Goal: Task Accomplishment & Management: Use online tool/utility

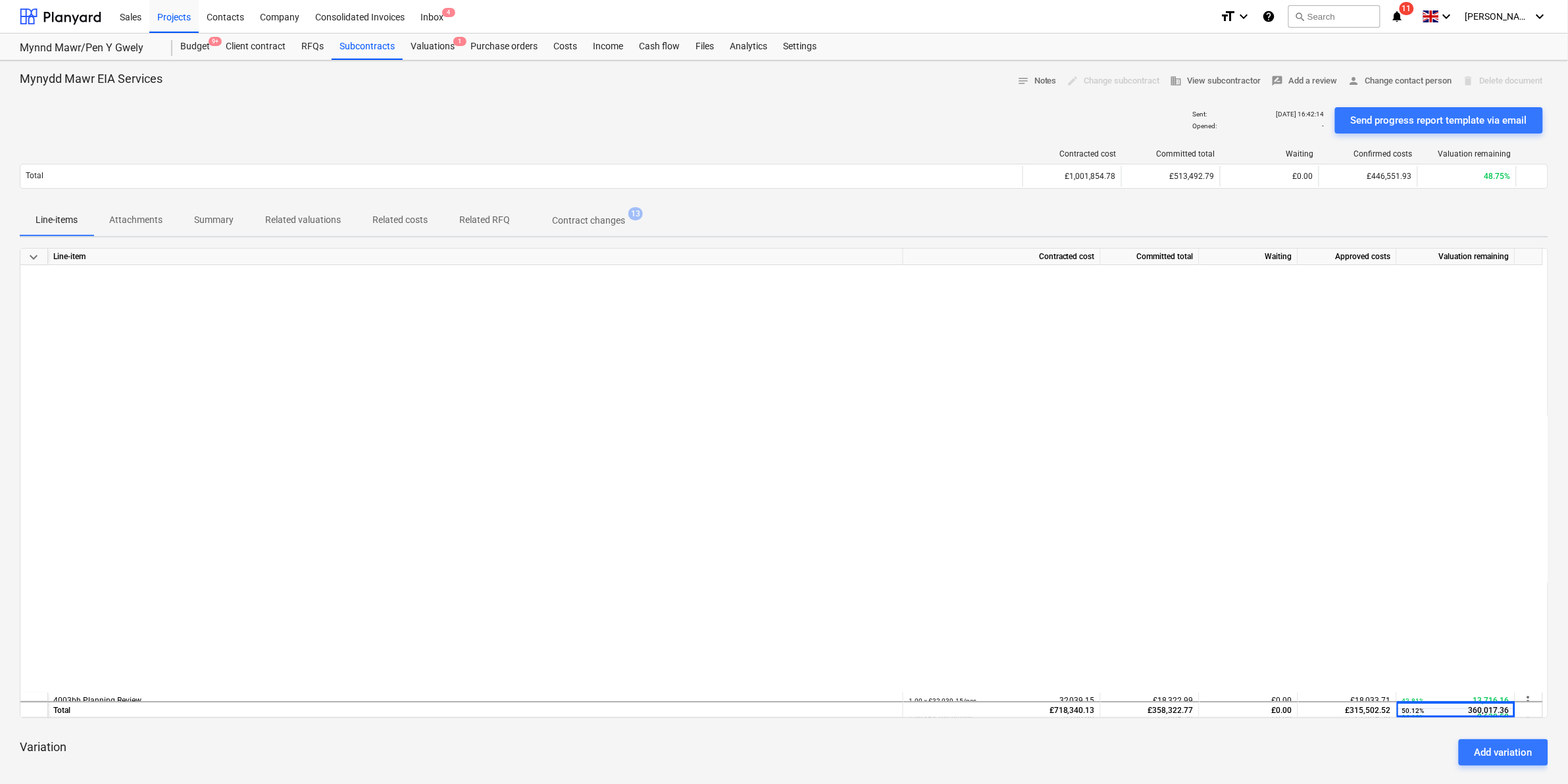
scroll to position [494, 0]
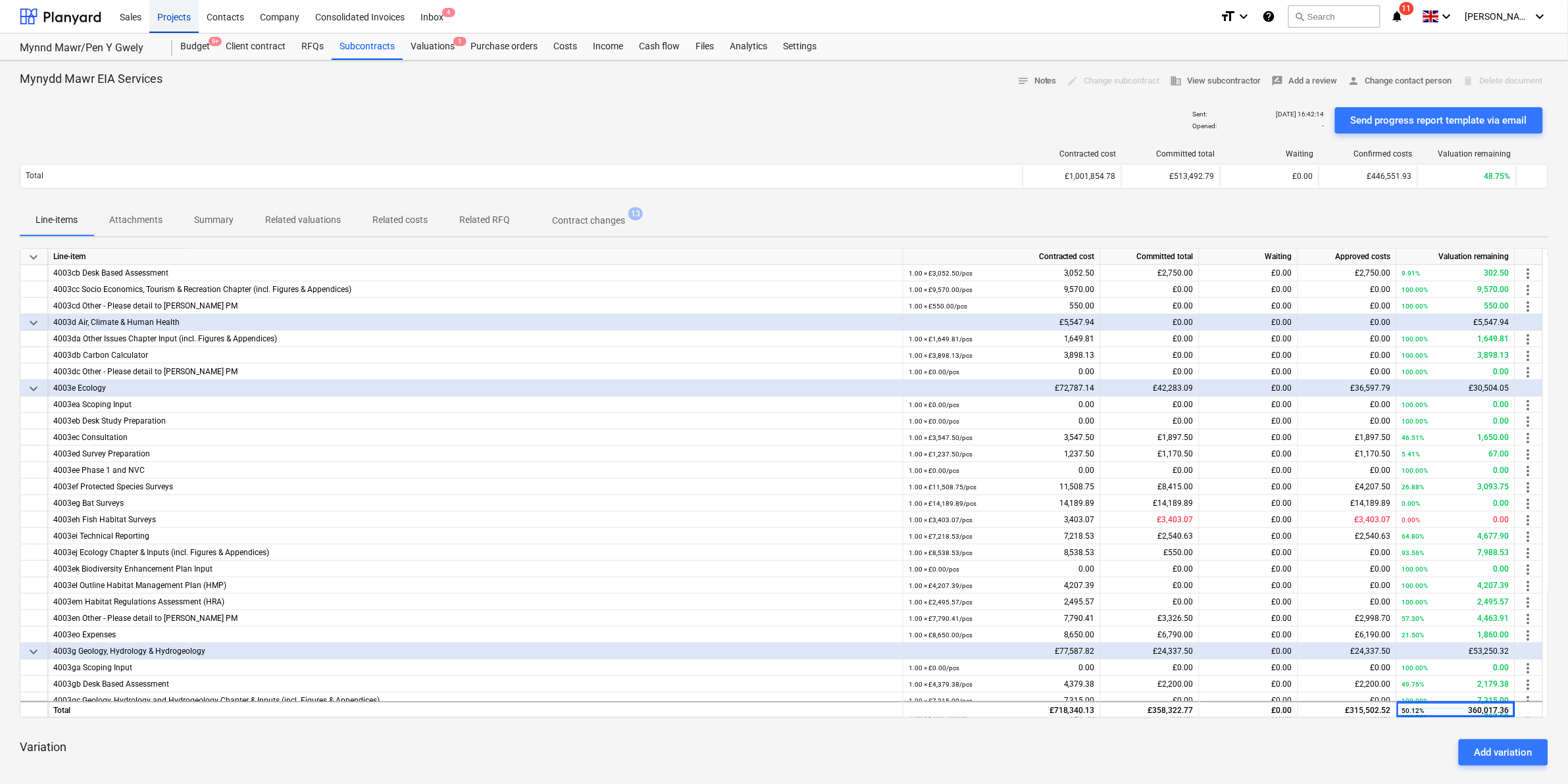
click at [189, 15] on div "Projects" at bounding box center [174, 16] width 50 height 34
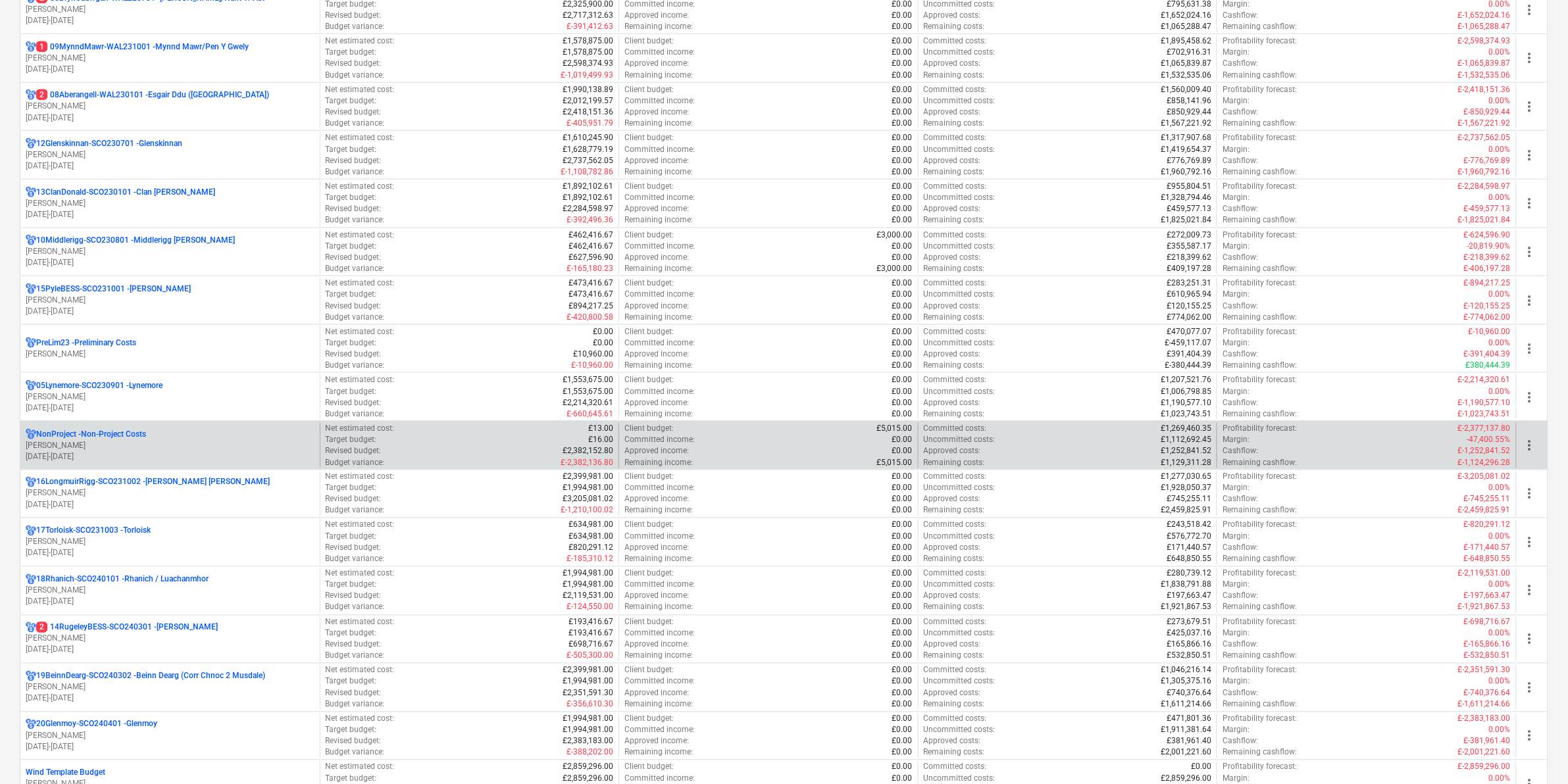
scroll to position [575, 0]
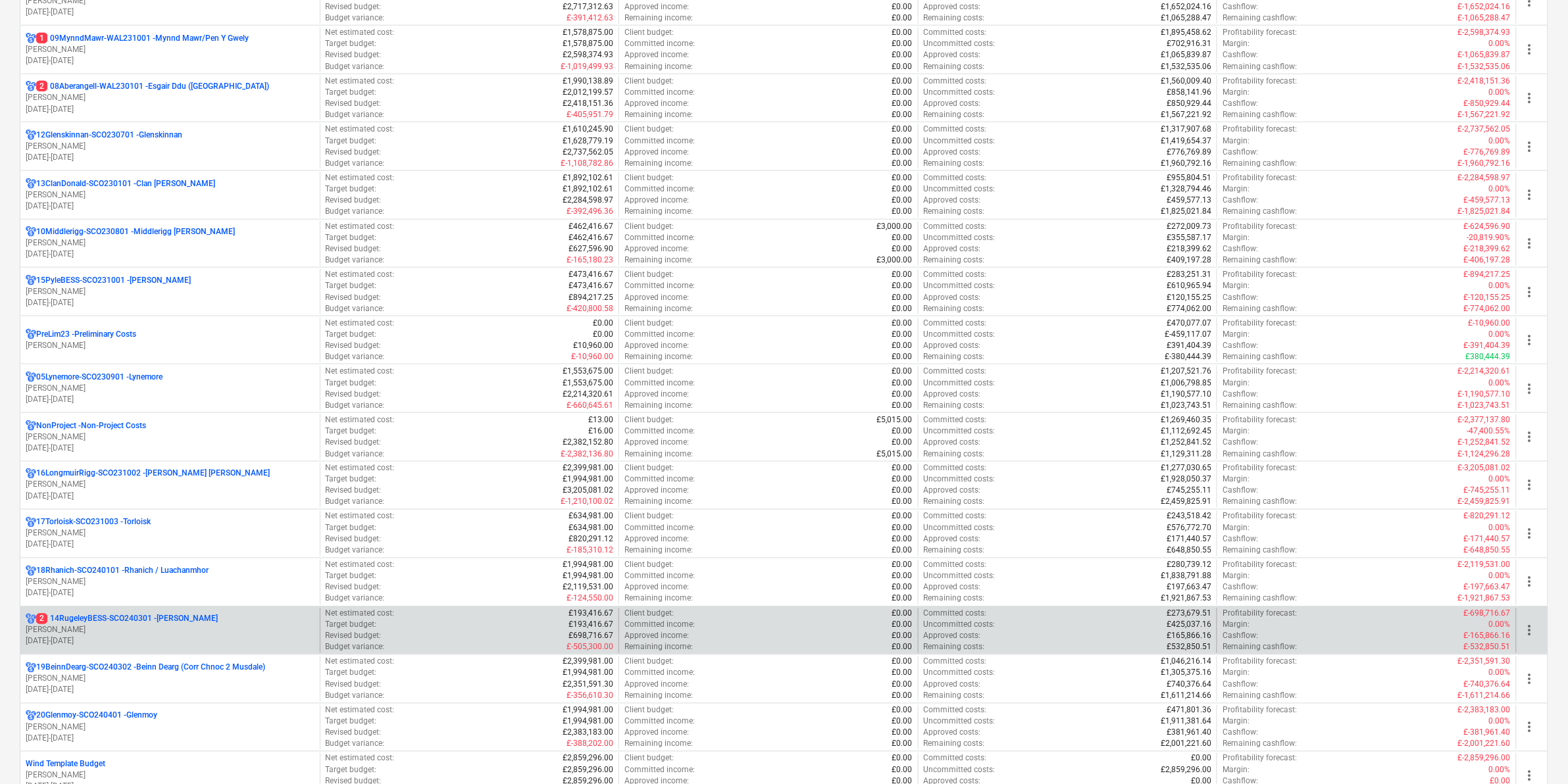
click at [177, 625] on p "2 14RugeleyBESS-SCO240301 - [PERSON_NAME]" at bounding box center [127, 619] width 182 height 12
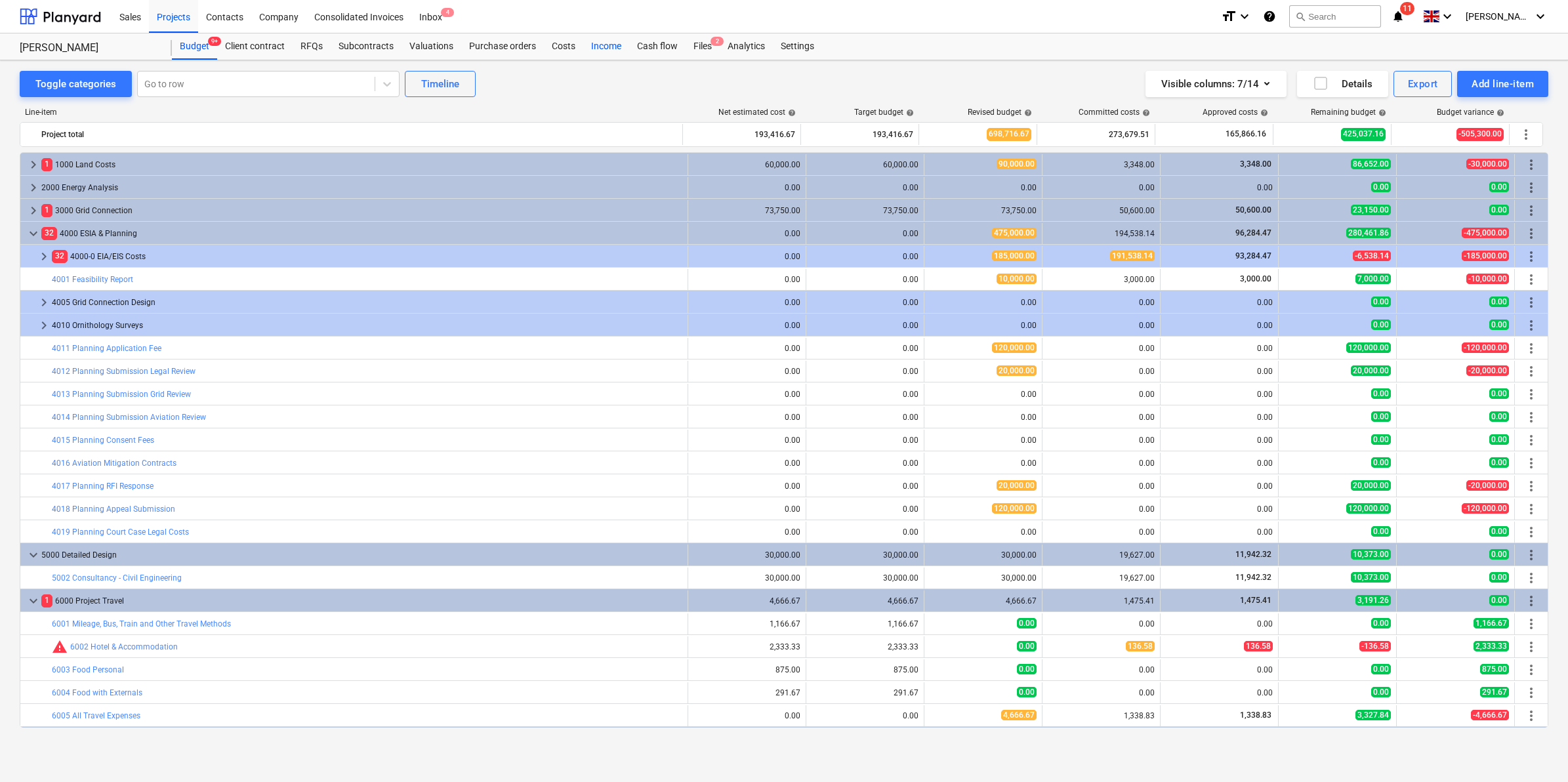
click at [583, 50] on div "Income" at bounding box center [606, 47] width 46 height 26
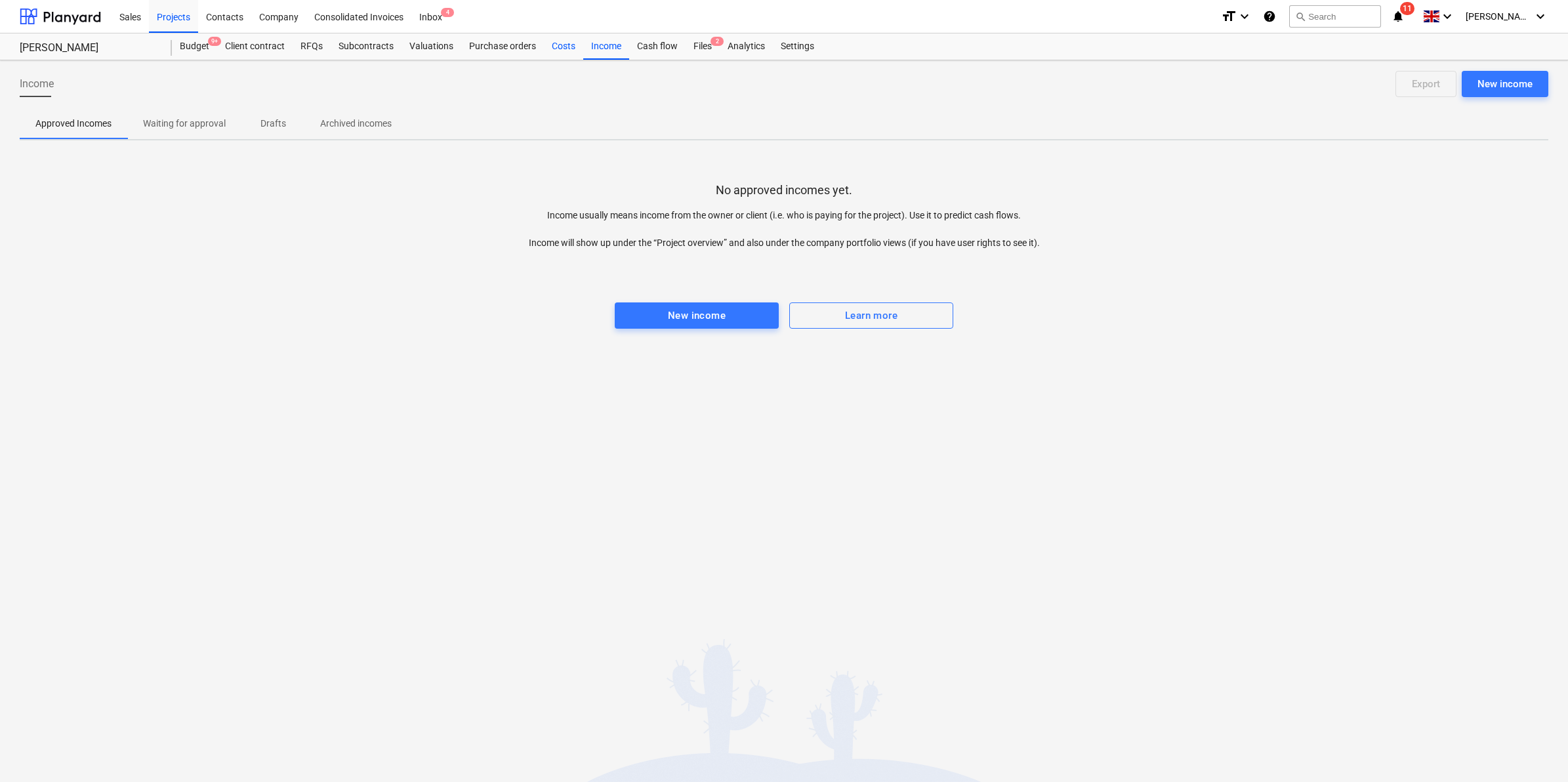
click at [555, 50] on div "Costs" at bounding box center [564, 47] width 40 height 26
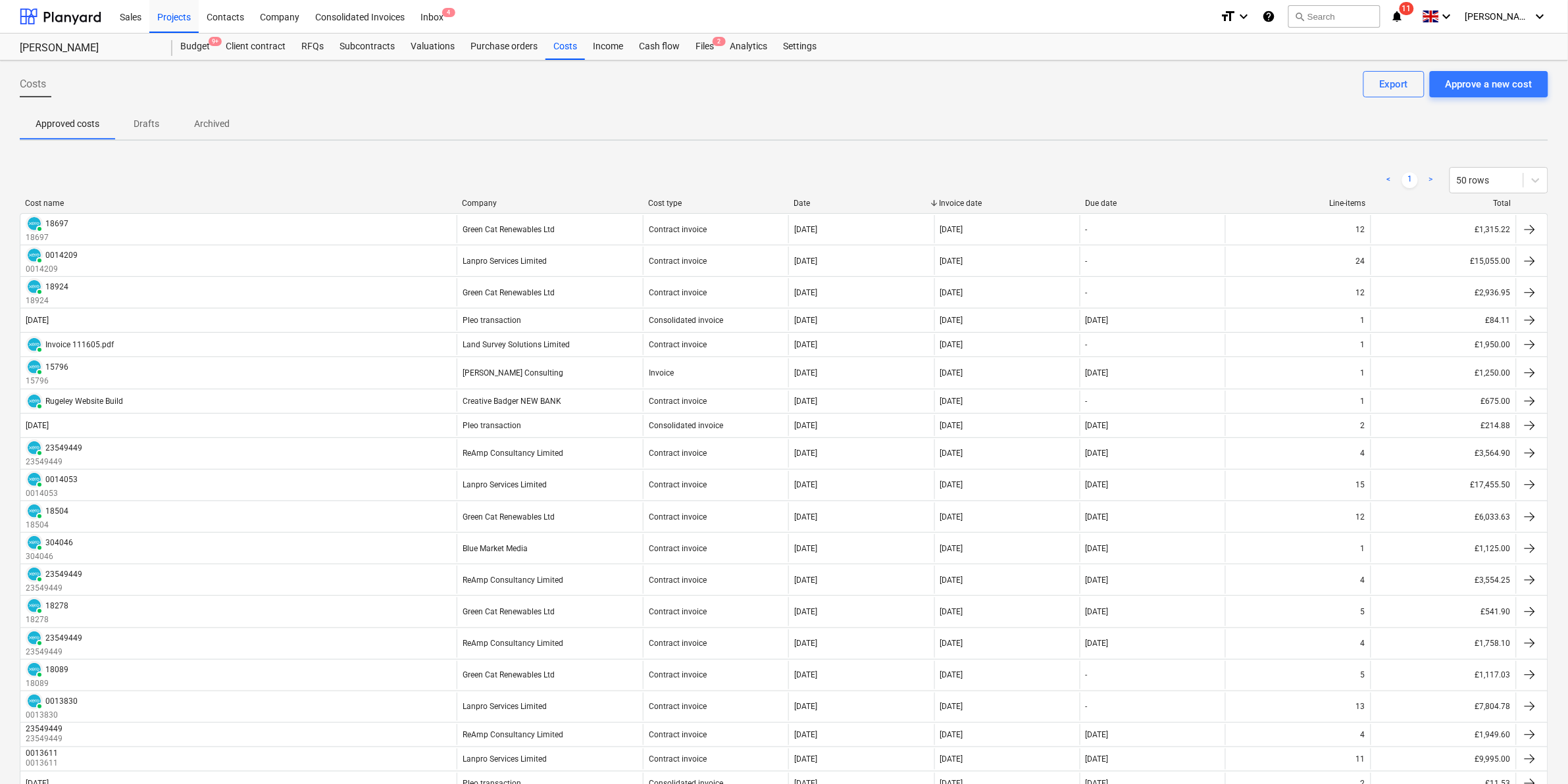
click at [161, 124] on p "Drafts" at bounding box center [147, 124] width 31 height 14
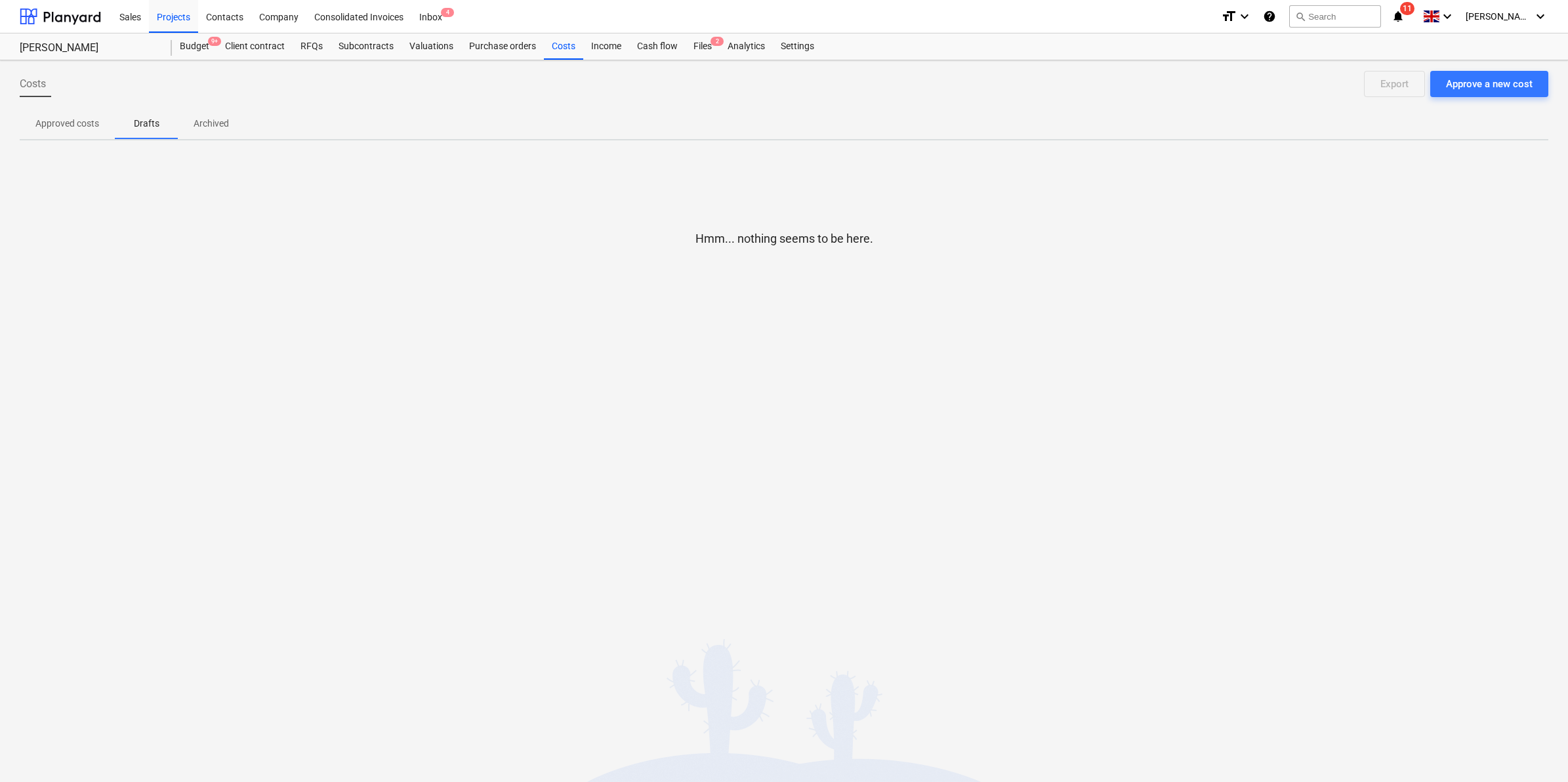
click at [208, 128] on p "Archived" at bounding box center [211, 123] width 35 height 14
click at [706, 47] on div "Files 2" at bounding box center [702, 47] width 34 height 26
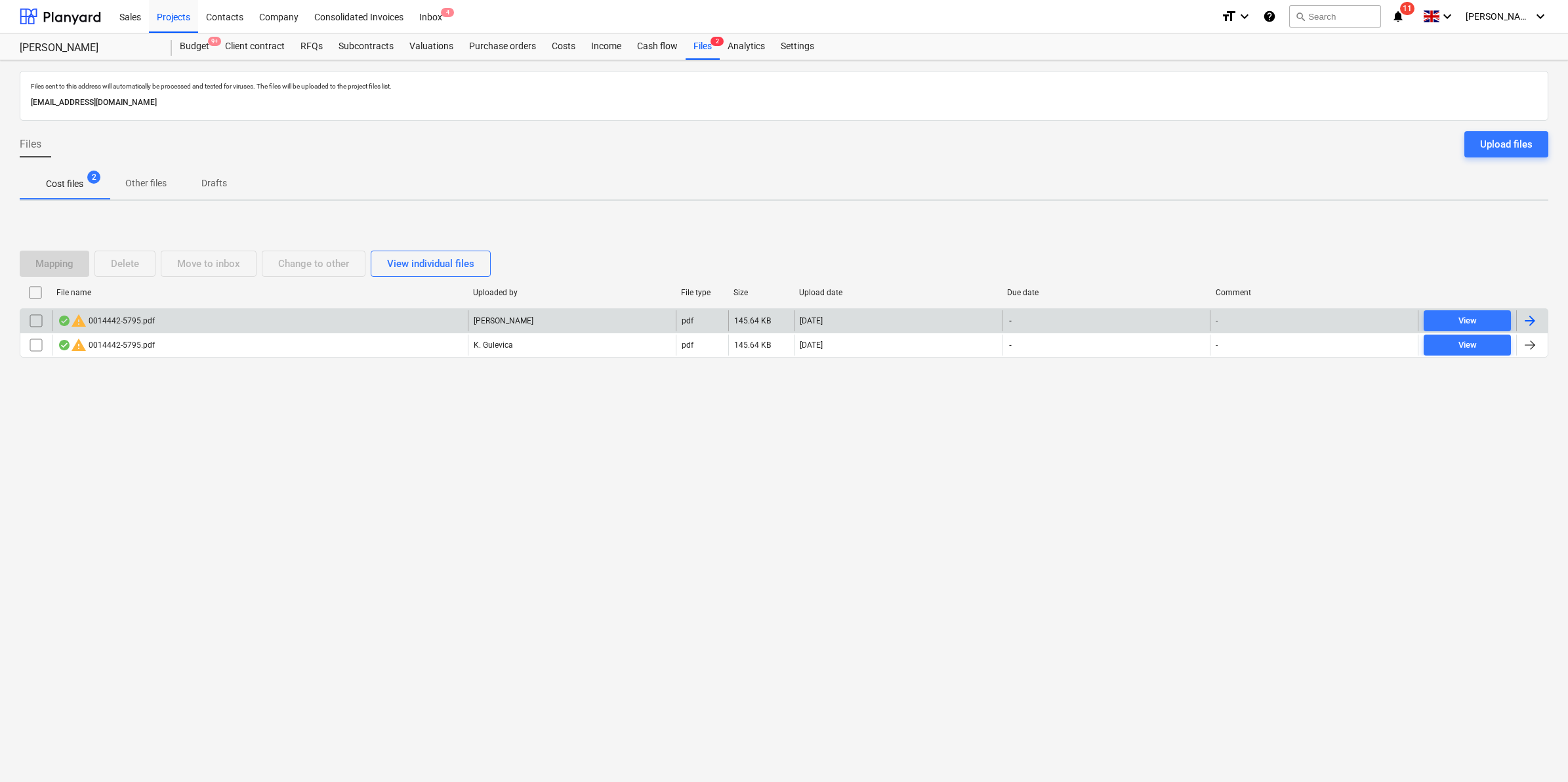
click at [113, 314] on div "warning 0014442-5795.pdf" at bounding box center [106, 320] width 97 height 16
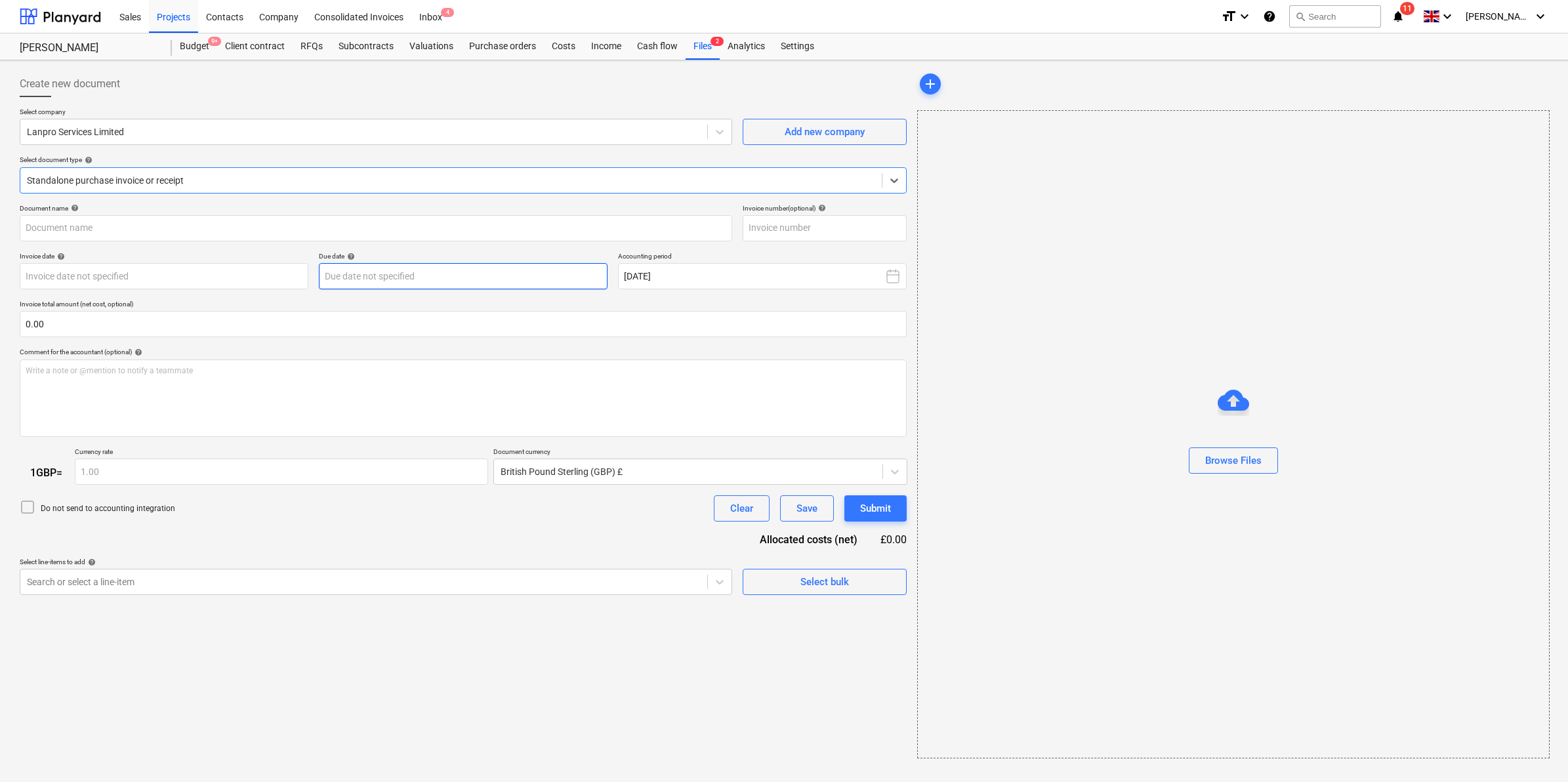
type input "0014442"
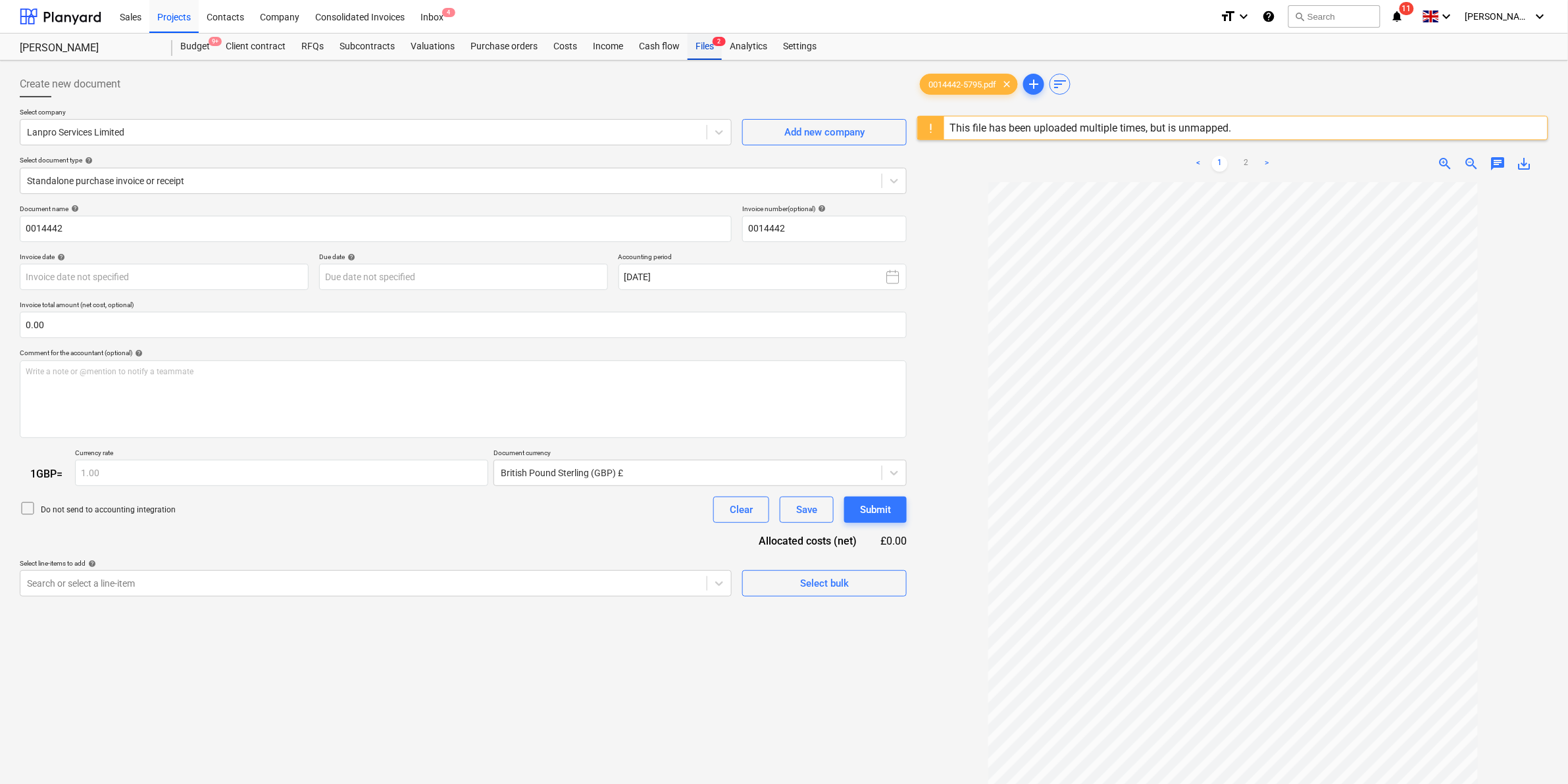
click at [714, 51] on div "Files 2" at bounding box center [704, 47] width 34 height 26
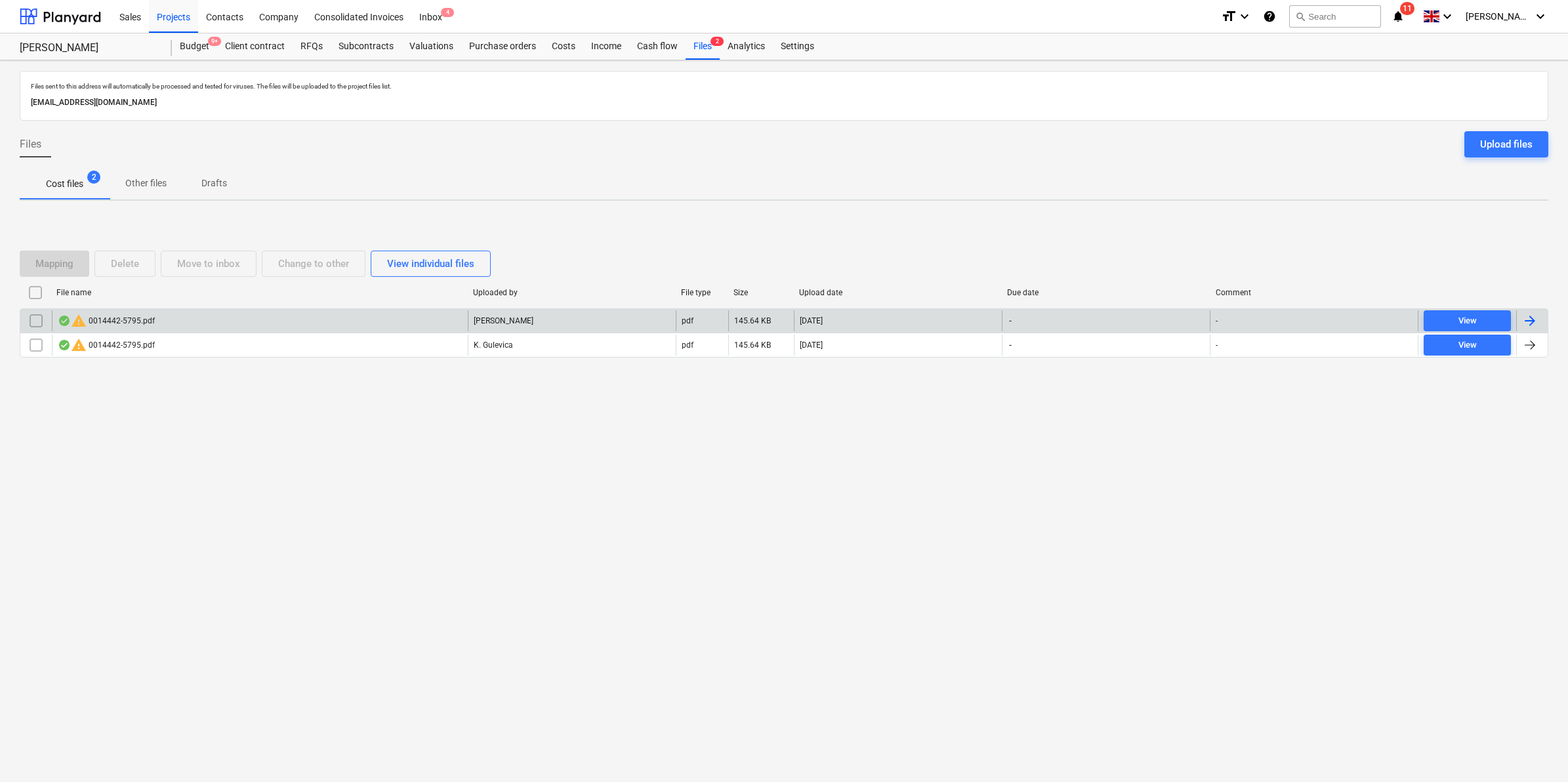
click at [40, 321] on input "checkbox" at bounding box center [35, 320] width 21 height 21
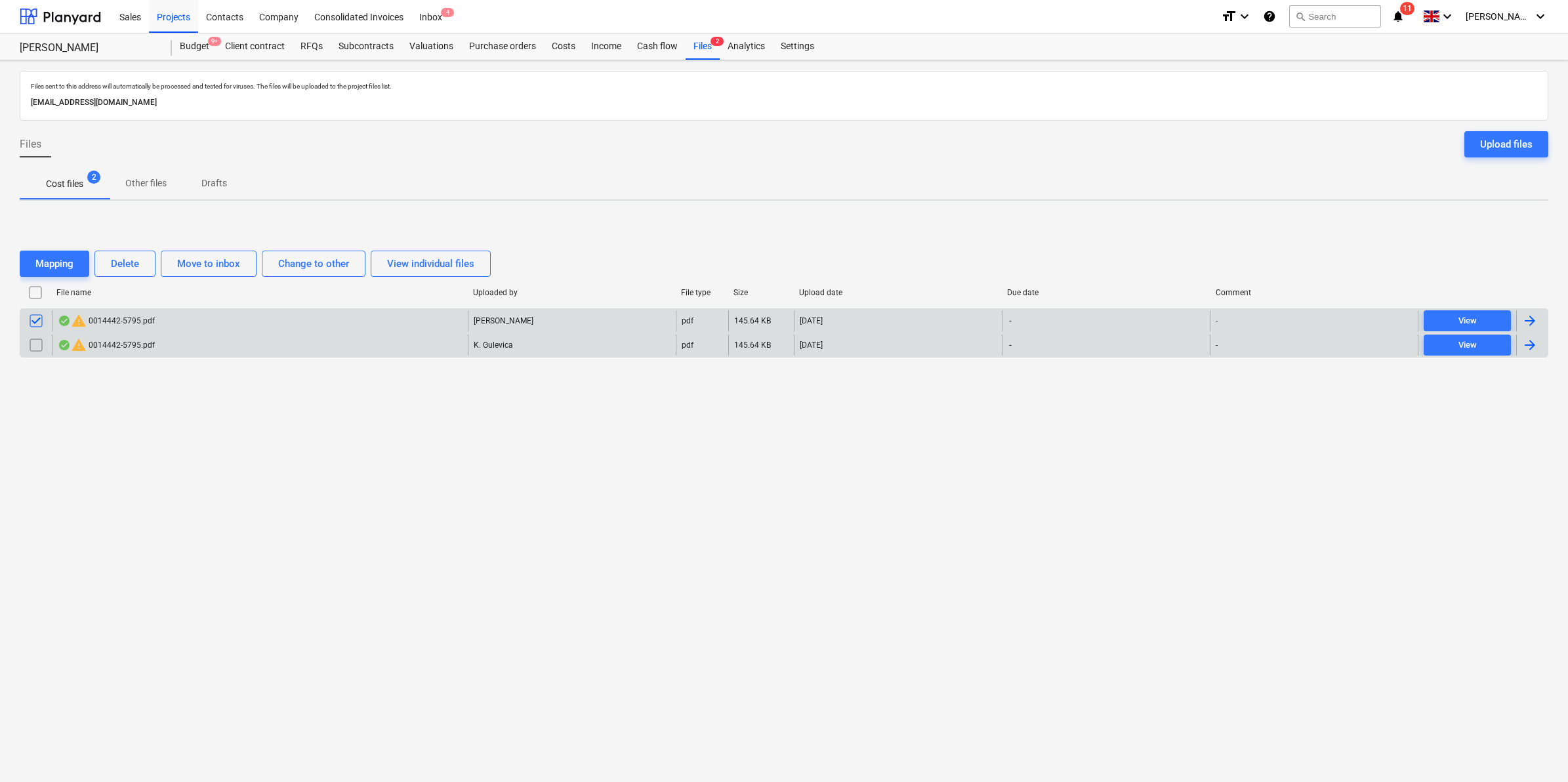
drag, startPoint x: 44, startPoint y: 351, endPoint x: 47, endPoint y: 344, distance: 7.6
click at [44, 351] on input "checkbox" at bounding box center [35, 344] width 21 height 21
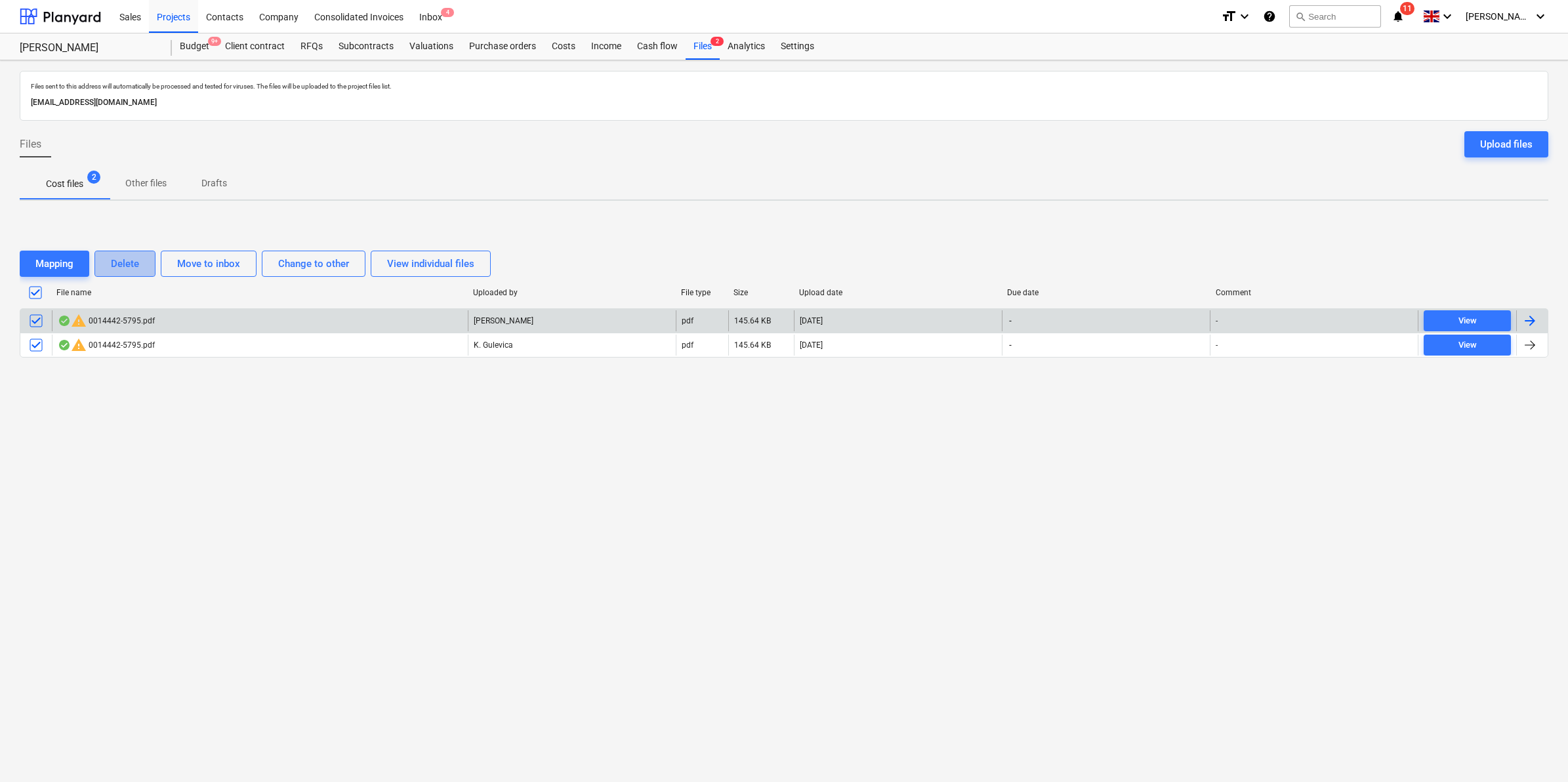
click at [132, 270] on div "Delete" at bounding box center [125, 263] width 28 height 17
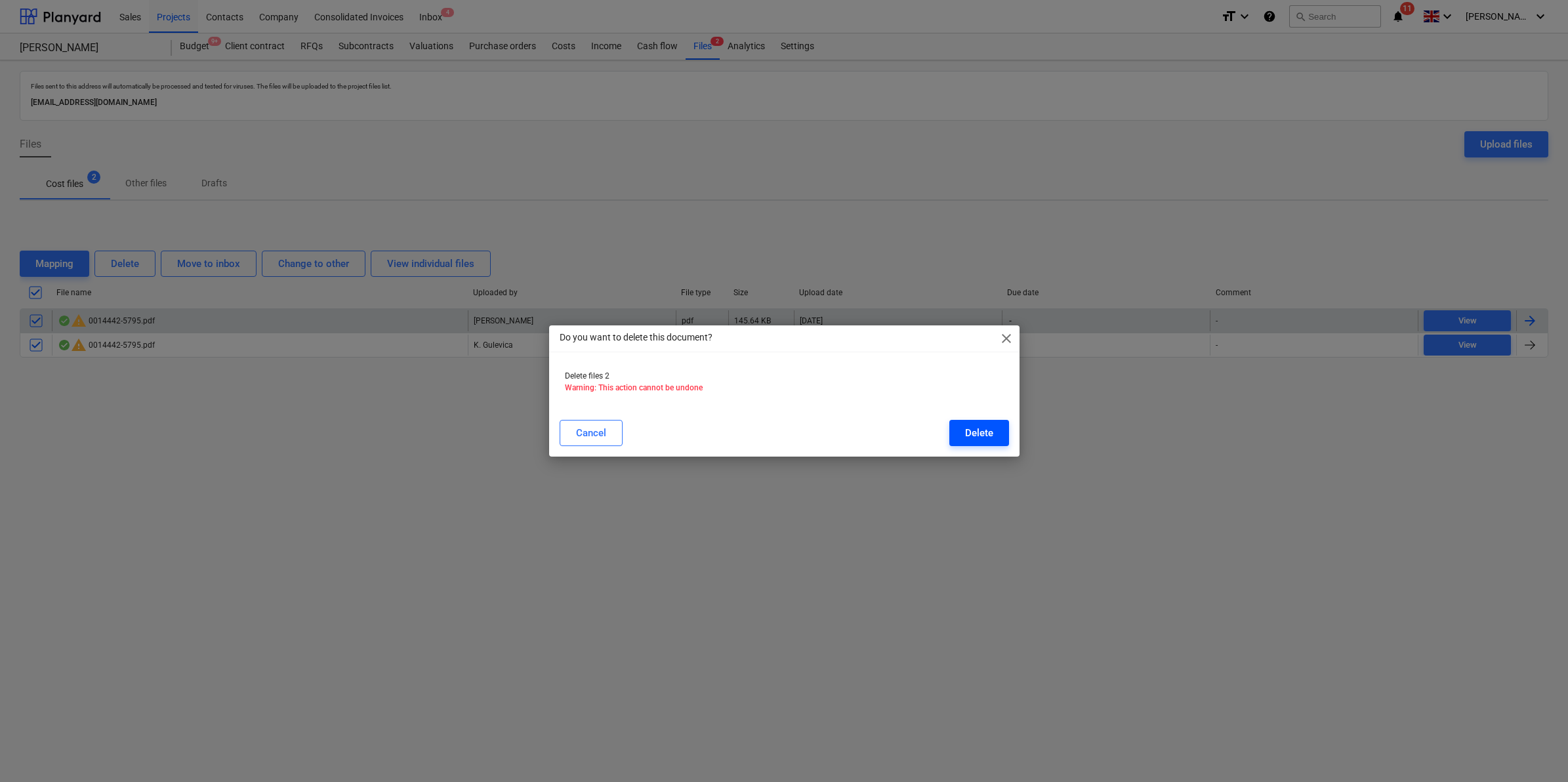
click at [965, 425] on div "Delete" at bounding box center [979, 433] width 28 height 17
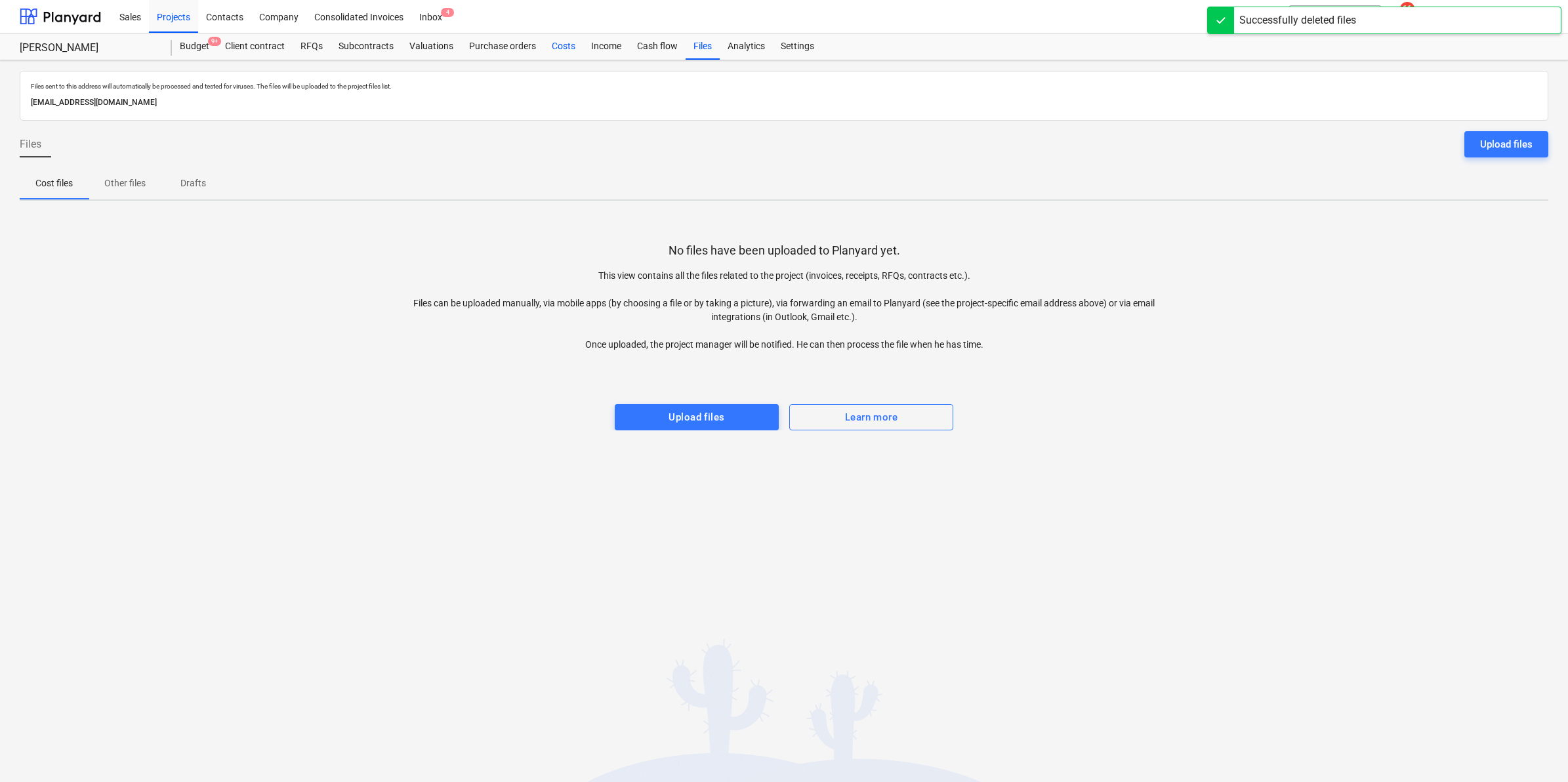
click at [553, 44] on div "Costs" at bounding box center [564, 47] width 40 height 26
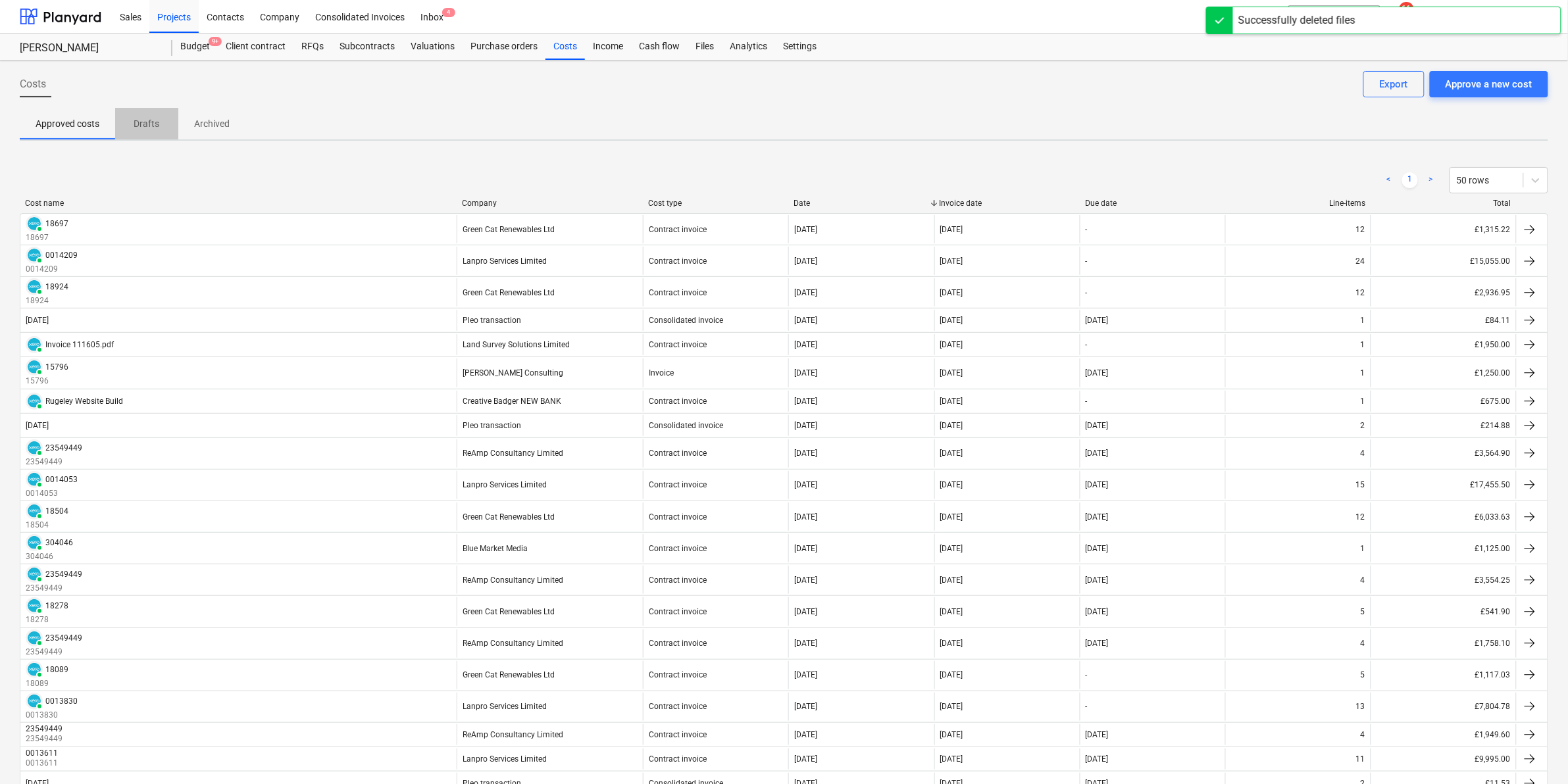
click at [159, 127] on p "Drafts" at bounding box center [147, 124] width 31 height 14
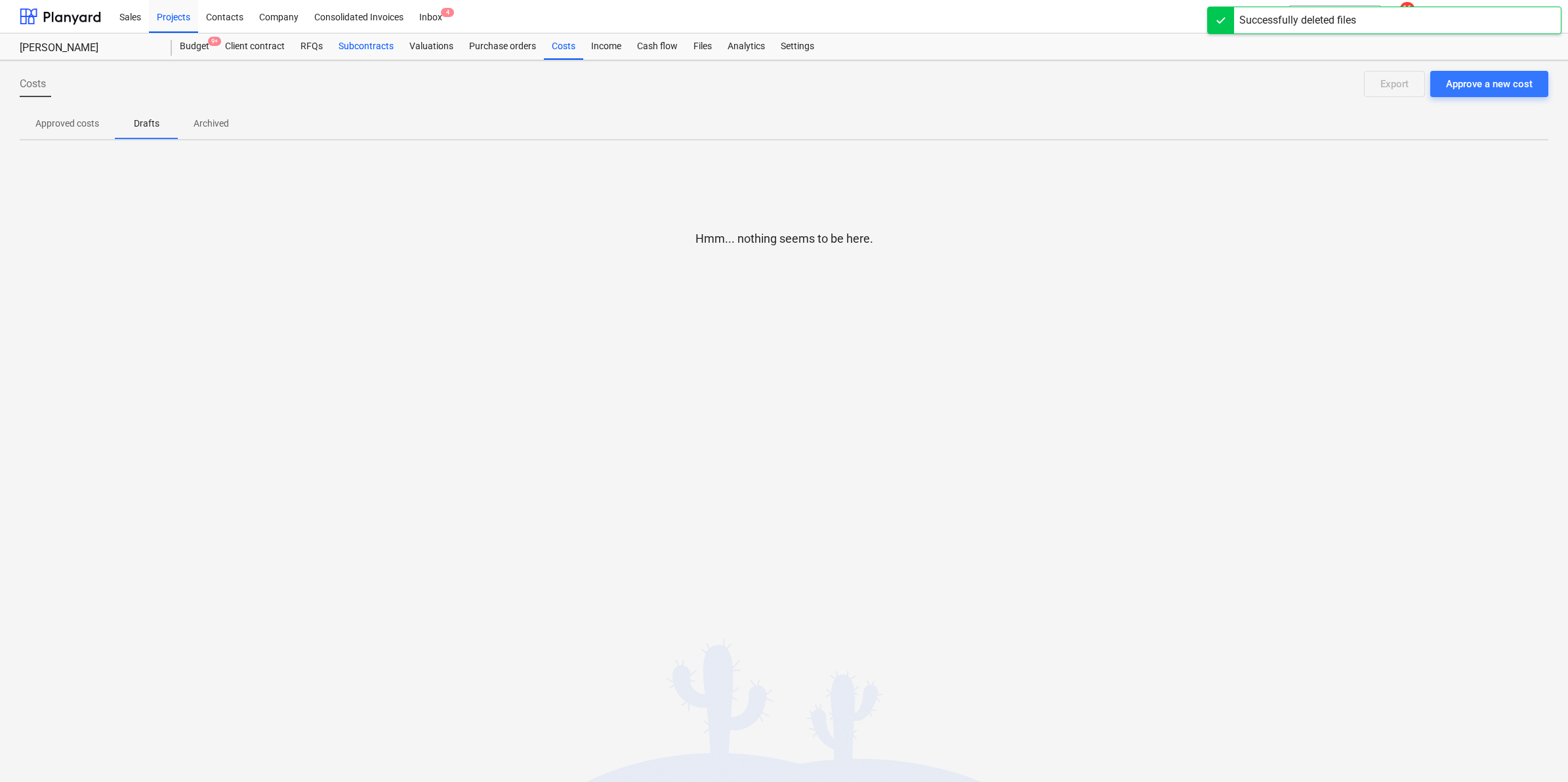
click at [373, 54] on div "Subcontracts" at bounding box center [366, 47] width 71 height 26
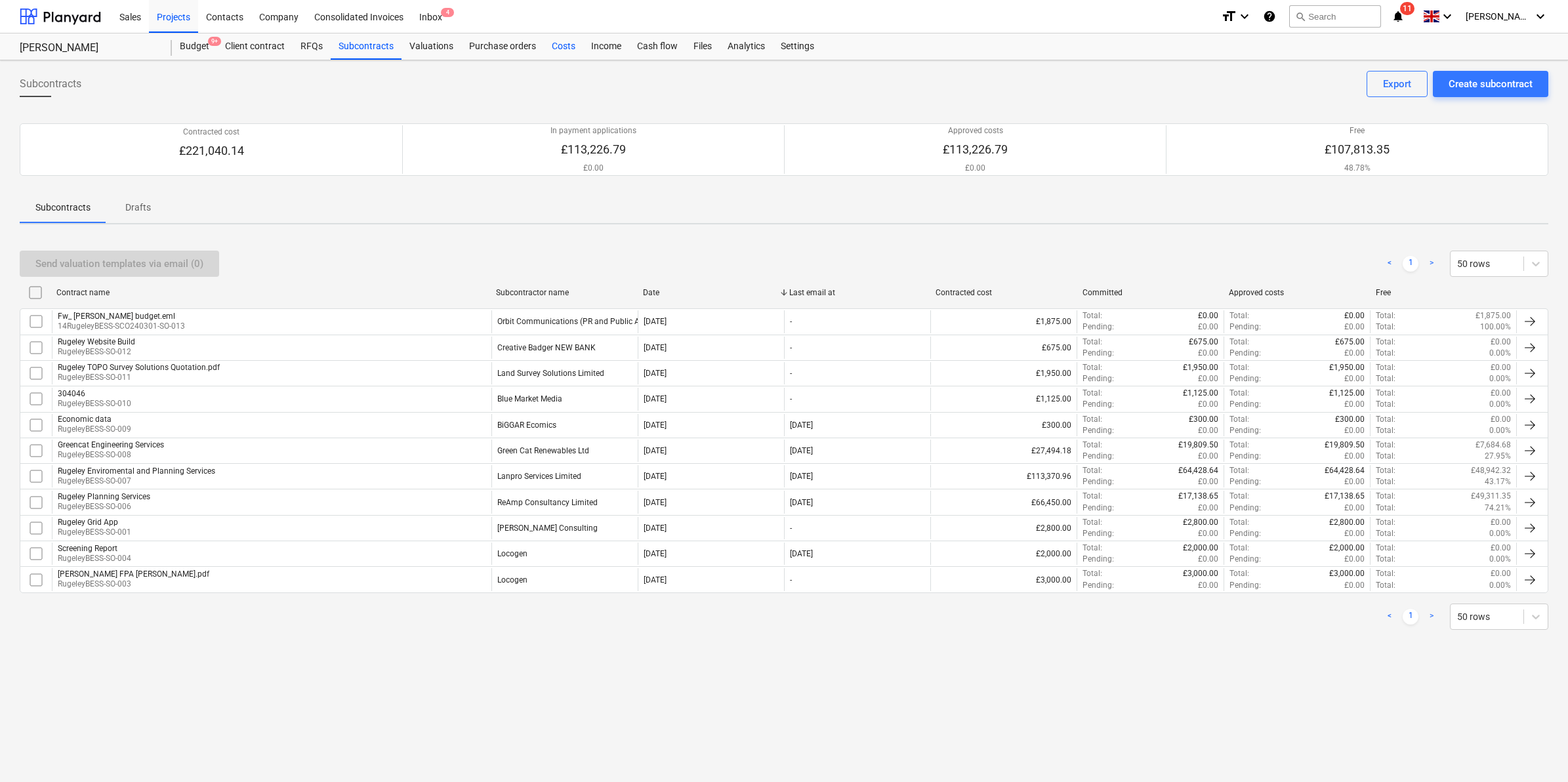
click at [575, 47] on div "Costs" at bounding box center [564, 47] width 40 height 26
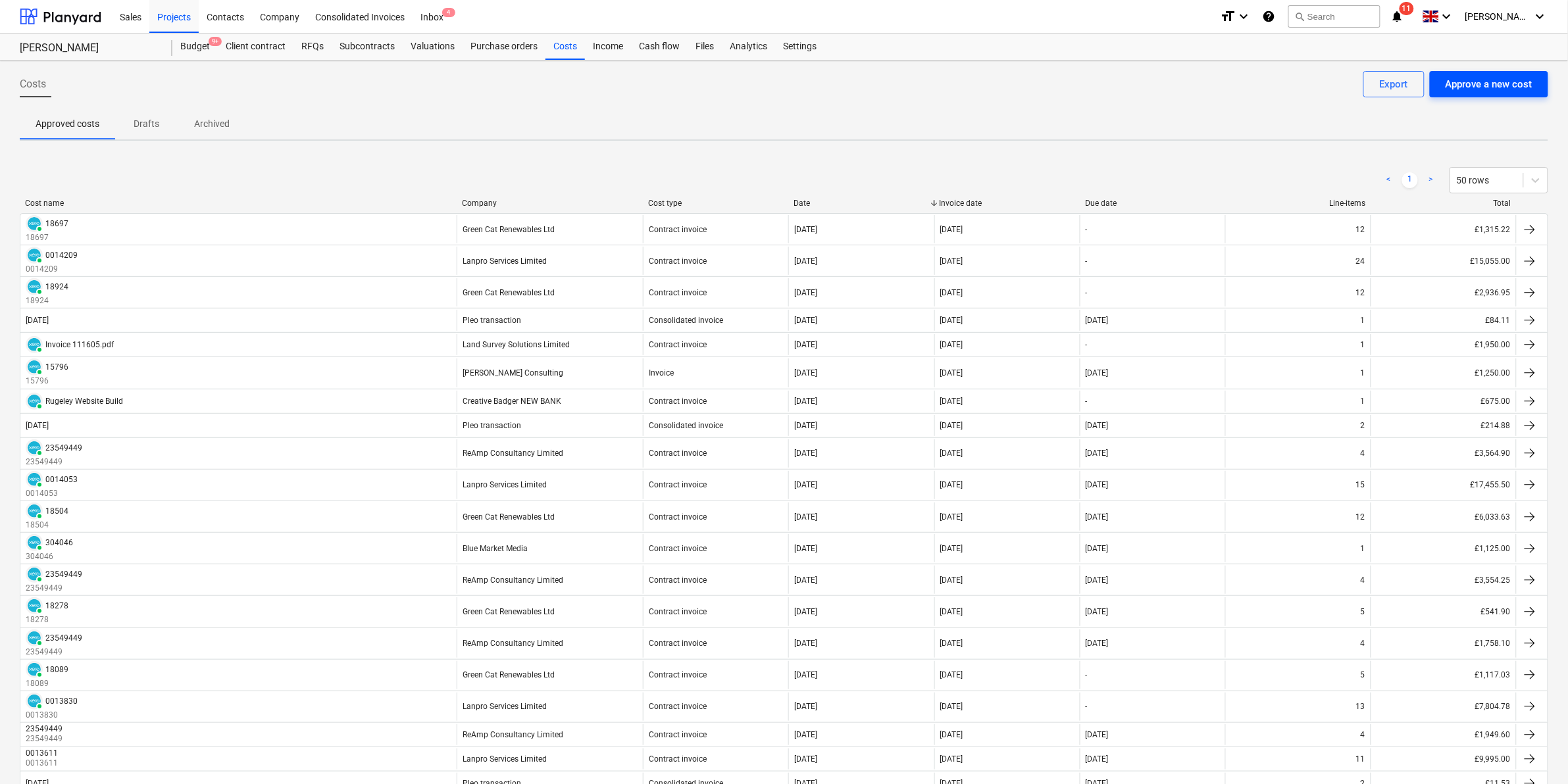
click at [1462, 86] on div "Approve a new cost" at bounding box center [1489, 84] width 87 height 17
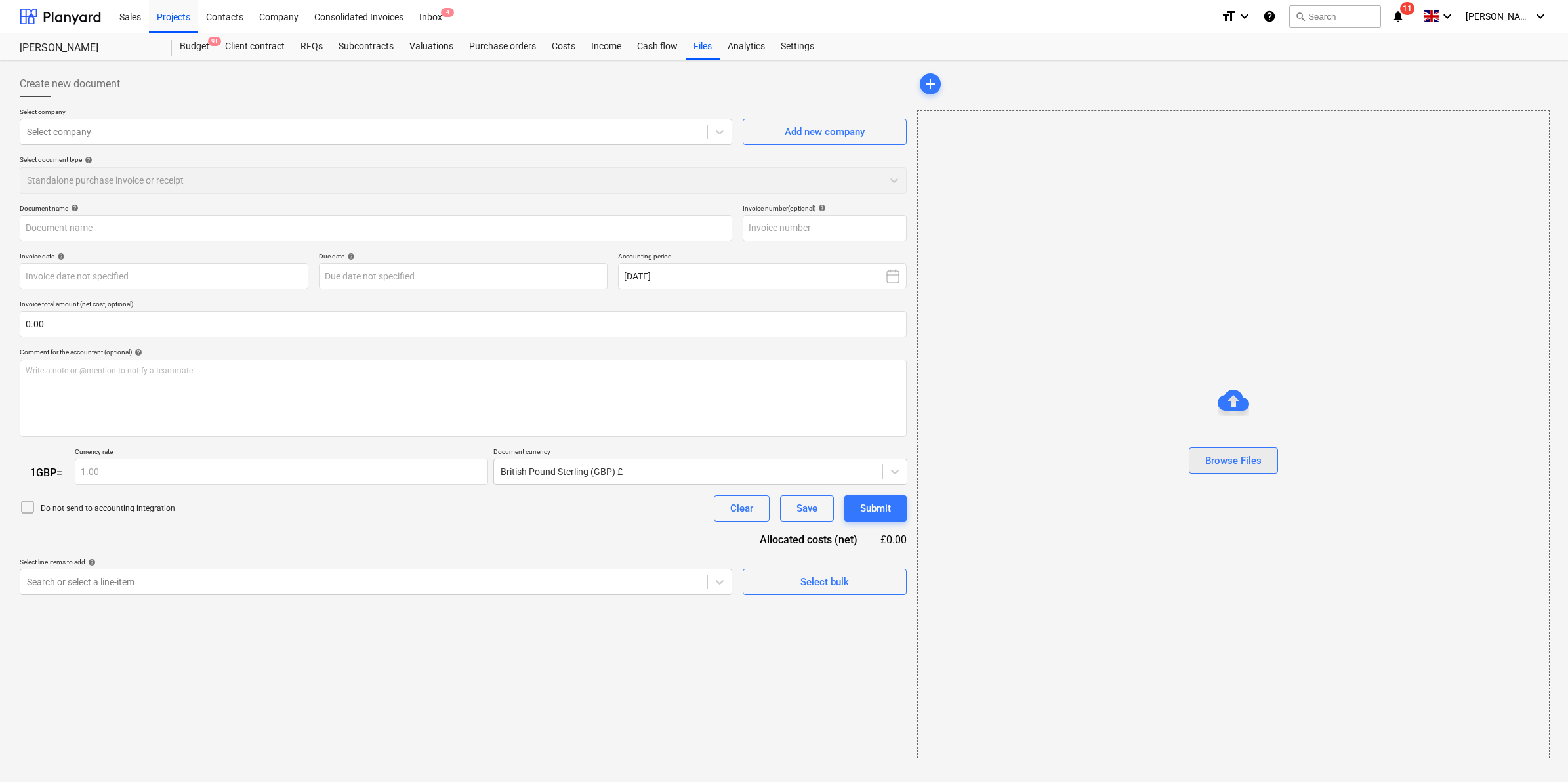
click at [1234, 456] on div "Browse Files" at bounding box center [1234, 460] width 57 height 17
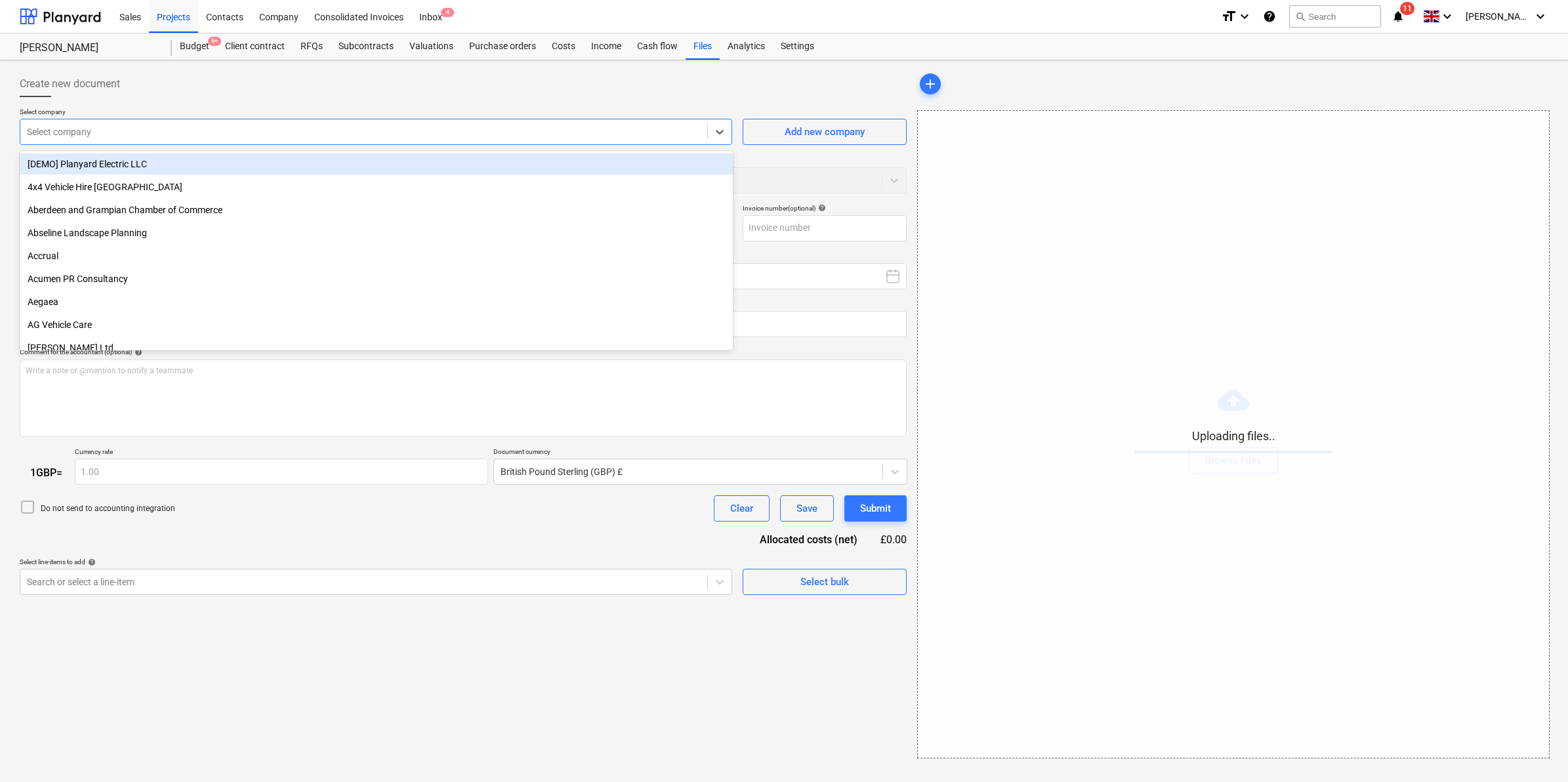
click at [278, 137] on div at bounding box center [364, 132] width 674 height 13
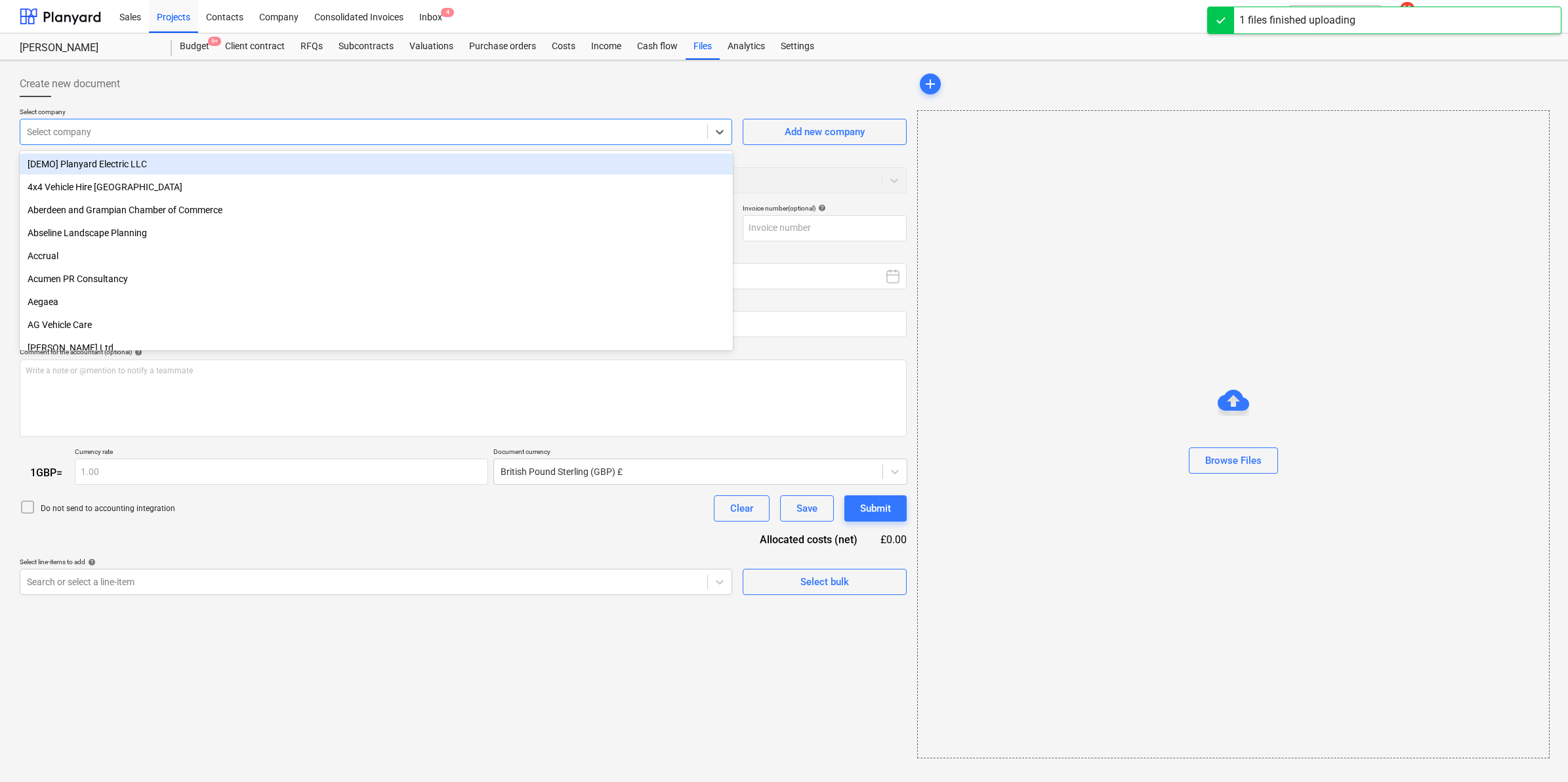
type input "0014442-5795.pdf"
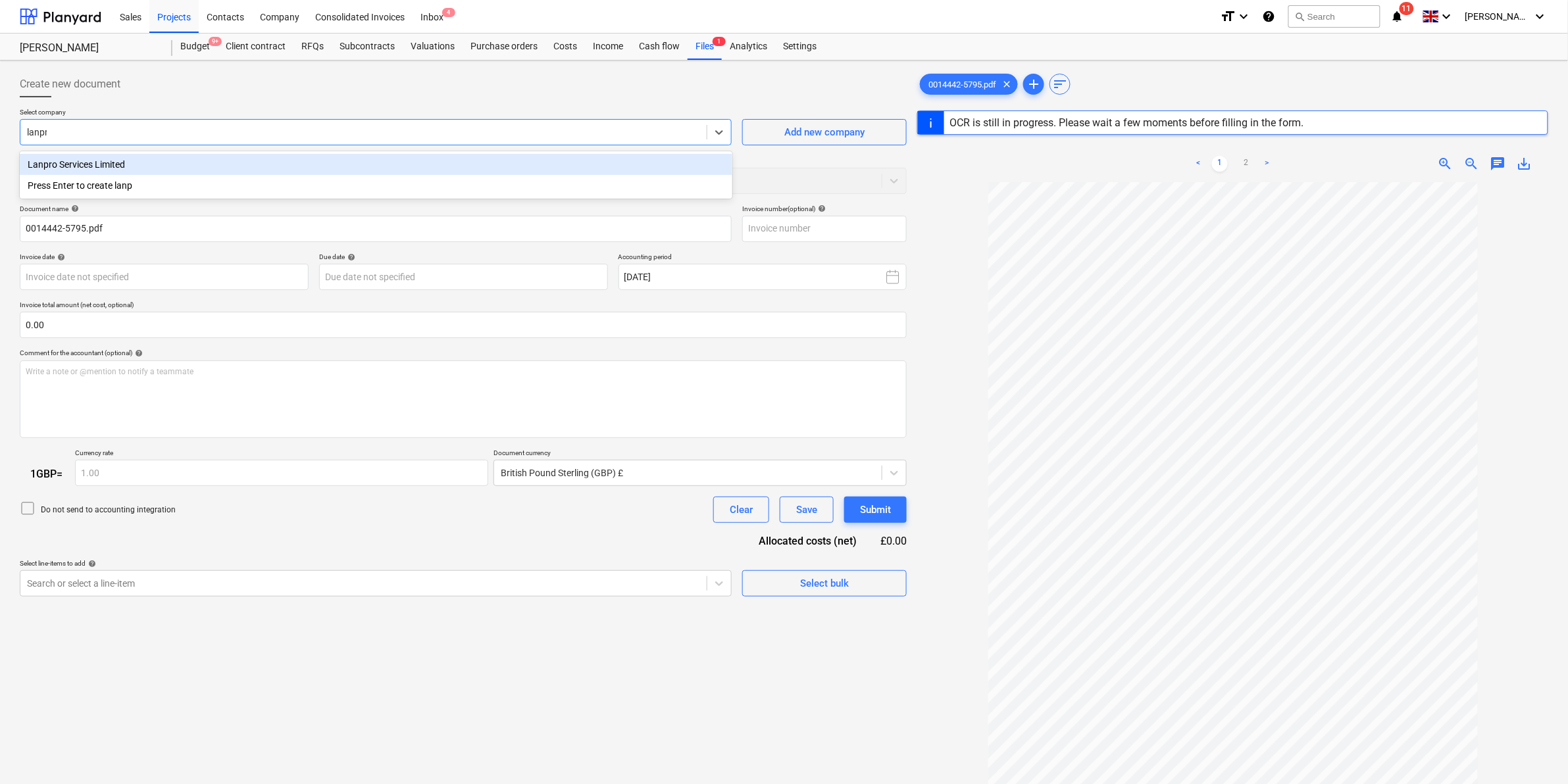
type input "lanpro"
click at [164, 163] on div "Lanpro Services Limited" at bounding box center [376, 163] width 713 height 21
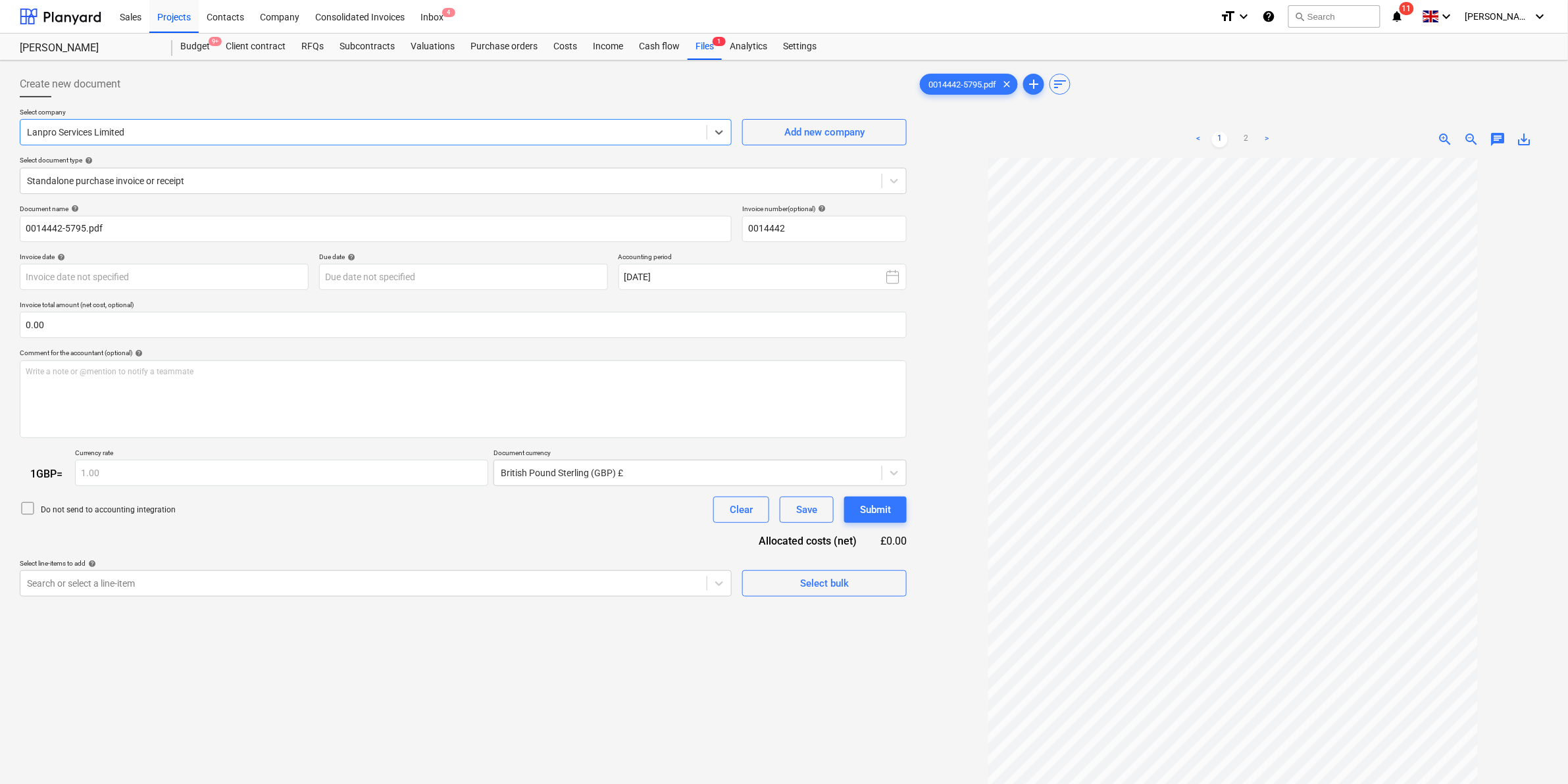
type input "0014442"
click at [135, 179] on div at bounding box center [451, 181] width 848 height 13
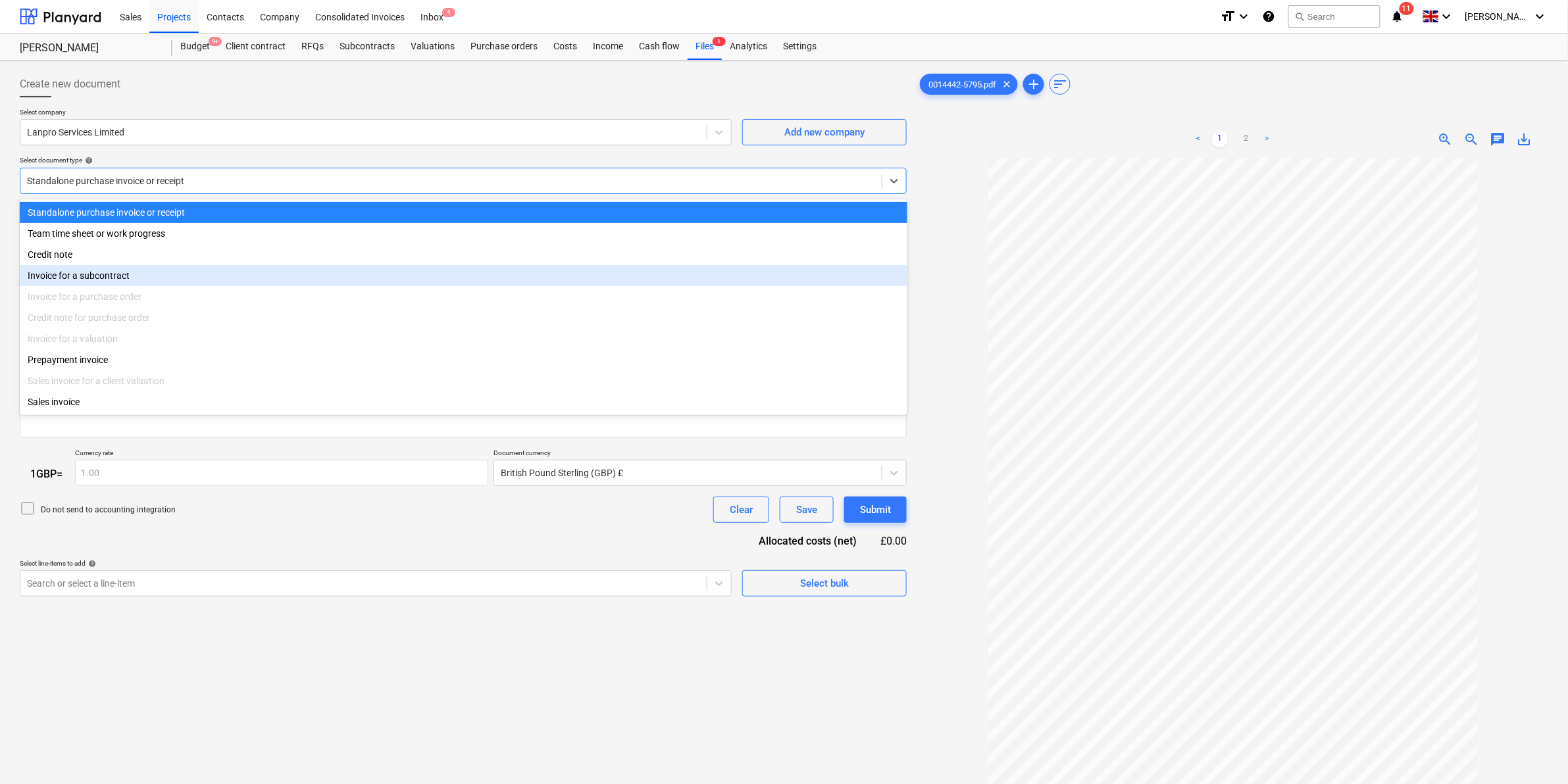
click at [132, 280] on div "Invoice for a subcontract" at bounding box center [463, 275] width 888 height 21
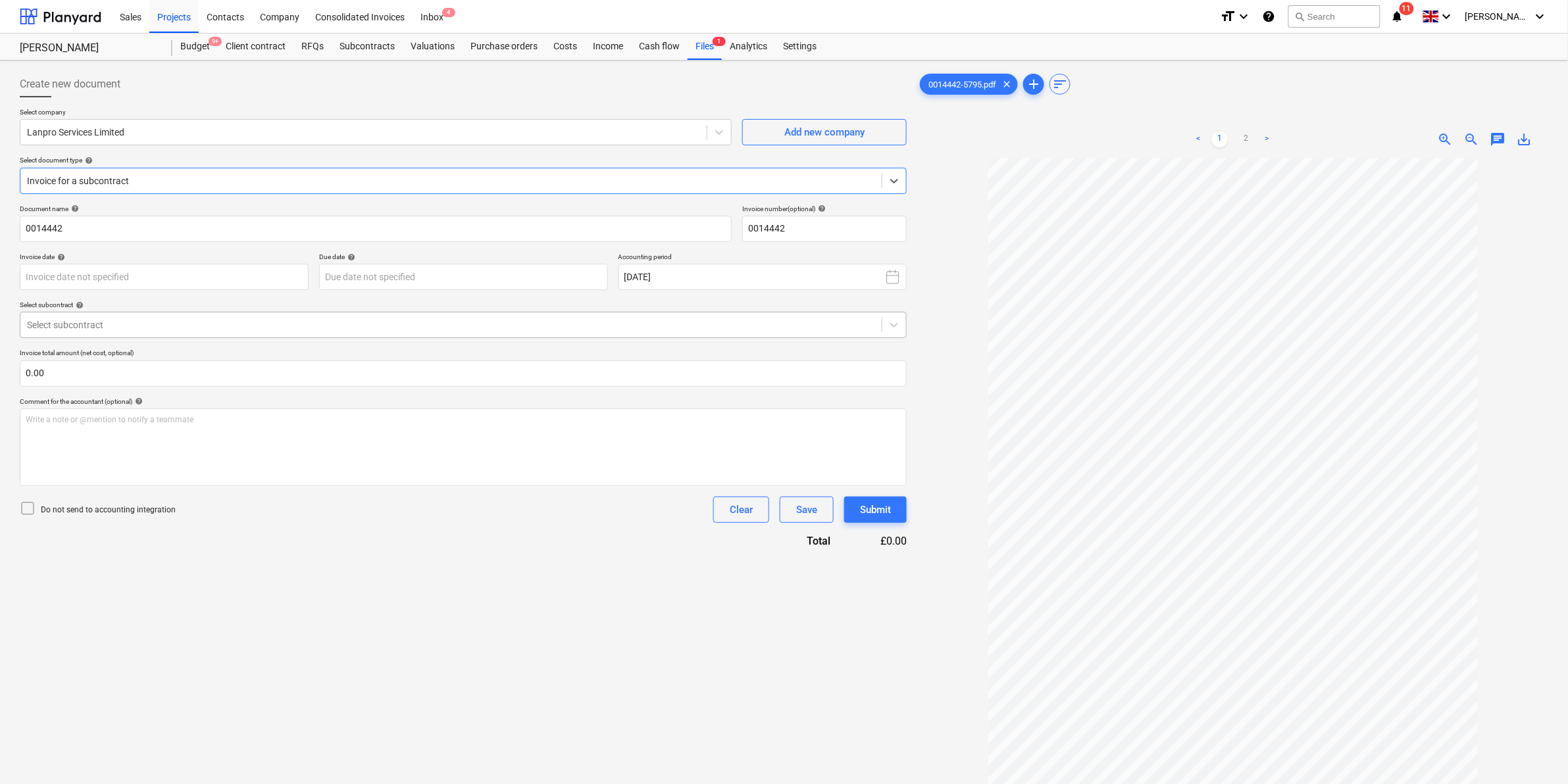
click at [114, 324] on div at bounding box center [451, 325] width 848 height 13
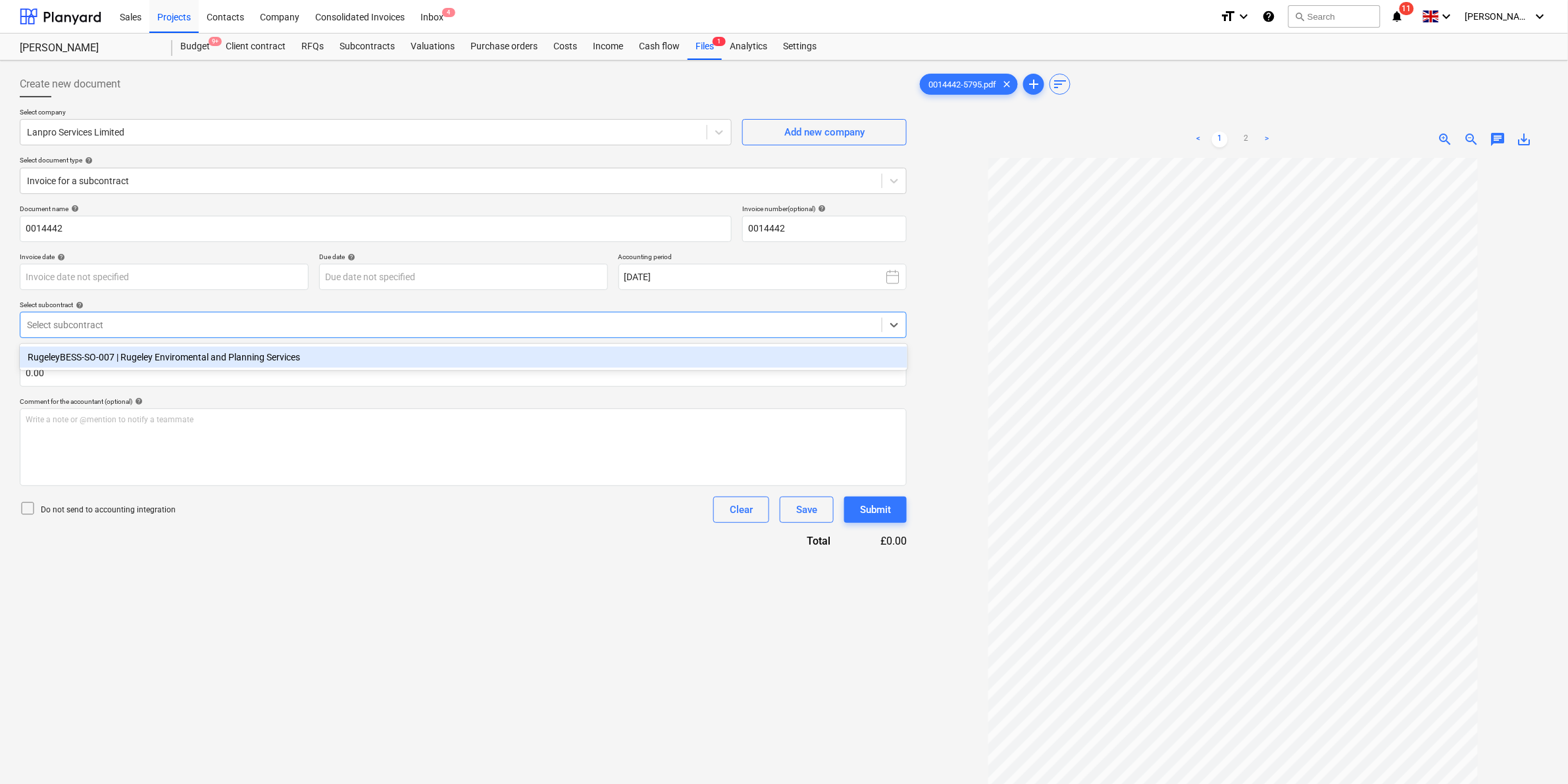
click at [126, 356] on div "RugeleyBESS-SO-007 | Rugeley Enviromental and Planning Services" at bounding box center [463, 357] width 888 height 21
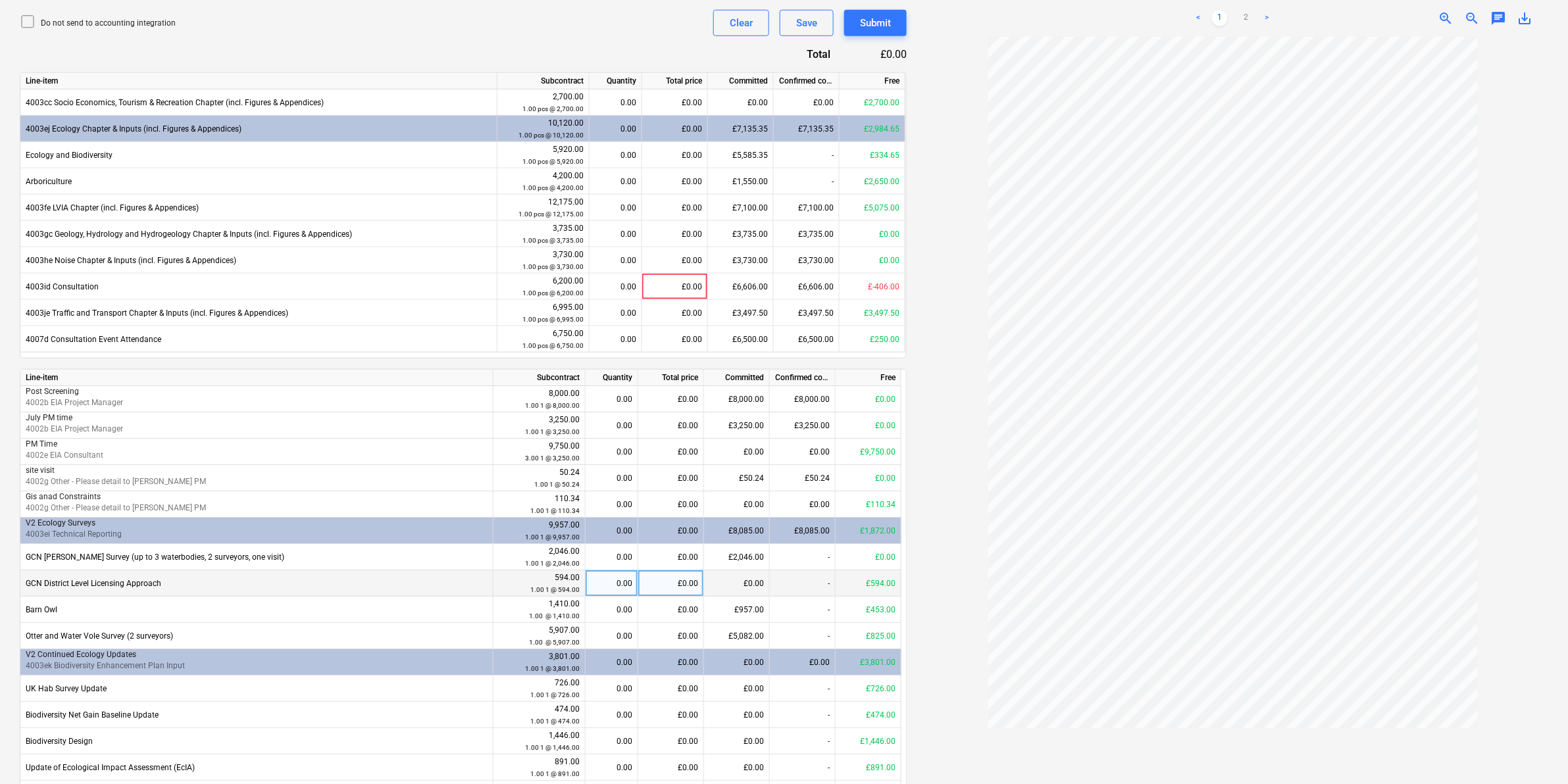
scroll to position [494, 0]
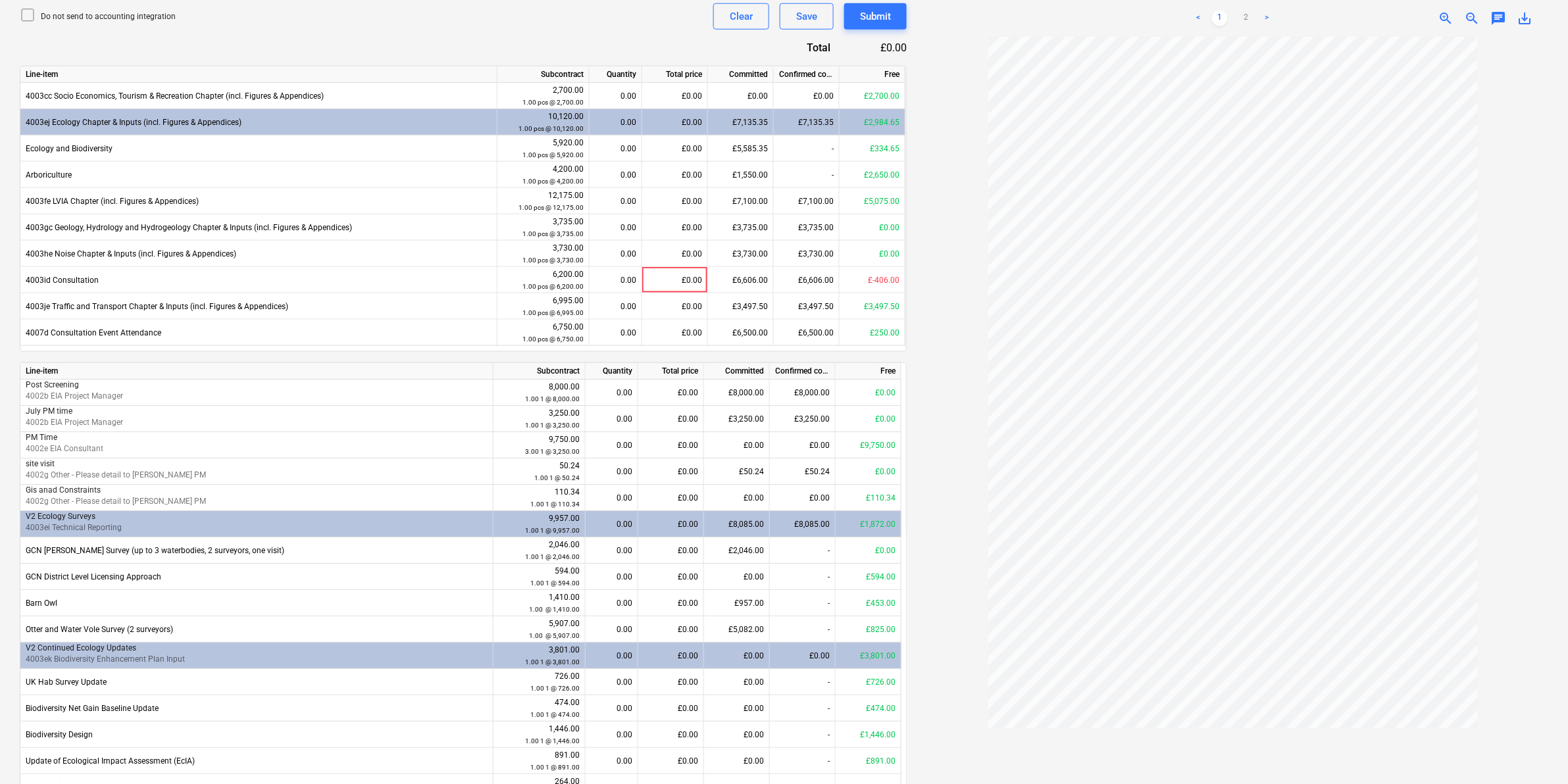
click at [633, 120] on div "0.00" at bounding box center [615, 122] width 41 height 26
click at [616, 150] on div "0.00" at bounding box center [615, 149] width 41 height 26
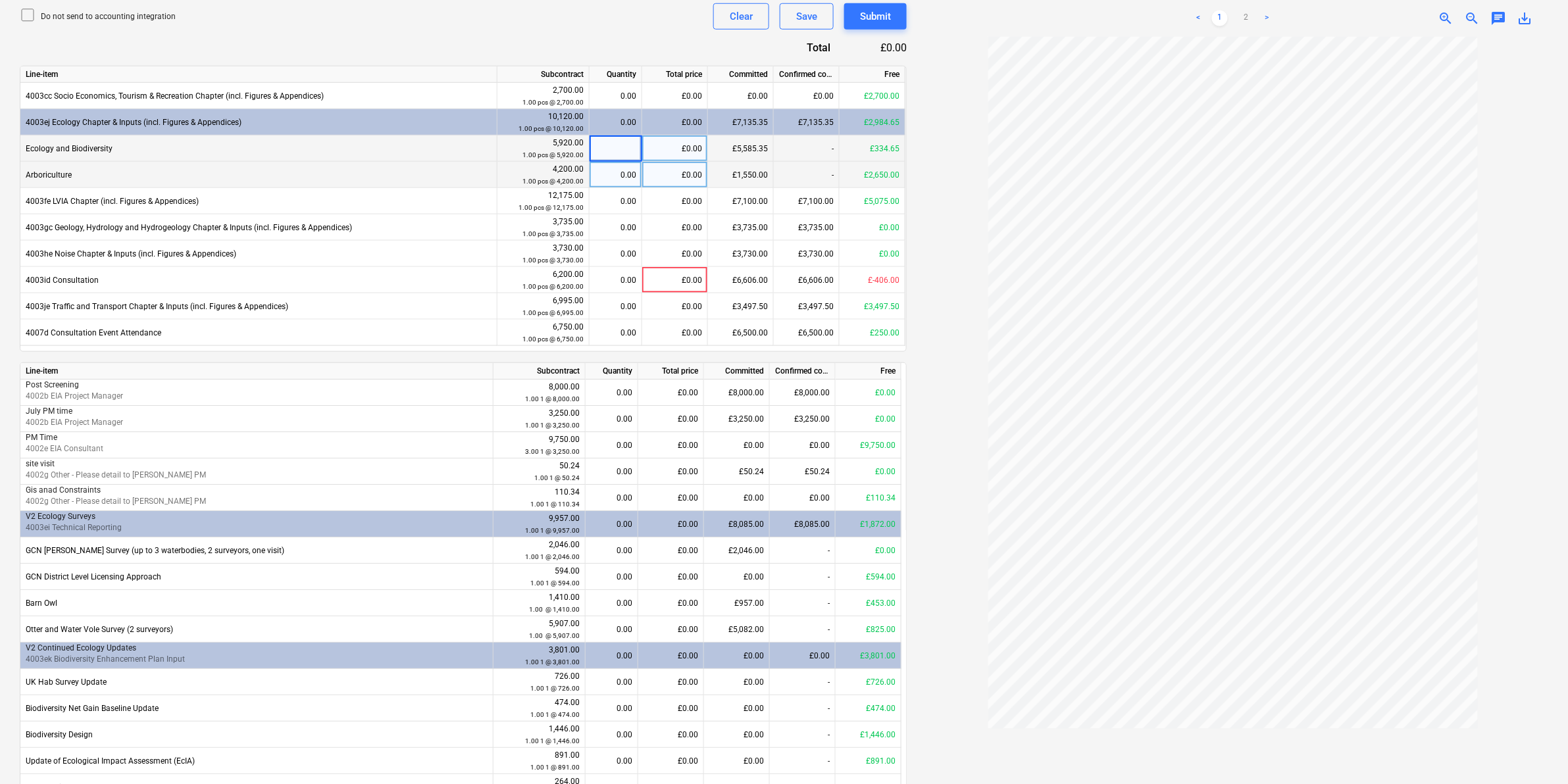
click at [622, 177] on div "0.00" at bounding box center [615, 175] width 41 height 26
click at [627, 517] on div "0.00" at bounding box center [612, 524] width 41 height 26
click at [609, 545] on div "0.00" at bounding box center [612, 550] width 41 height 26
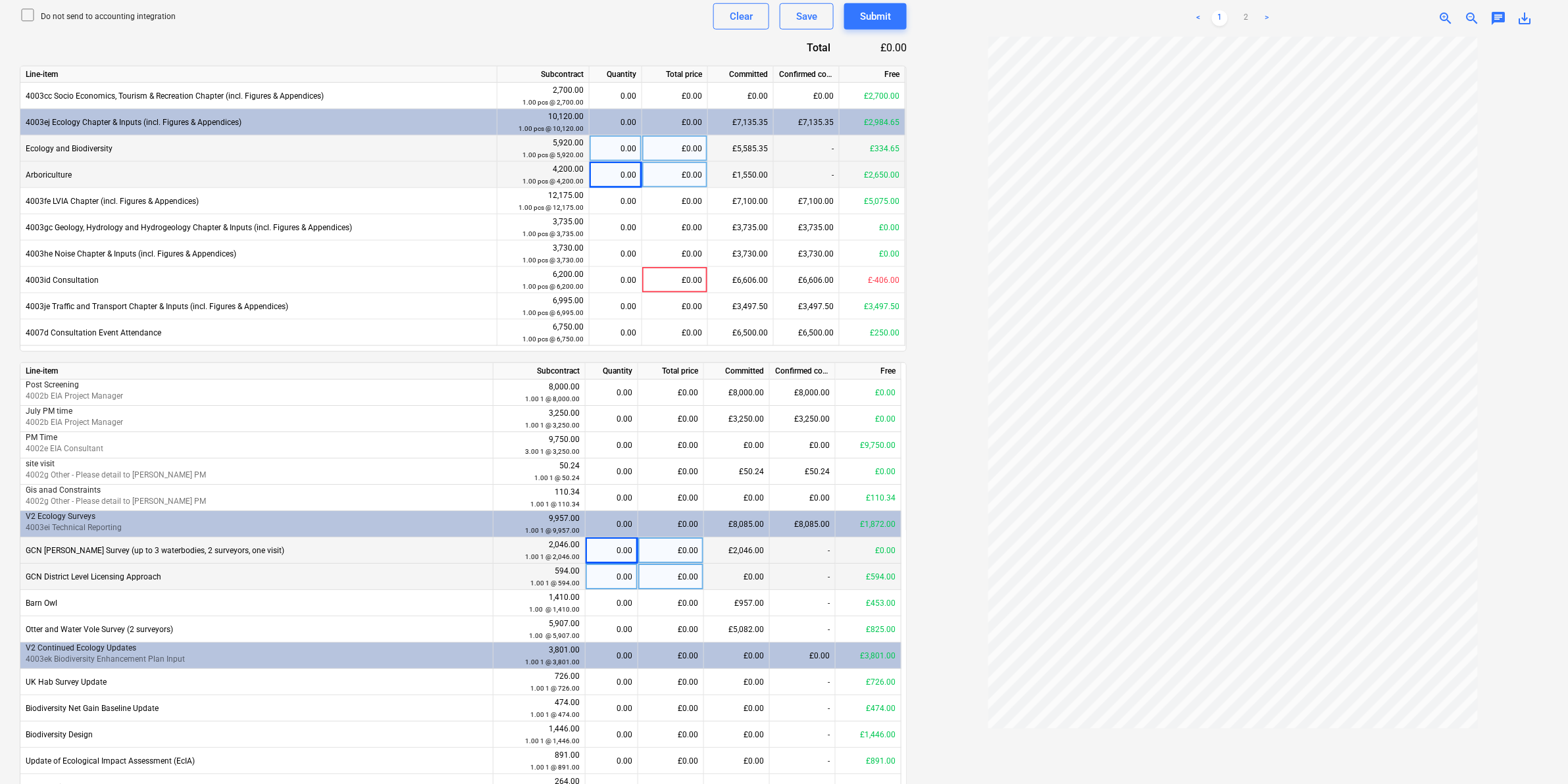
click at [616, 573] on div "0.00" at bounding box center [612, 577] width 41 height 26
click at [600, 604] on div "0.00" at bounding box center [612, 603] width 41 height 26
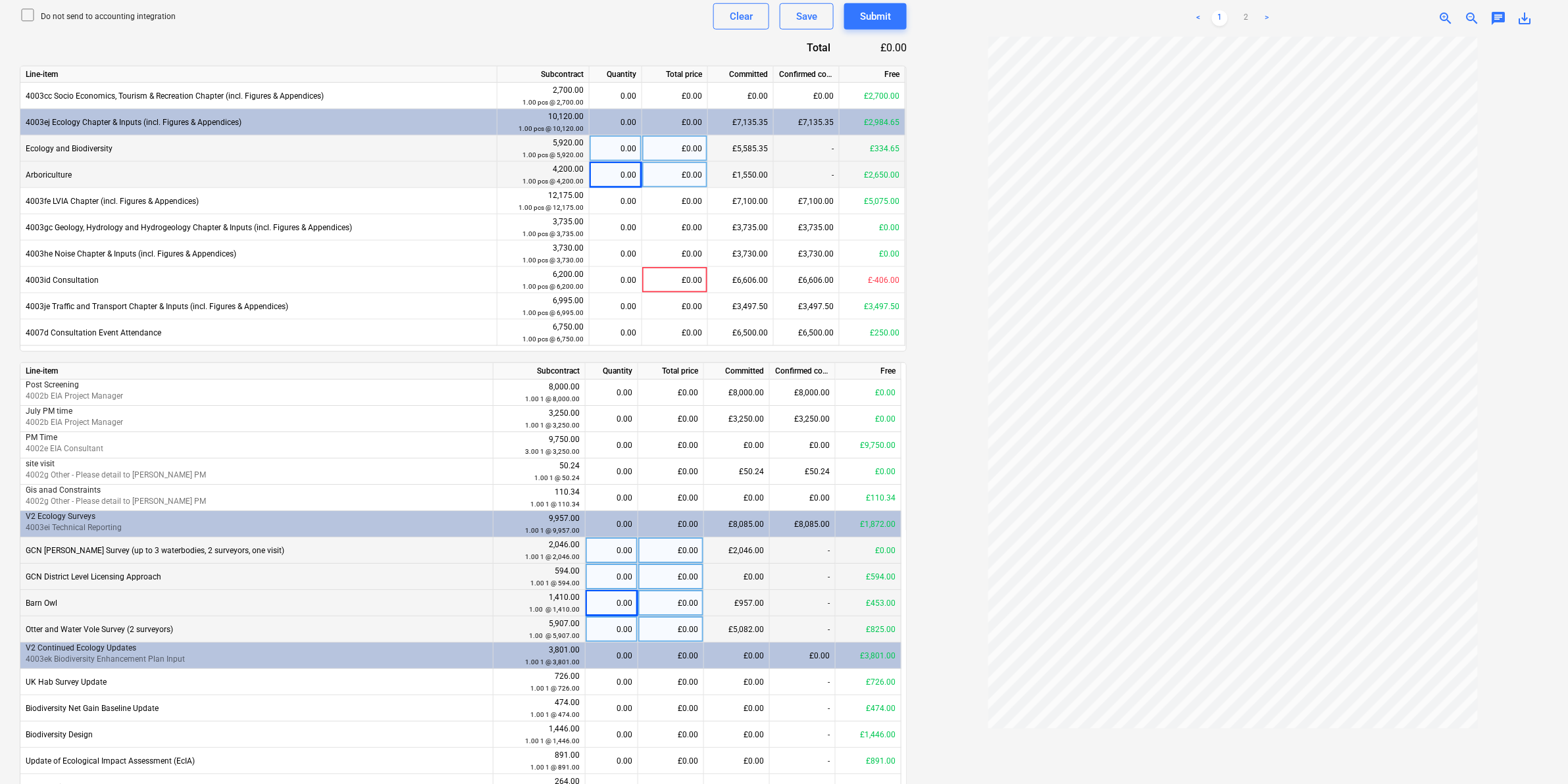
click at [602, 635] on div "0.00" at bounding box center [612, 630] width 41 height 26
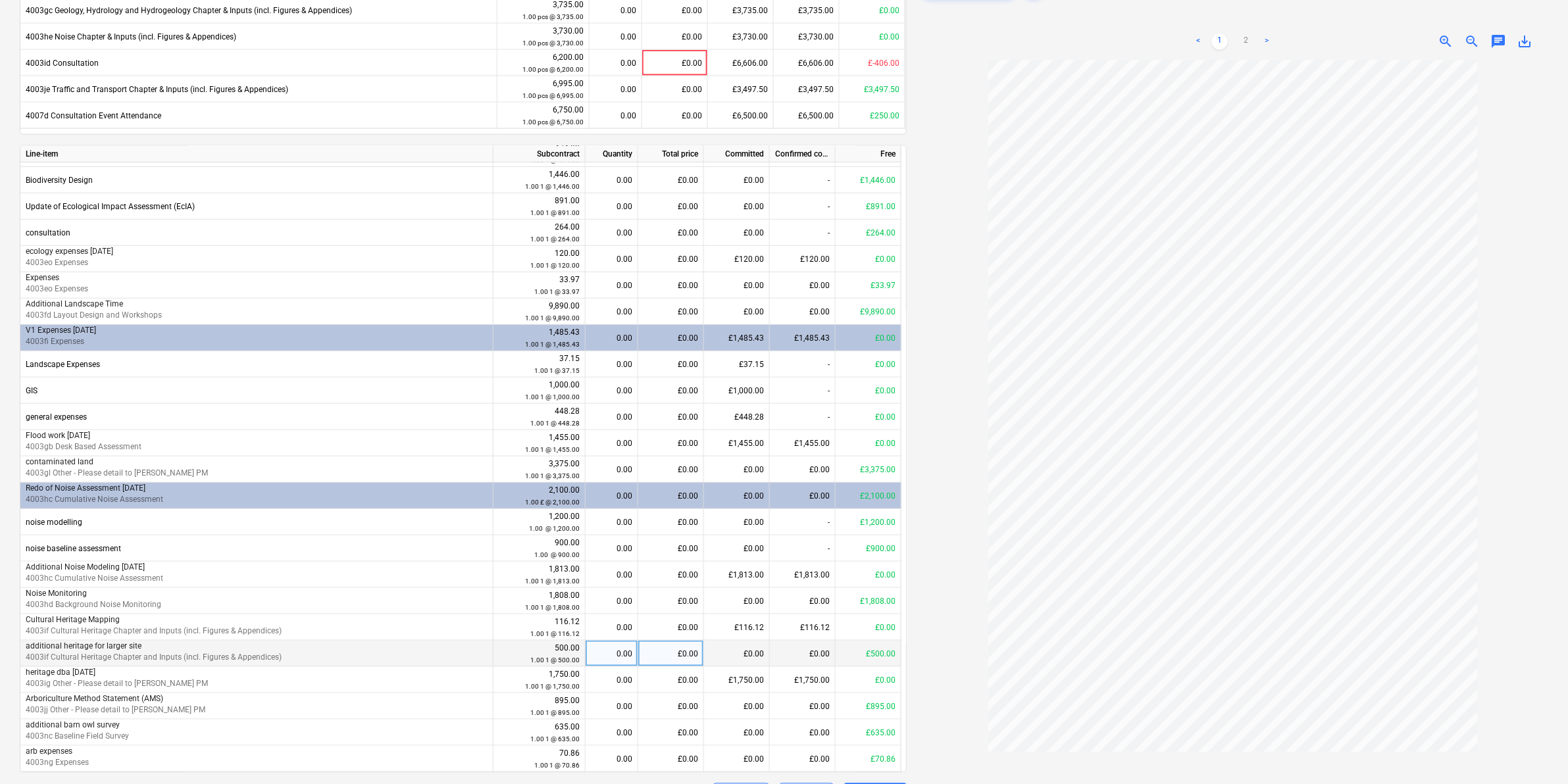
scroll to position [746, 0]
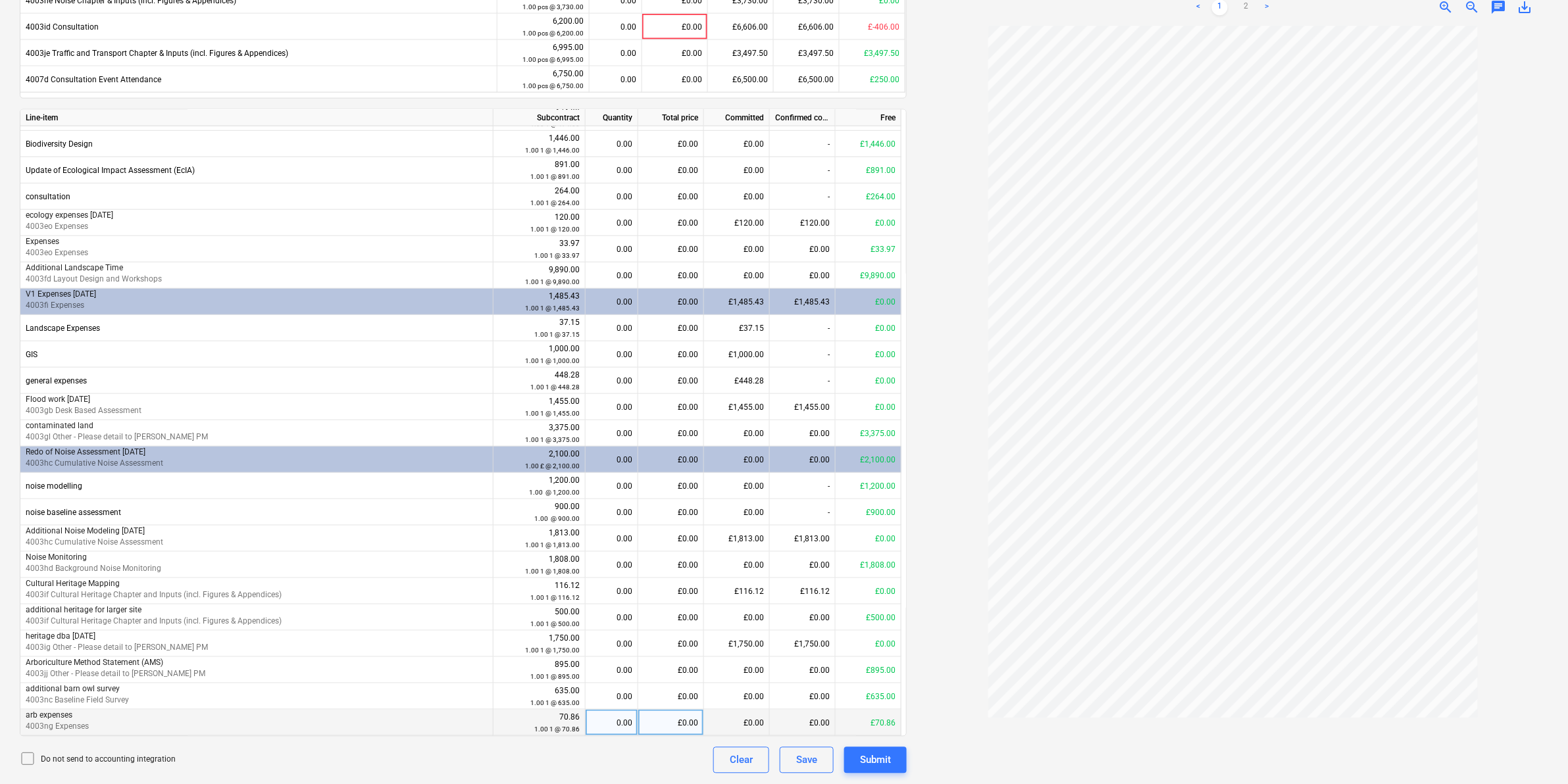
click at [610, 715] on div "0.00" at bounding box center [612, 723] width 41 height 26
type input "1"
click at [627, 765] on div "Do not send to accounting integration Clear Save Submit" at bounding box center [463, 760] width 887 height 26
click at [615, 691] on div "0.00" at bounding box center [612, 697] width 41 height 26
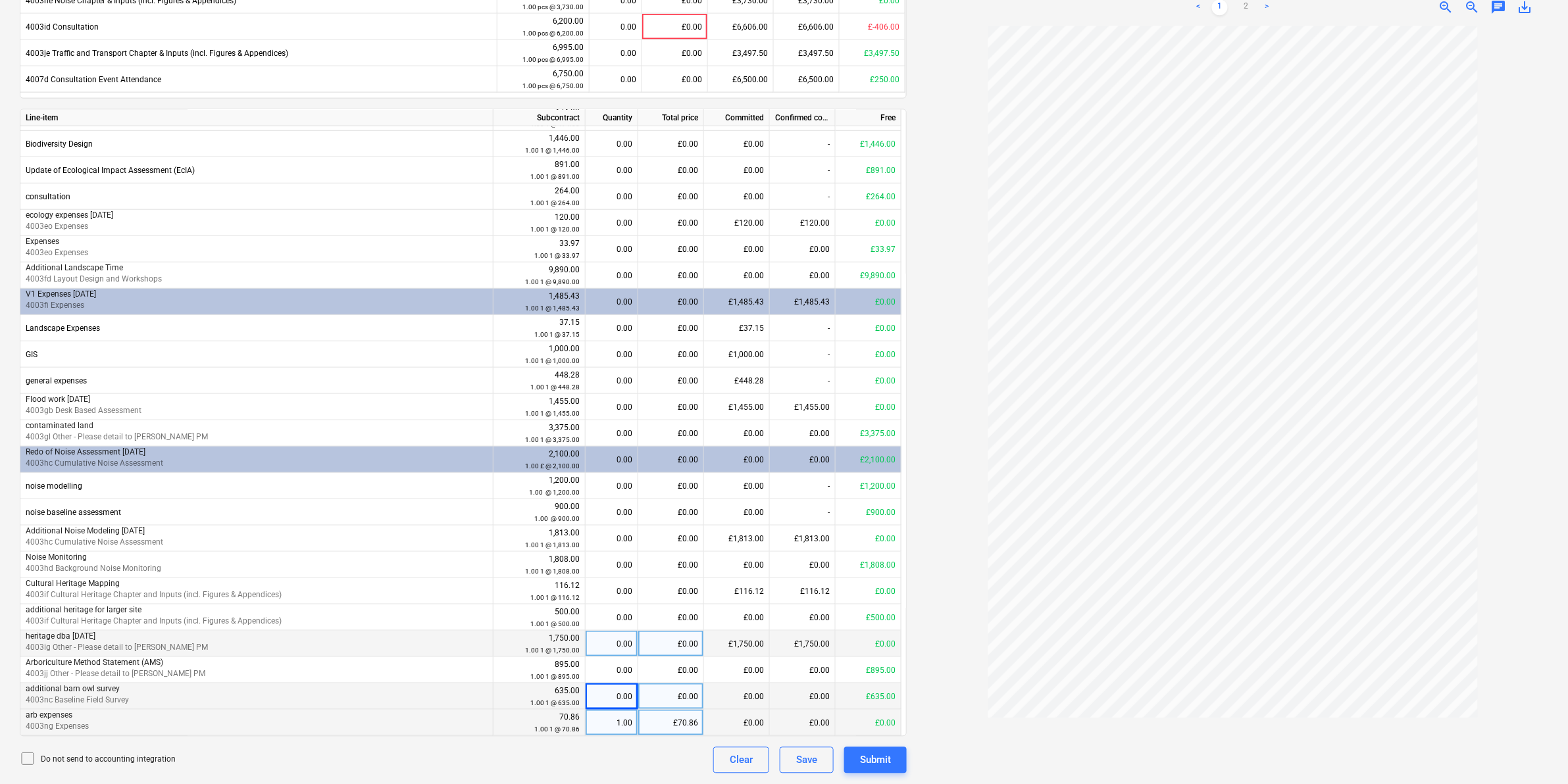
click at [623, 631] on div "0.00" at bounding box center [612, 644] width 41 height 26
click at [623, 613] on div "0.00" at bounding box center [612, 617] width 41 height 26
type input "1"
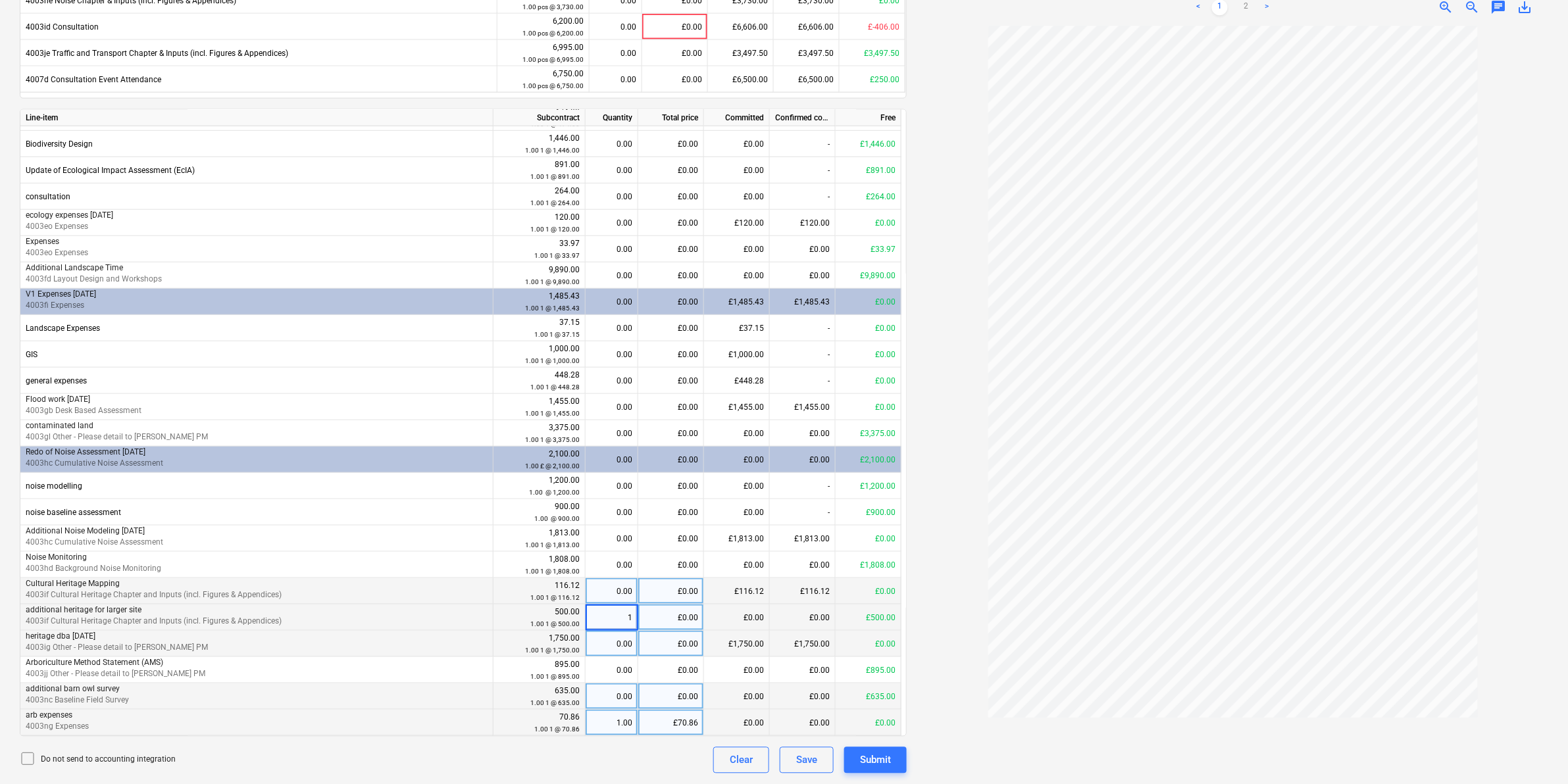
click at [625, 600] on div "0.00" at bounding box center [612, 591] width 41 height 26
click at [625, 531] on div "0.00" at bounding box center [612, 539] width 41 height 26
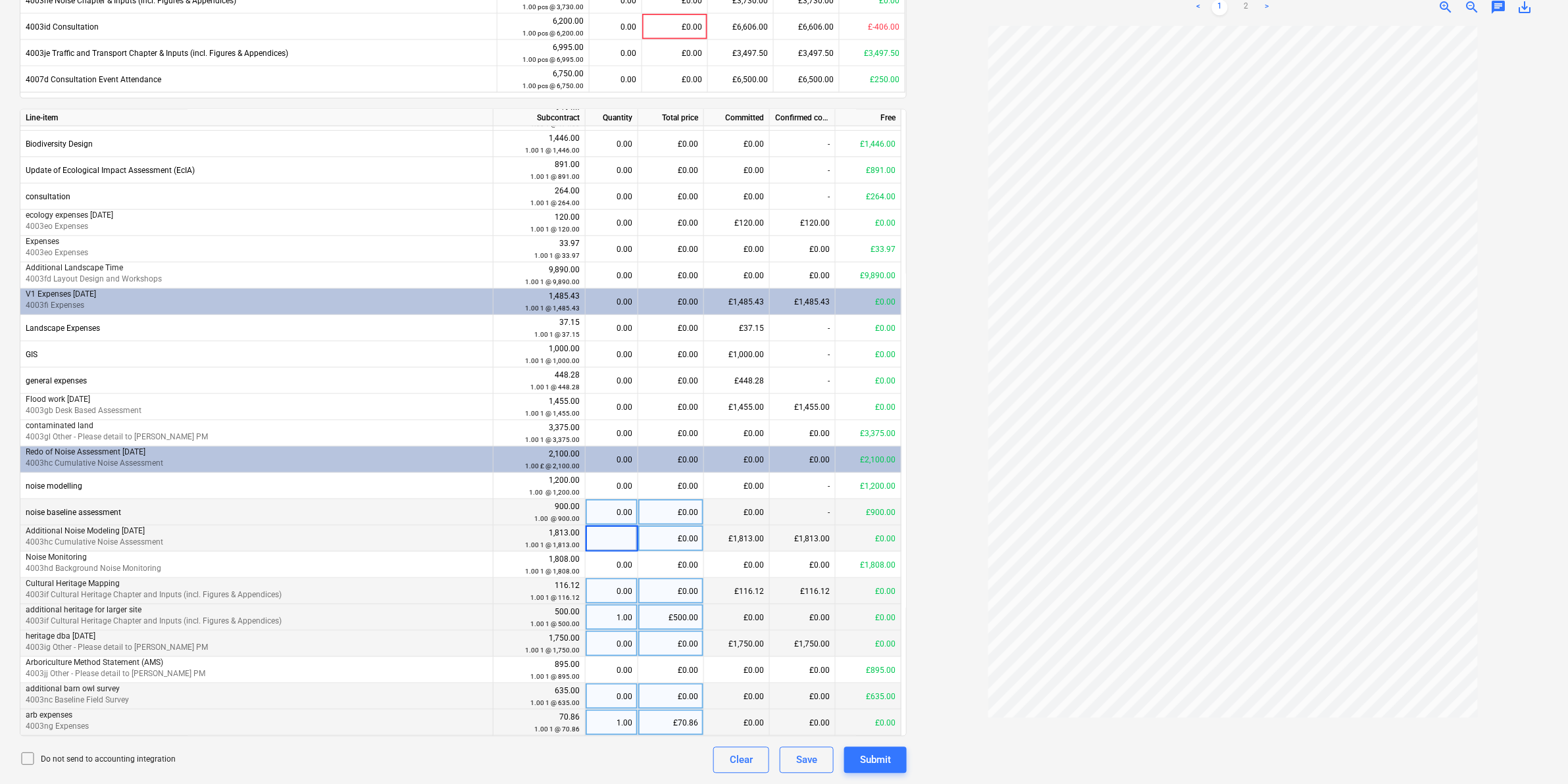
click at [623, 507] on div "0.00" at bounding box center [612, 512] width 41 height 26
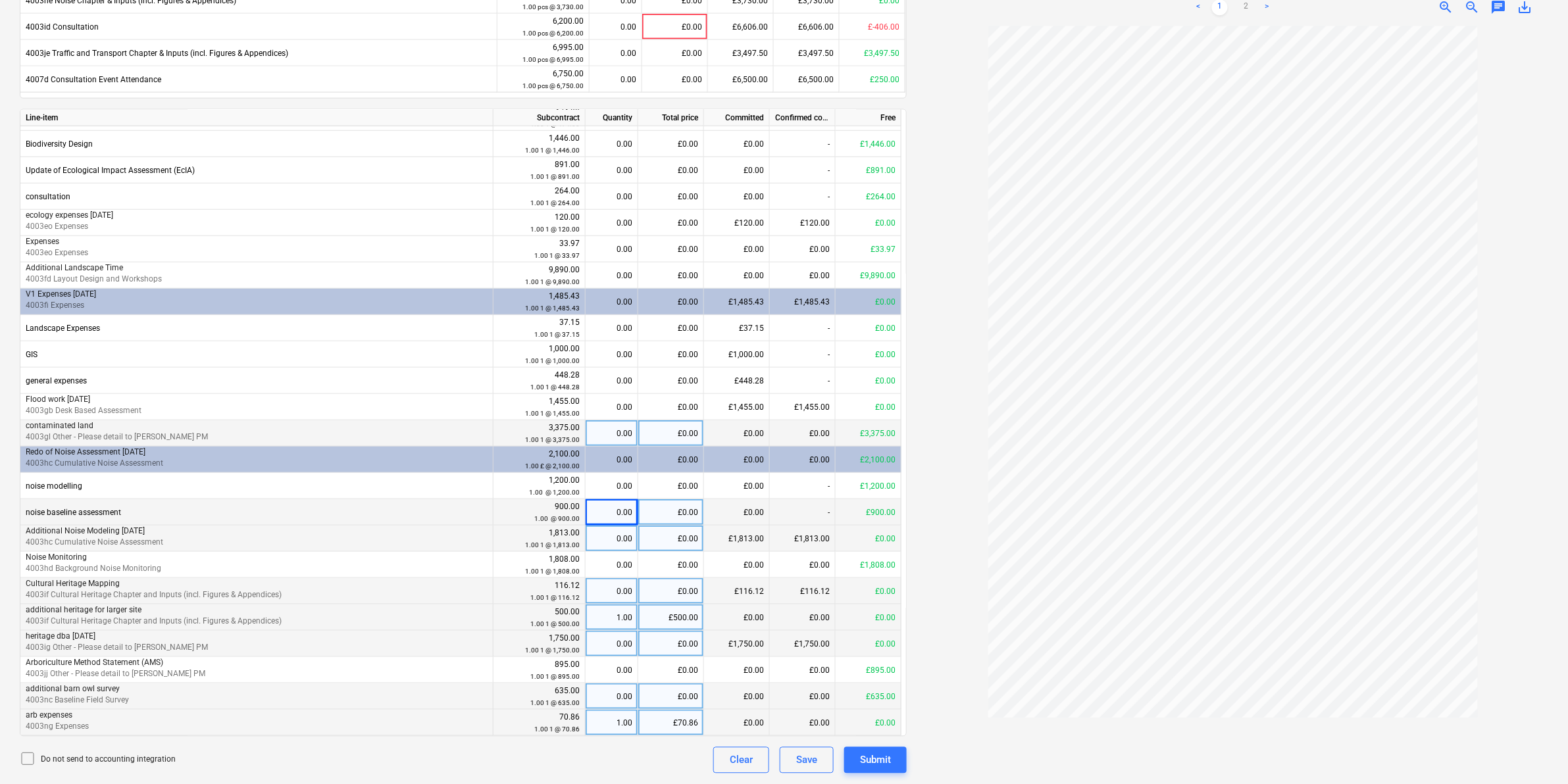
click at [617, 428] on div "0.00" at bounding box center [612, 433] width 41 height 26
type input "1"
click at [617, 409] on div "0.00" at bounding box center [612, 407] width 41 height 26
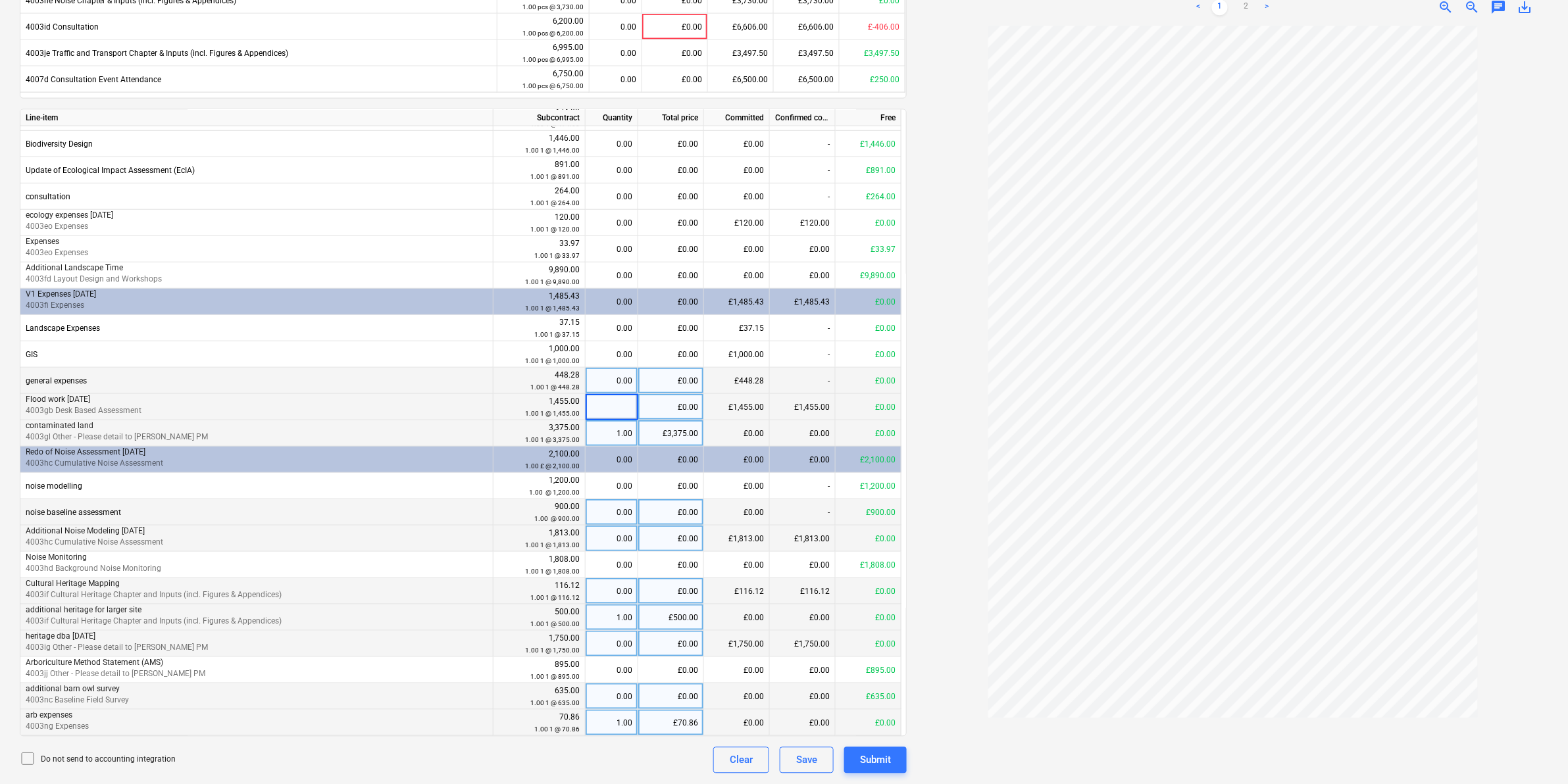
click at [628, 375] on div "0.00" at bounding box center [612, 380] width 41 height 26
click at [602, 352] on div "0.00" at bounding box center [612, 355] width 41 height 26
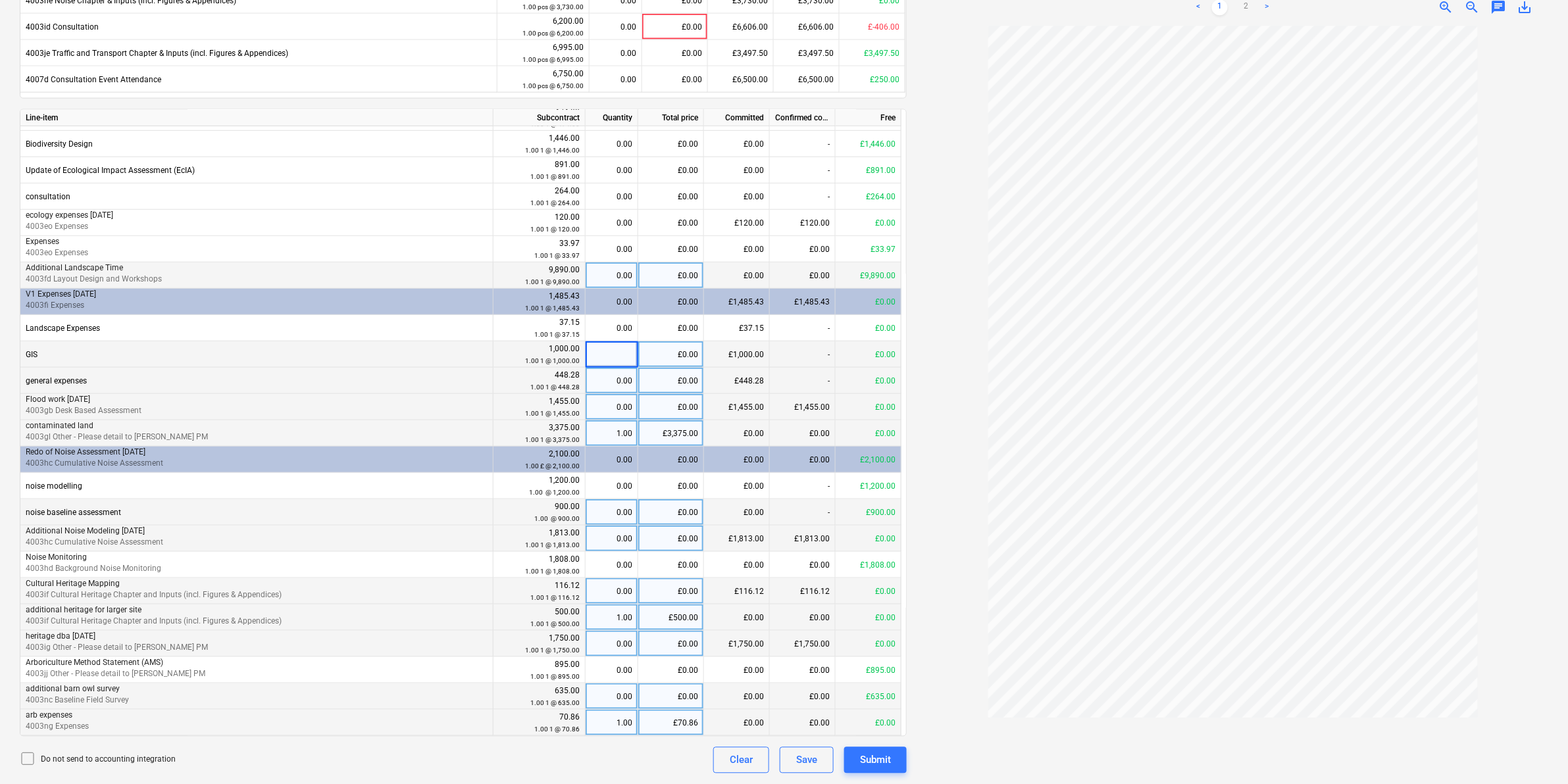
click at [619, 275] on div "0.00" at bounding box center [612, 276] width 41 height 26
click at [630, 251] on div "0.00" at bounding box center [612, 249] width 41 height 26
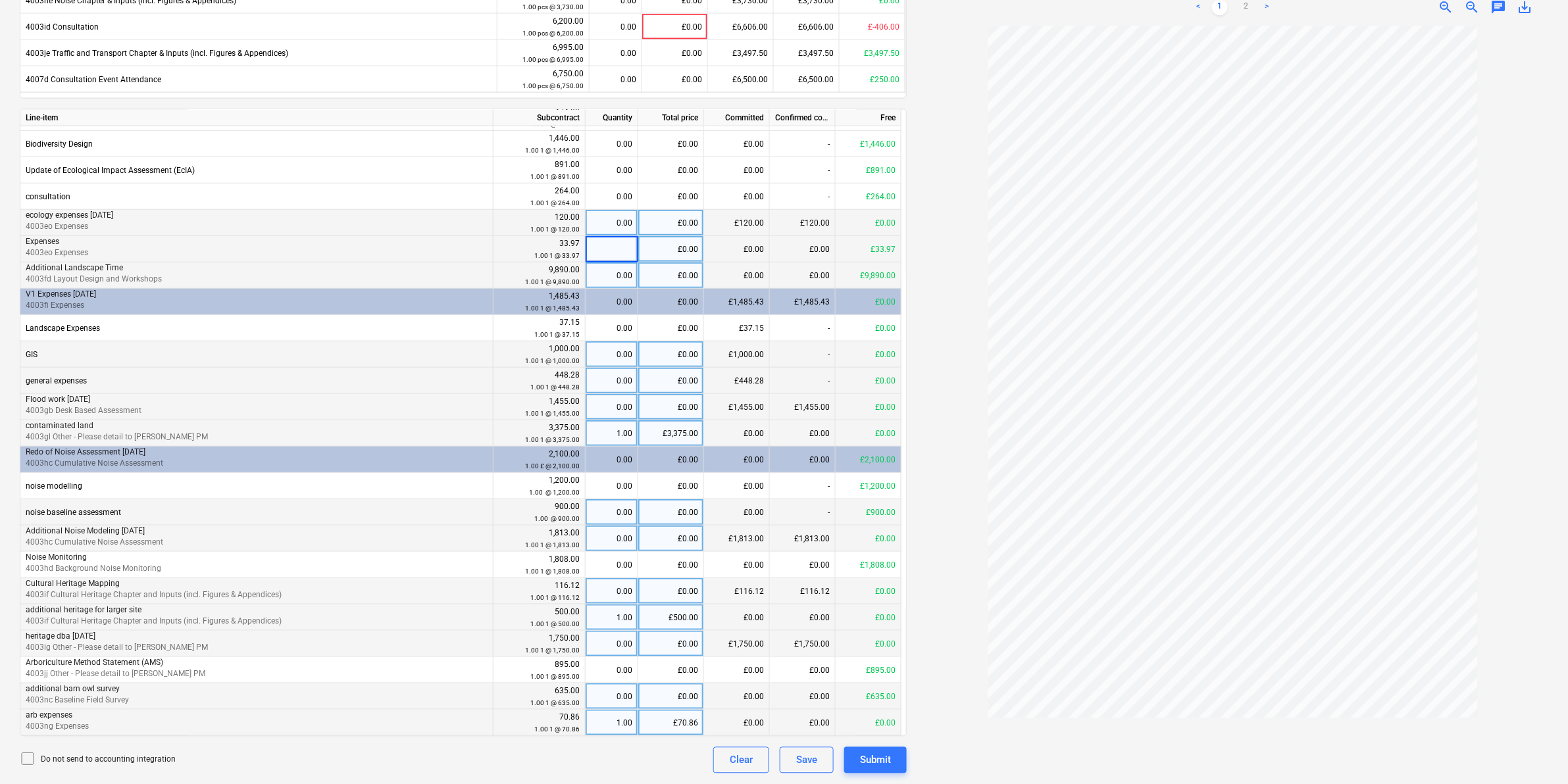
type input "1"
click at [620, 215] on div "0.00" at bounding box center [612, 223] width 41 height 26
click at [609, 189] on div "0.00" at bounding box center [612, 196] width 41 height 26
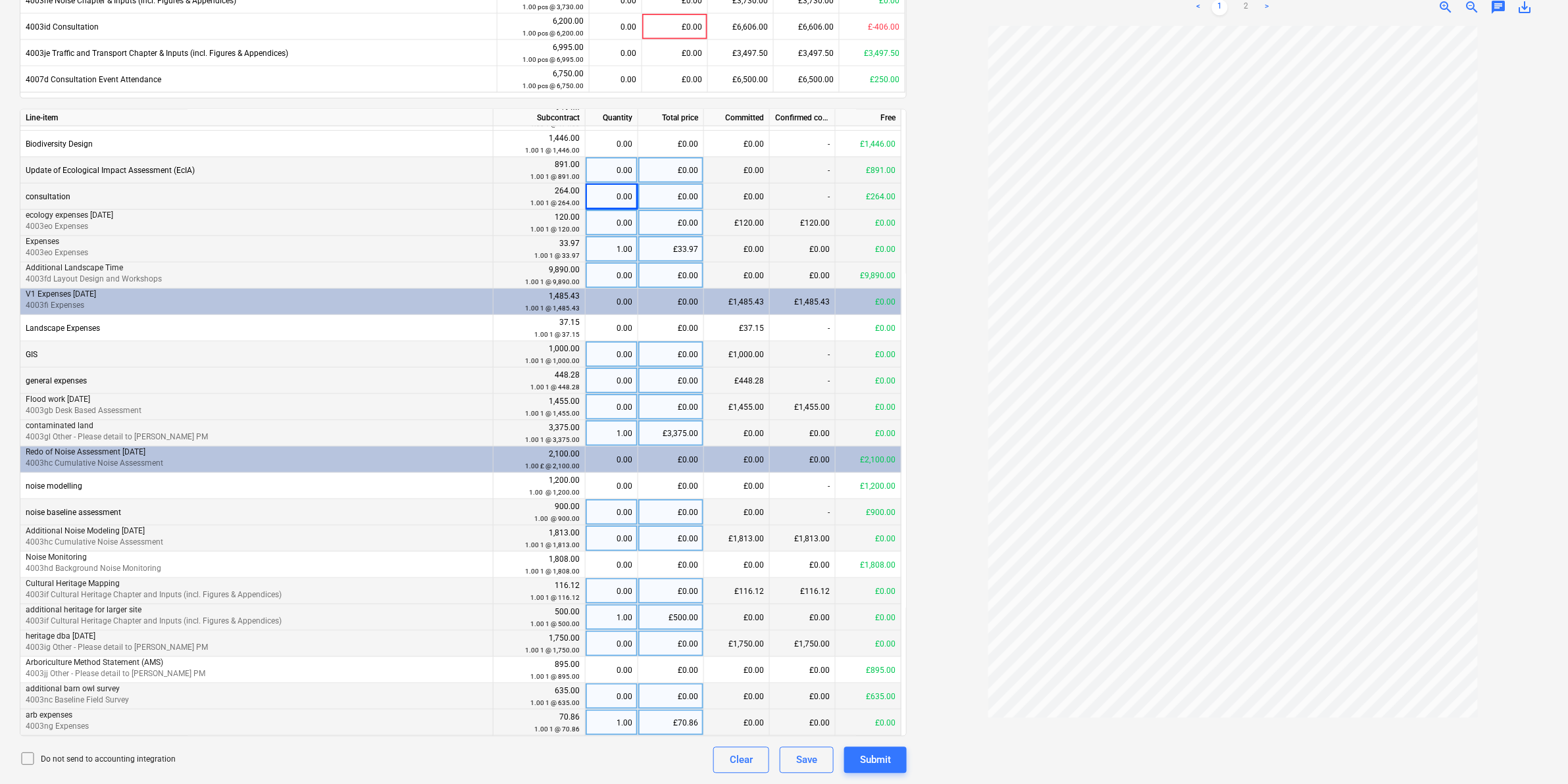
click at [622, 170] on div "0.00" at bounding box center [612, 170] width 41 height 26
type input "1"
click at [615, 148] on div "0.00" at bounding box center [612, 144] width 41 height 26
type input "8"
type input "723"
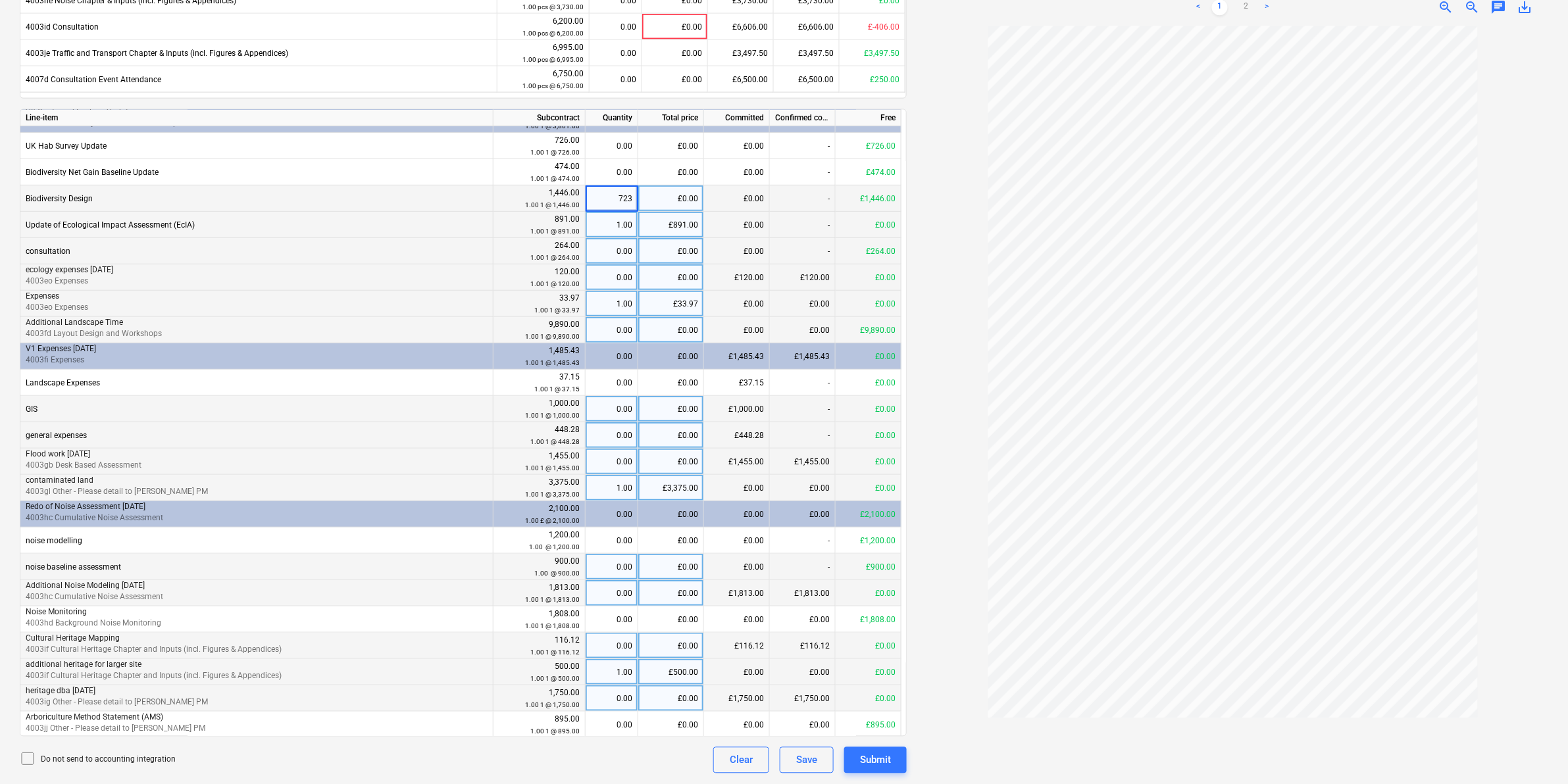
scroll to position [173, 0]
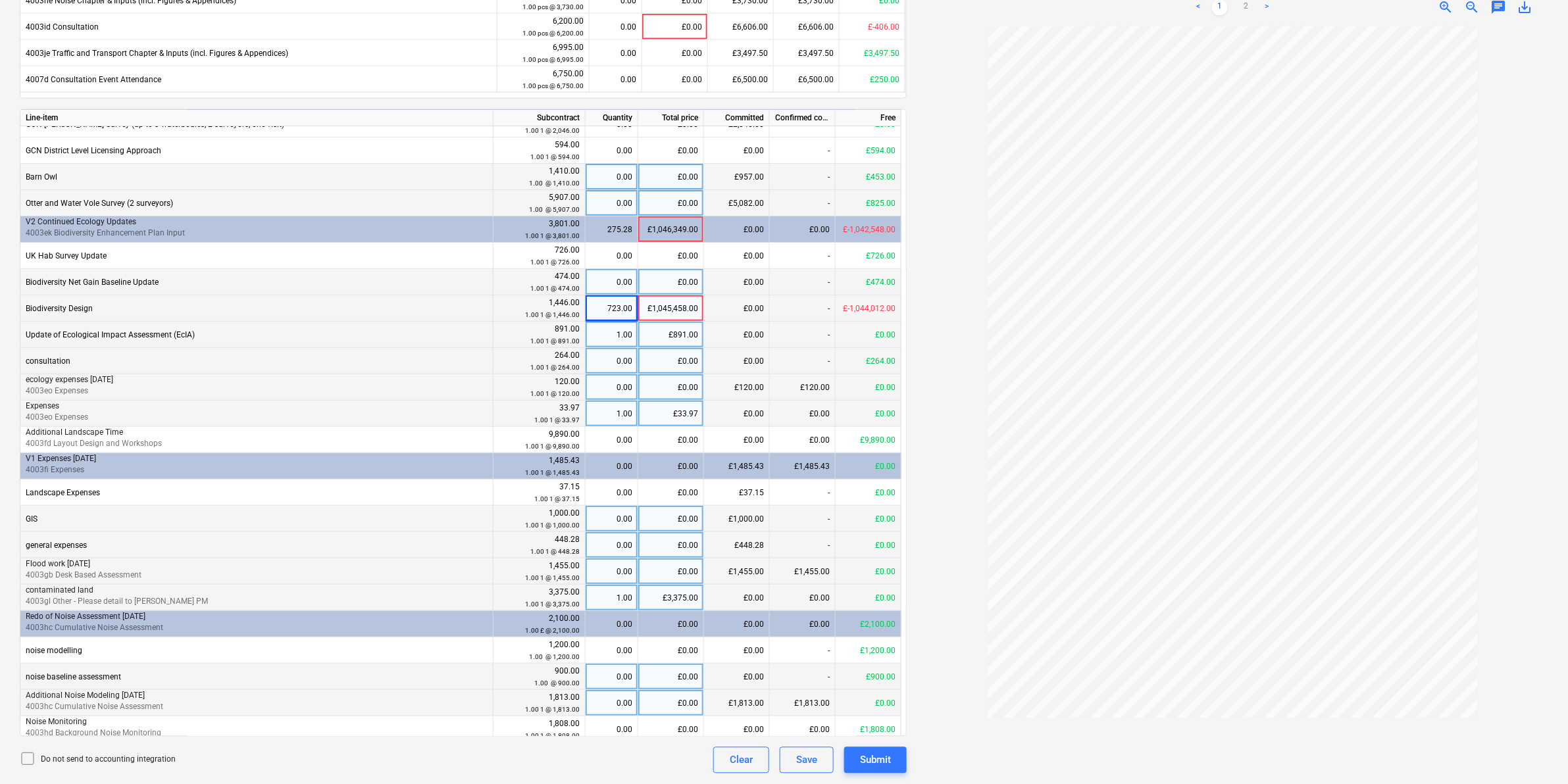
click at [616, 283] on div "0.00" at bounding box center [612, 282] width 41 height 26
click at [609, 314] on div "723.00" at bounding box center [612, 309] width 41 height 26
click at [685, 303] on div "£1,045,458.00" at bounding box center [671, 309] width 66 height 26
type input "723"
click at [973, 357] on div at bounding box center [1233, 399] width 631 height 747
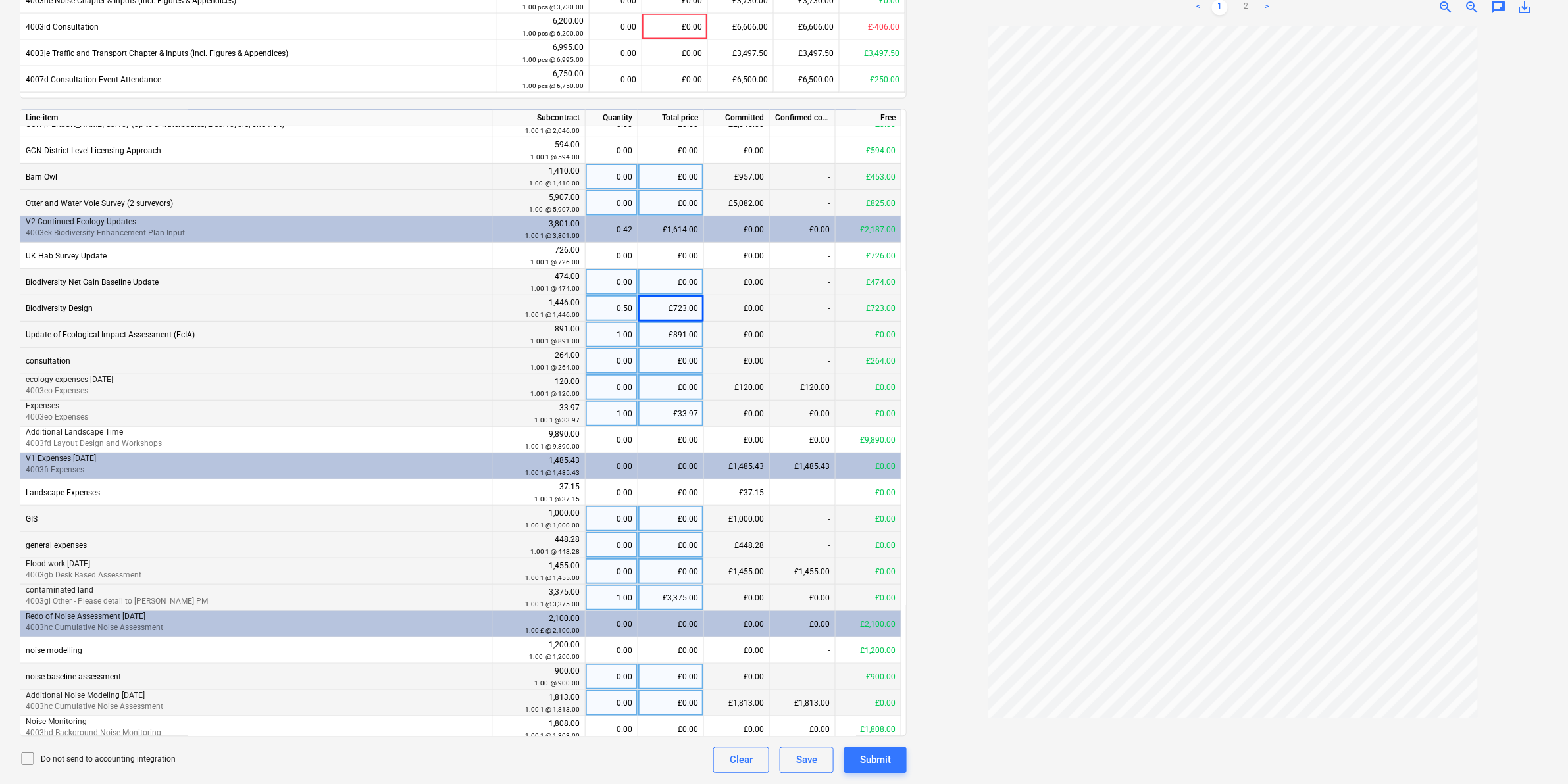
click at [688, 288] on div "£0.00" at bounding box center [671, 282] width 66 height 26
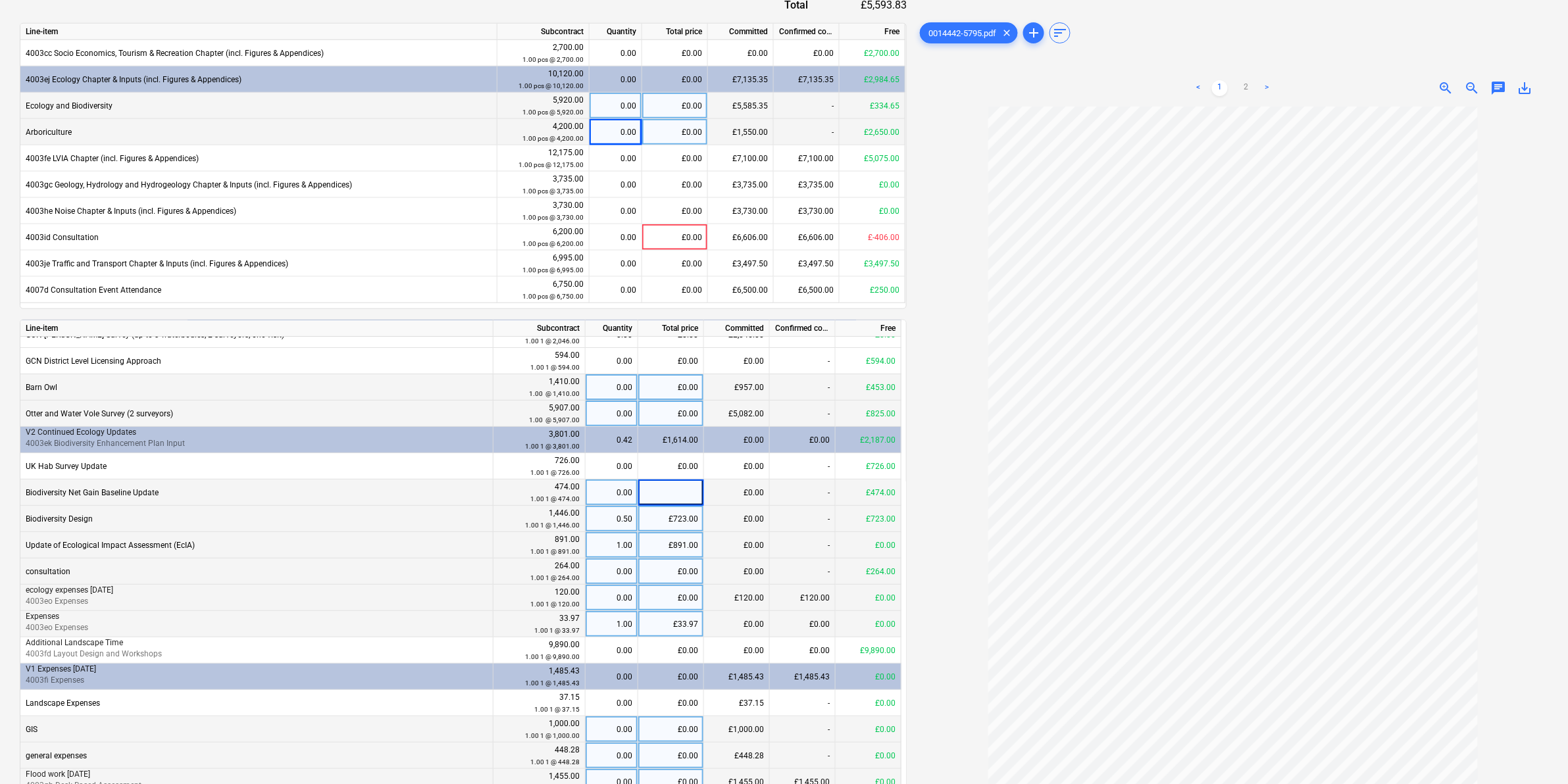
scroll to position [418, 0]
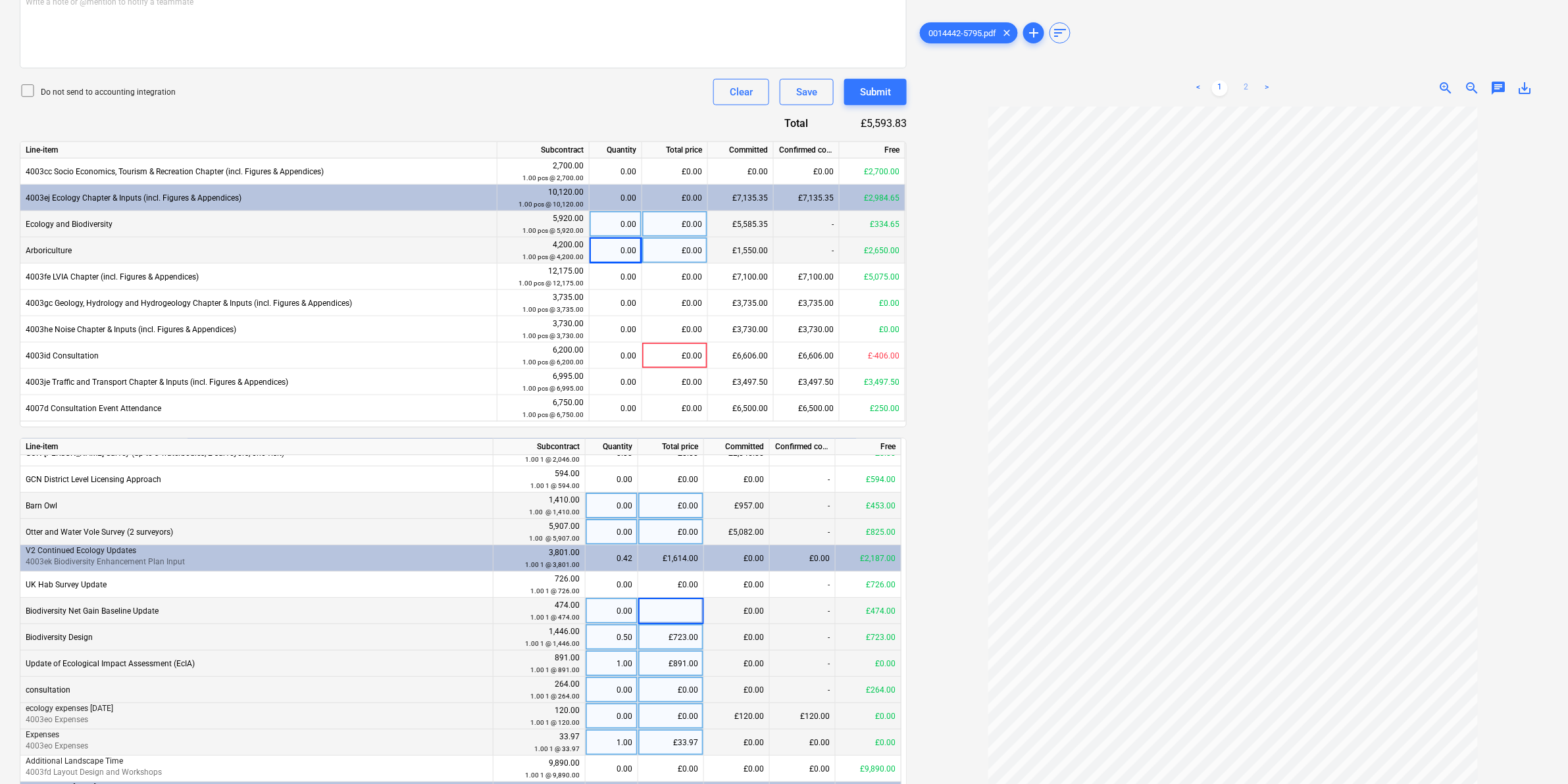
click at [1245, 87] on link "2" at bounding box center [1246, 87] width 16 height 16
click at [1216, 84] on link "1" at bounding box center [1220, 87] width 16 height 16
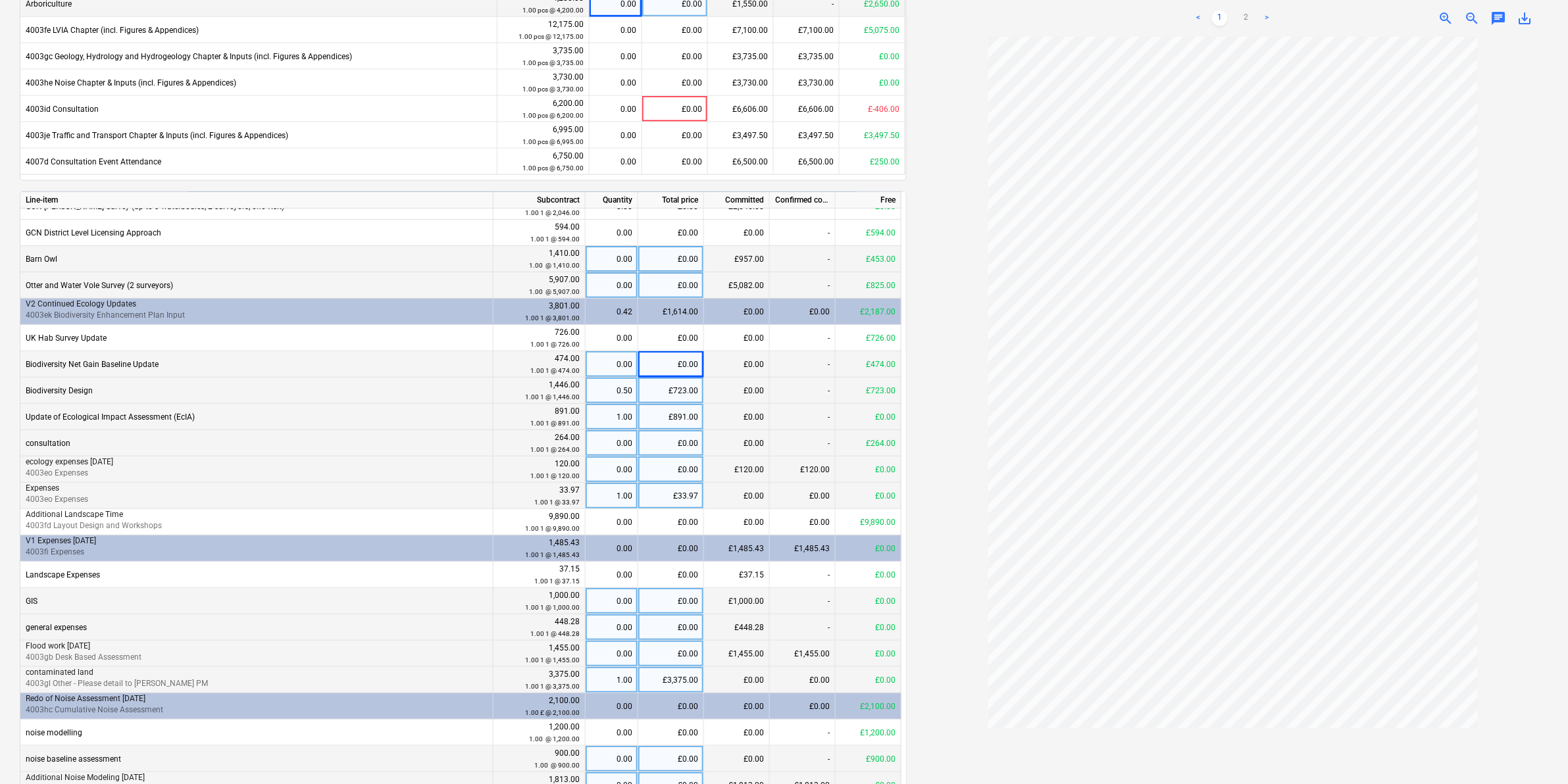
scroll to position [91, 0]
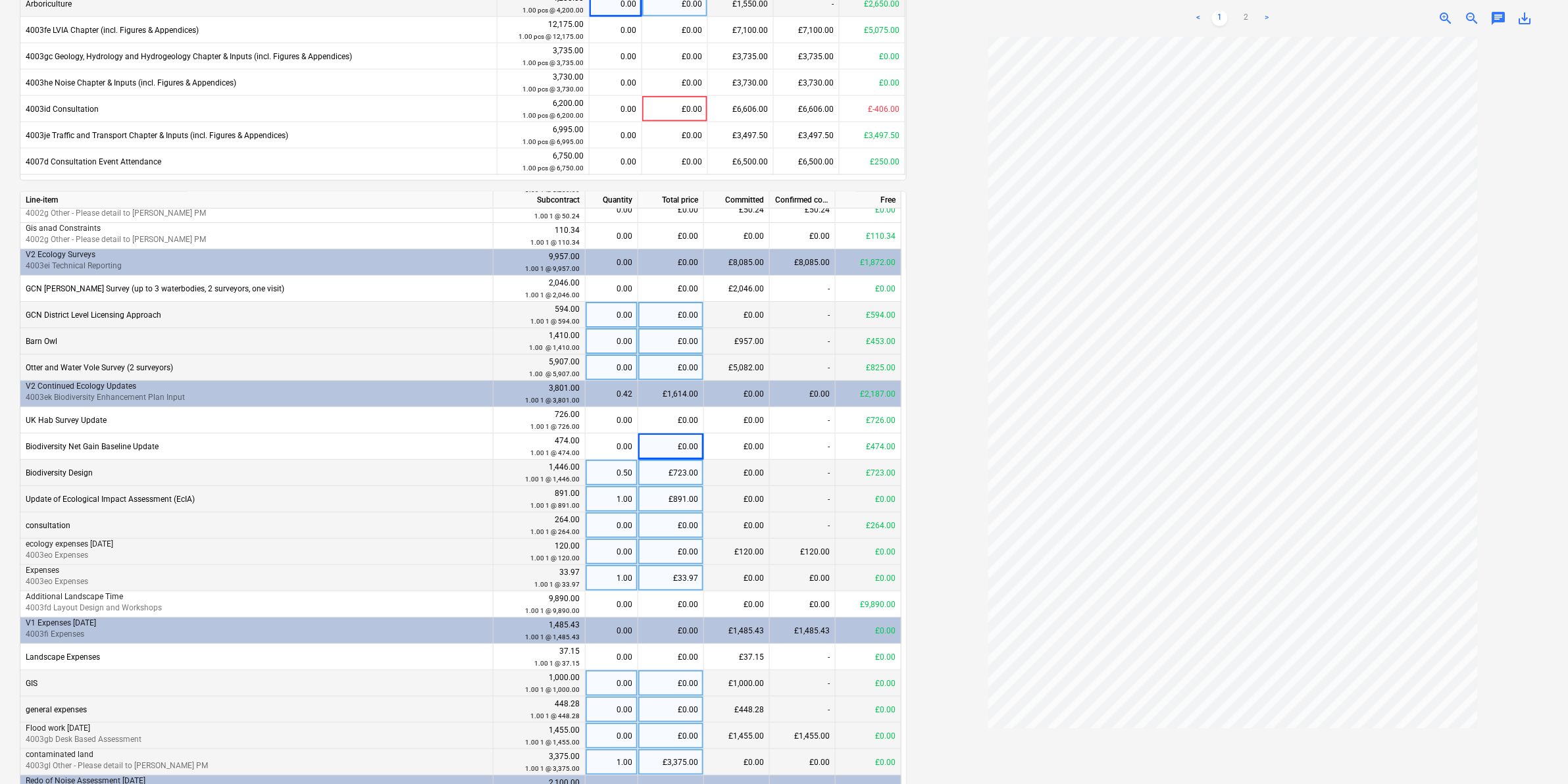
click at [675, 319] on div "£0.00" at bounding box center [671, 315] width 66 height 26
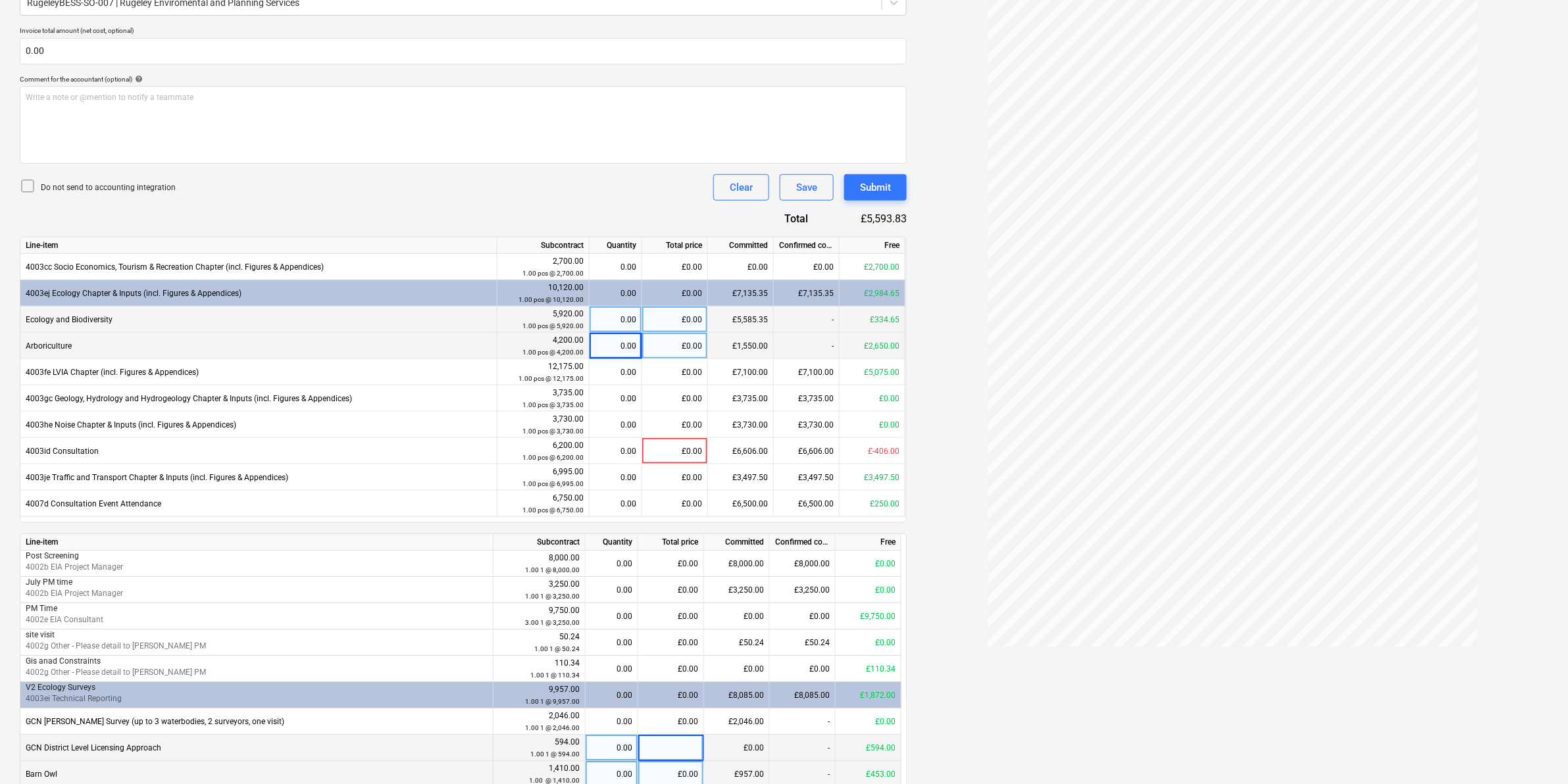
scroll to position [335, 0]
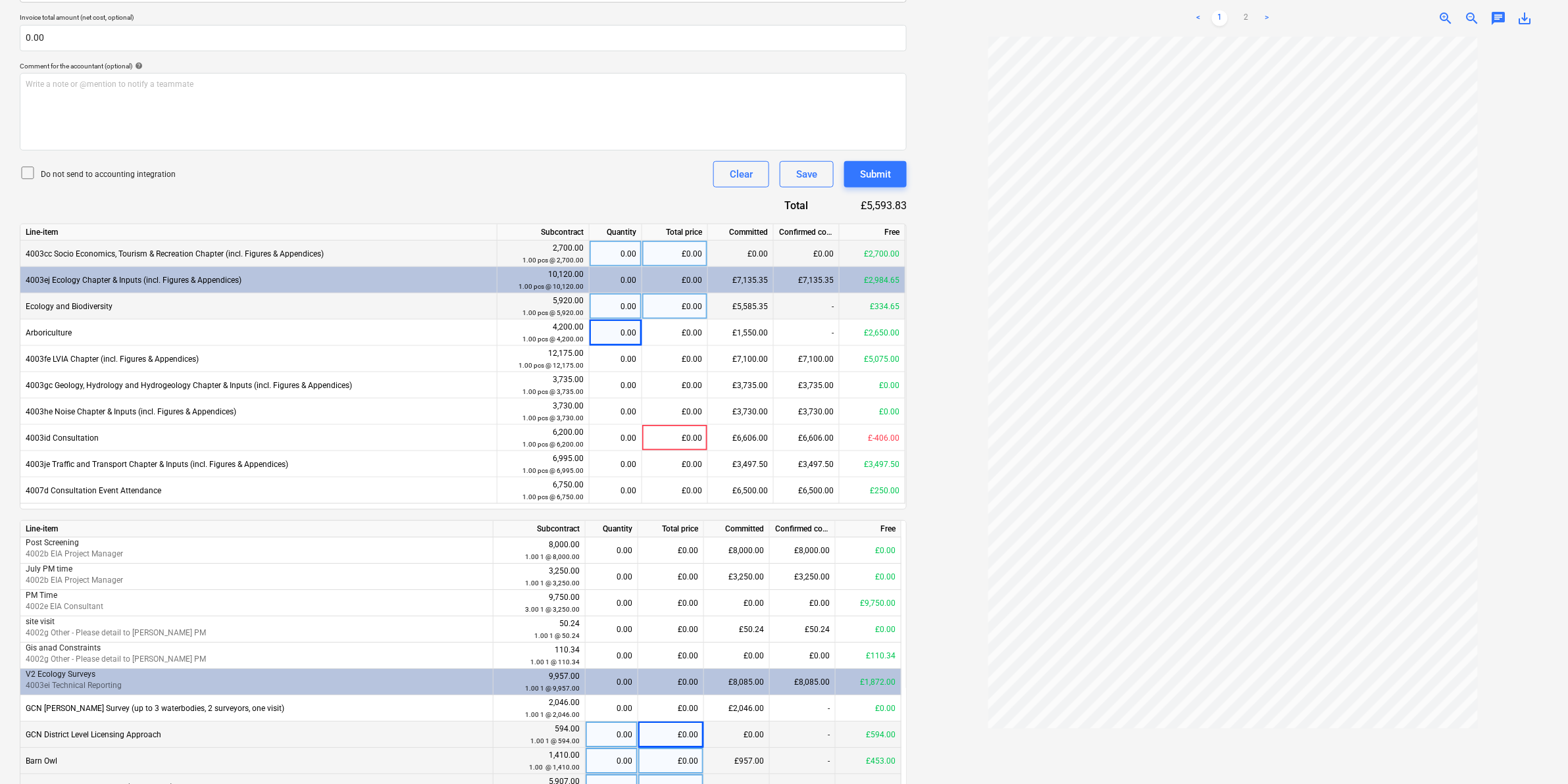
click at [694, 255] on div "£0.00" at bounding box center [675, 254] width 66 height 26
type input "2240"
click at [662, 197] on div "Document name help 0014442 Invoice number (optional) help 0014442 Invoice date …" at bounding box center [463, 527] width 887 height 1315
click at [1247, 24] on link "2" at bounding box center [1246, 18] width 16 height 16
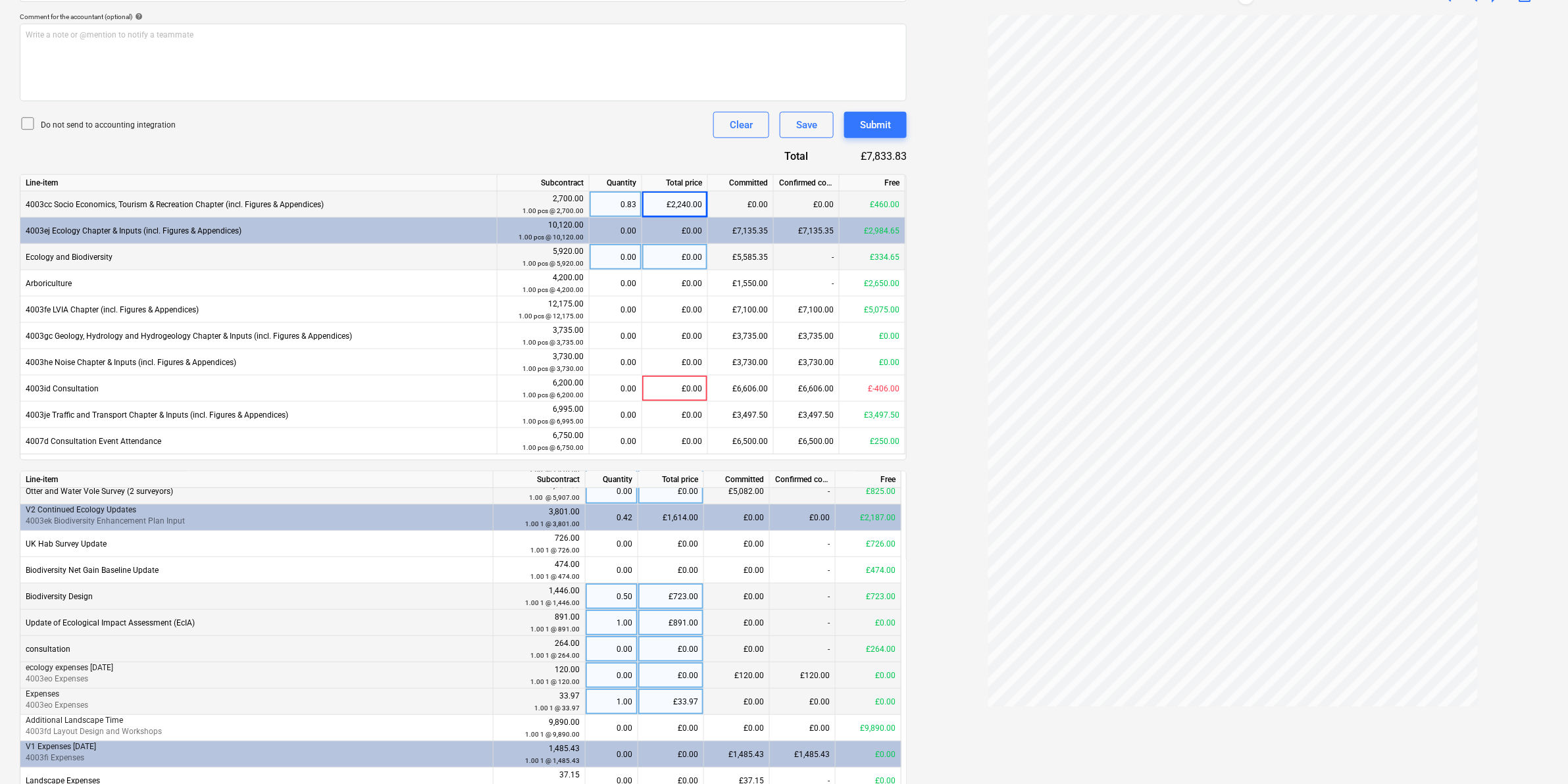
scroll to position [582, 0]
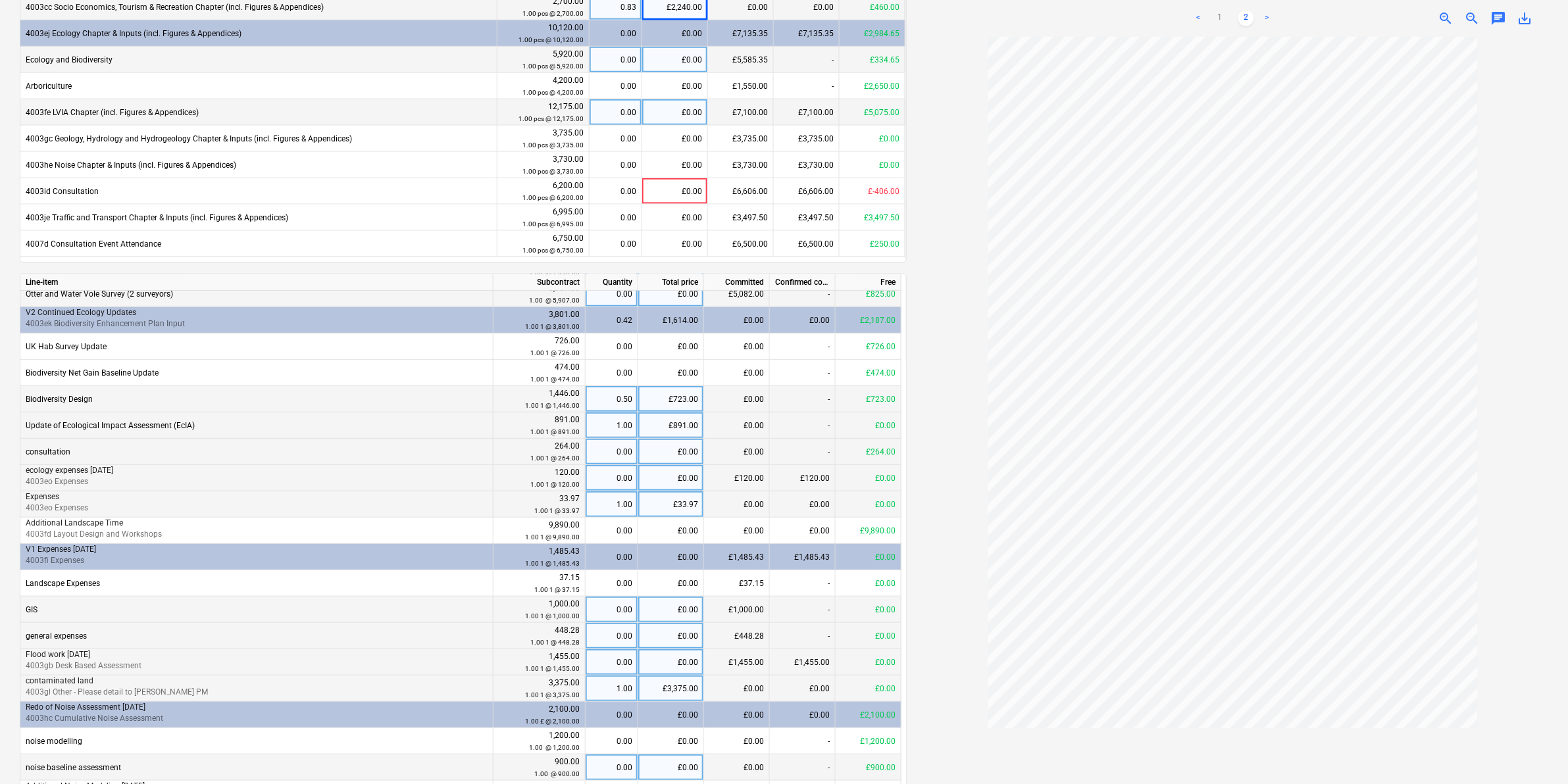
click at [689, 121] on div "£0.00" at bounding box center [675, 112] width 66 height 26
type input "1900"
click at [948, 166] on div at bounding box center [1233, 410] width 631 height 747
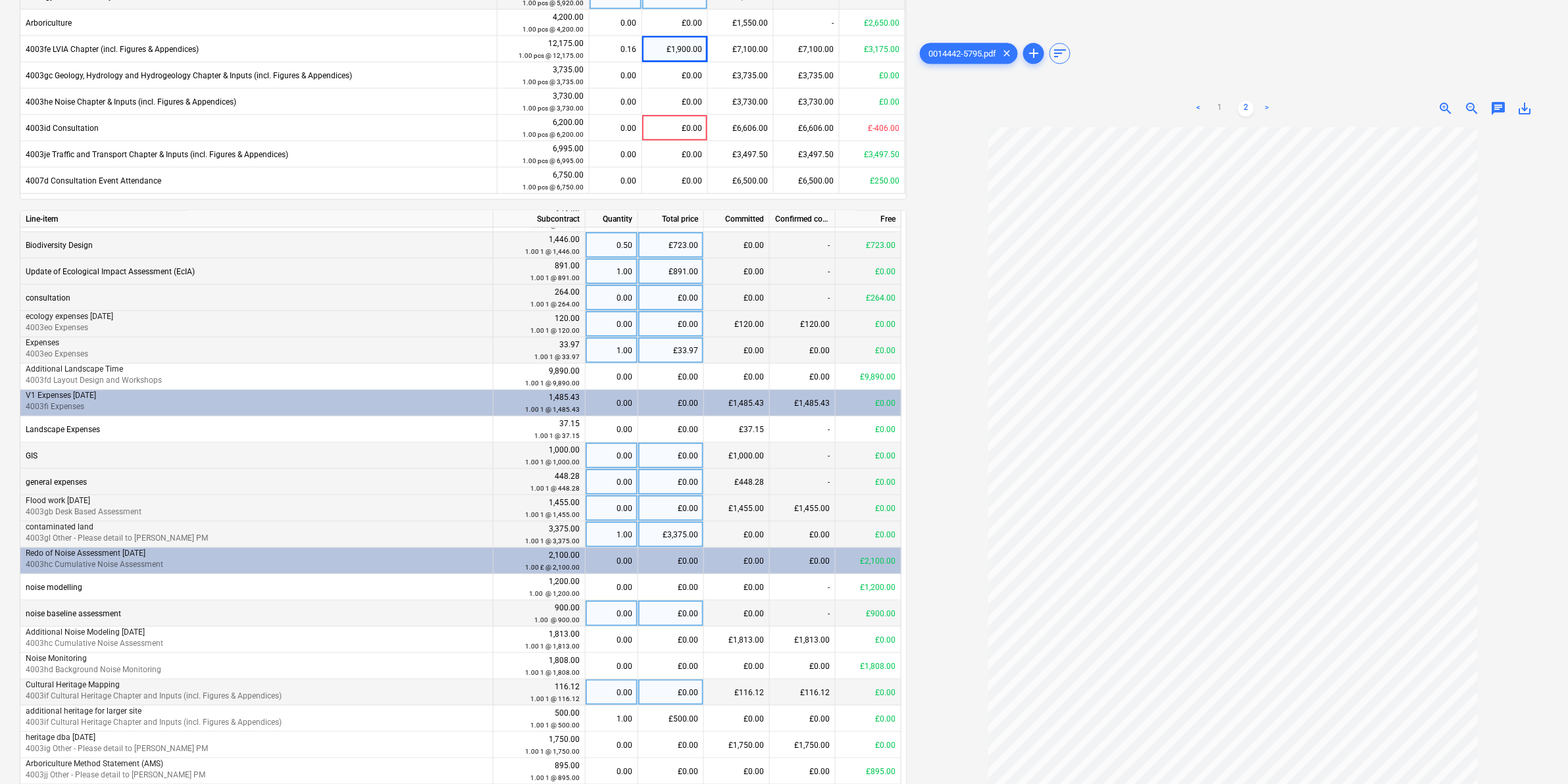
scroll to position [746, 0]
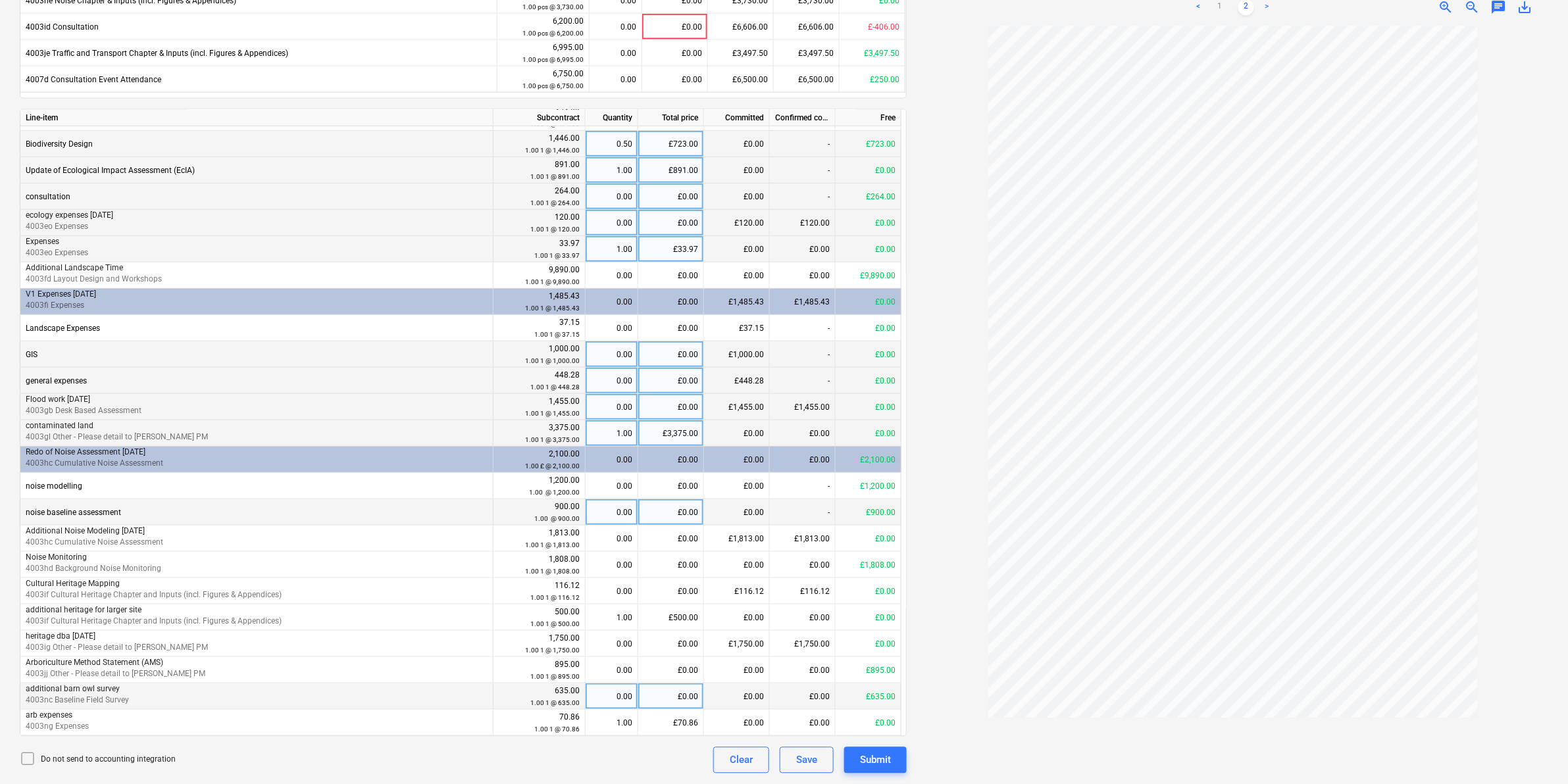
click at [679, 701] on div "£0.00" at bounding box center [671, 697] width 66 height 26
click at [610, 701] on div "0.00" at bounding box center [612, 697] width 41 height 26
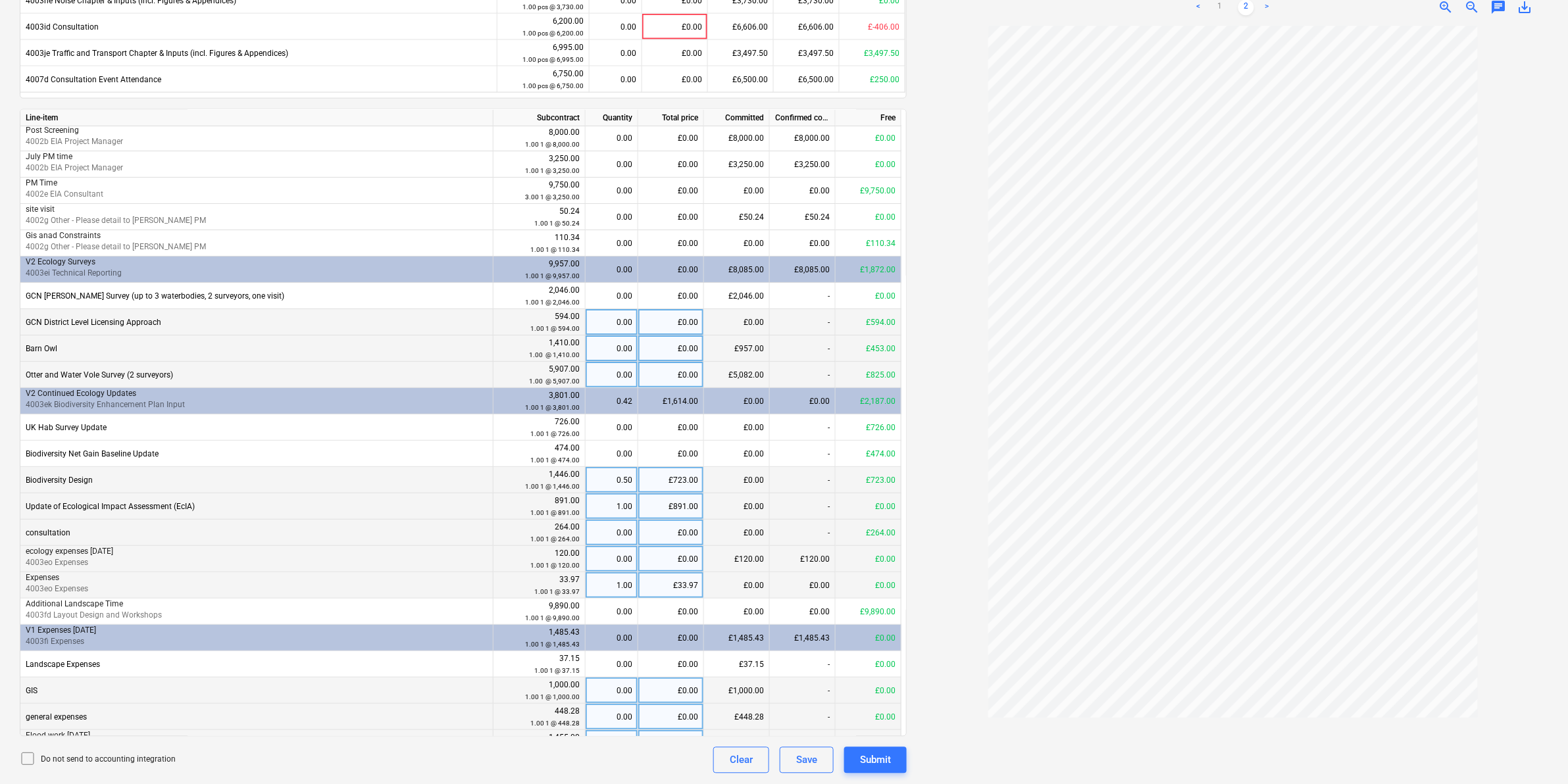
scroll to position [0, 0]
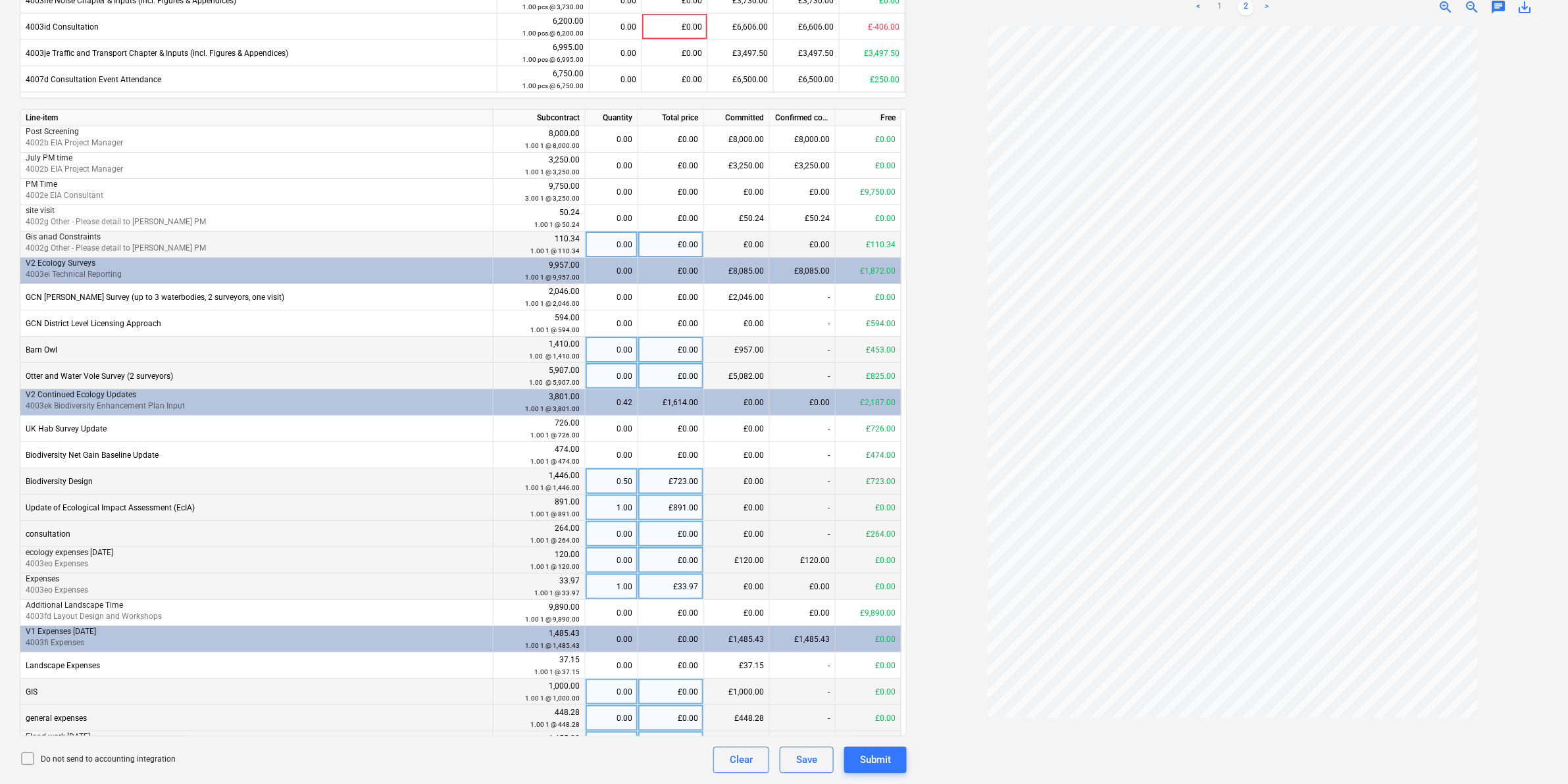
click at [610, 234] on div "0.00" at bounding box center [612, 244] width 41 height 26
type input "1"
click at [967, 262] on div at bounding box center [1233, 399] width 631 height 747
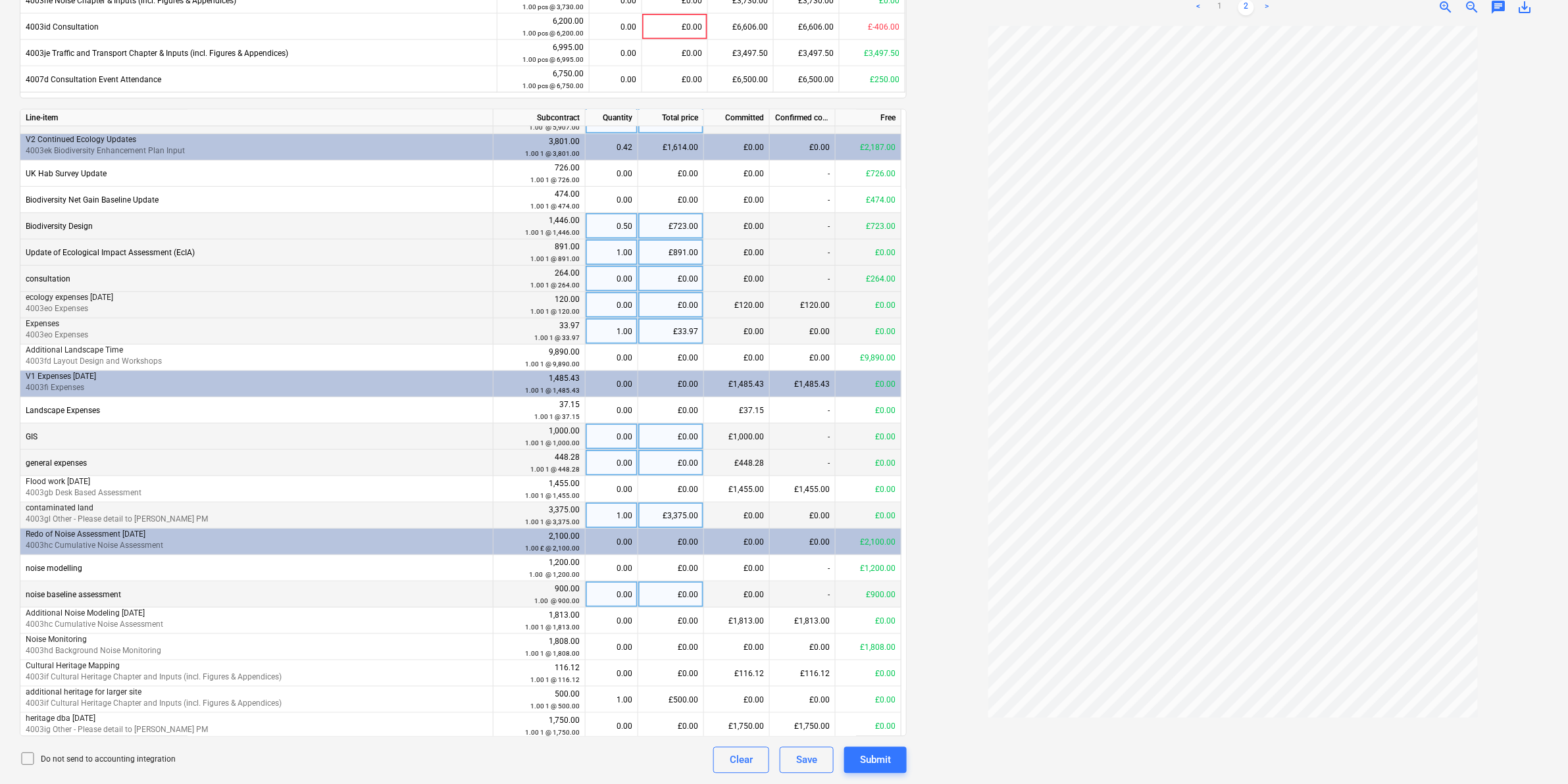
scroll to position [664, 0]
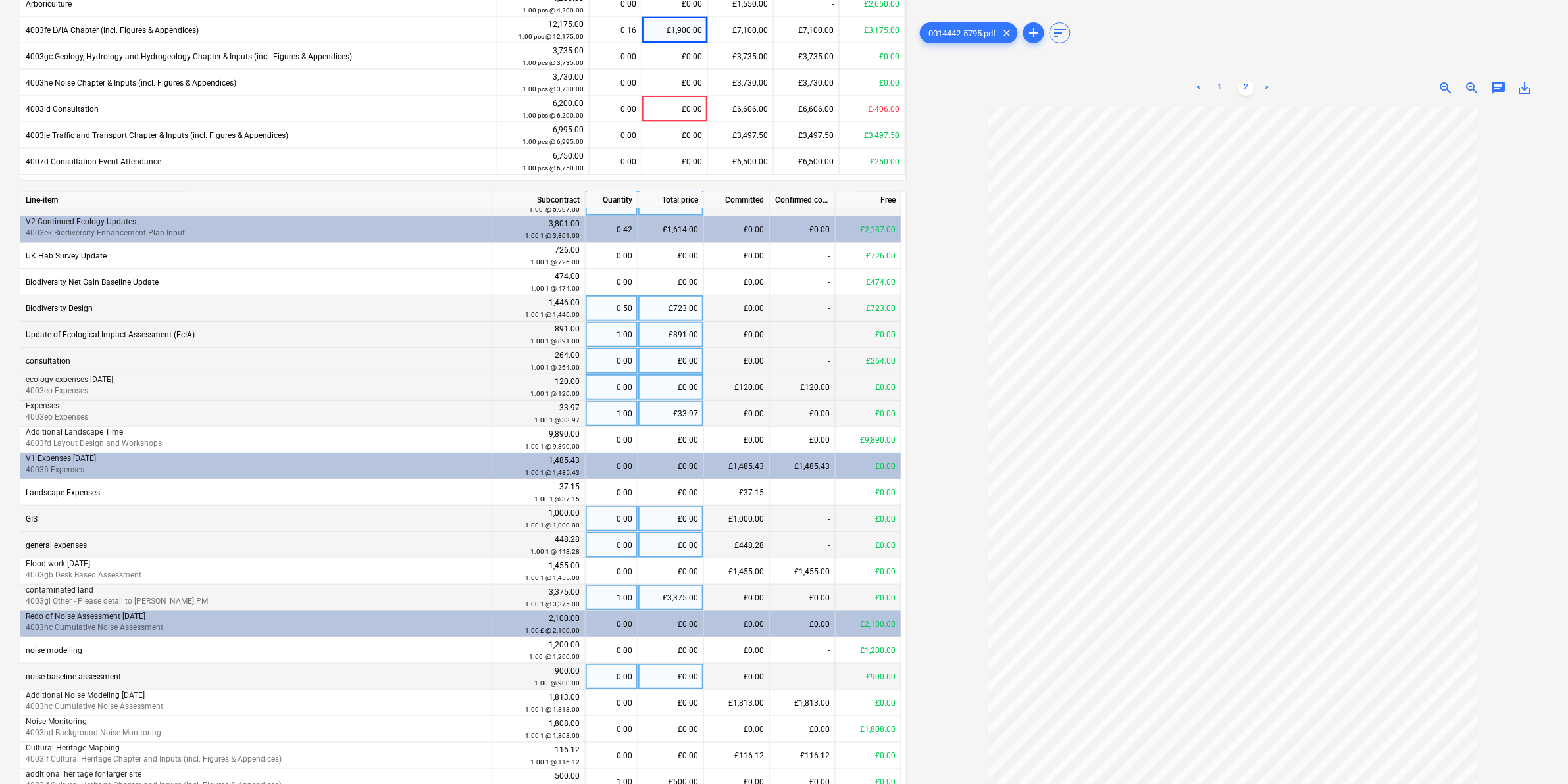
click at [1225, 83] on link "1" at bounding box center [1220, 87] width 16 height 16
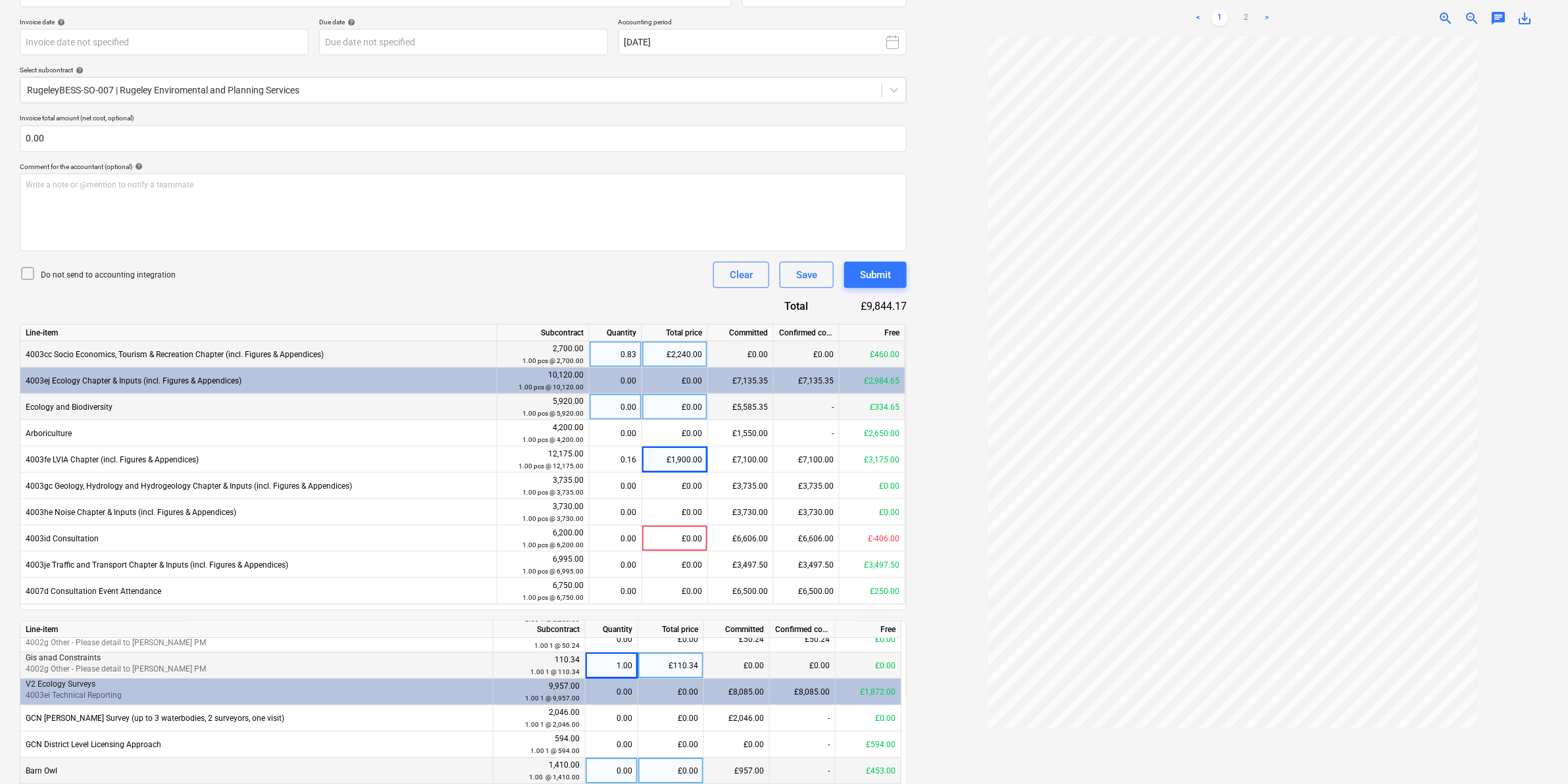
scroll to position [253, 0]
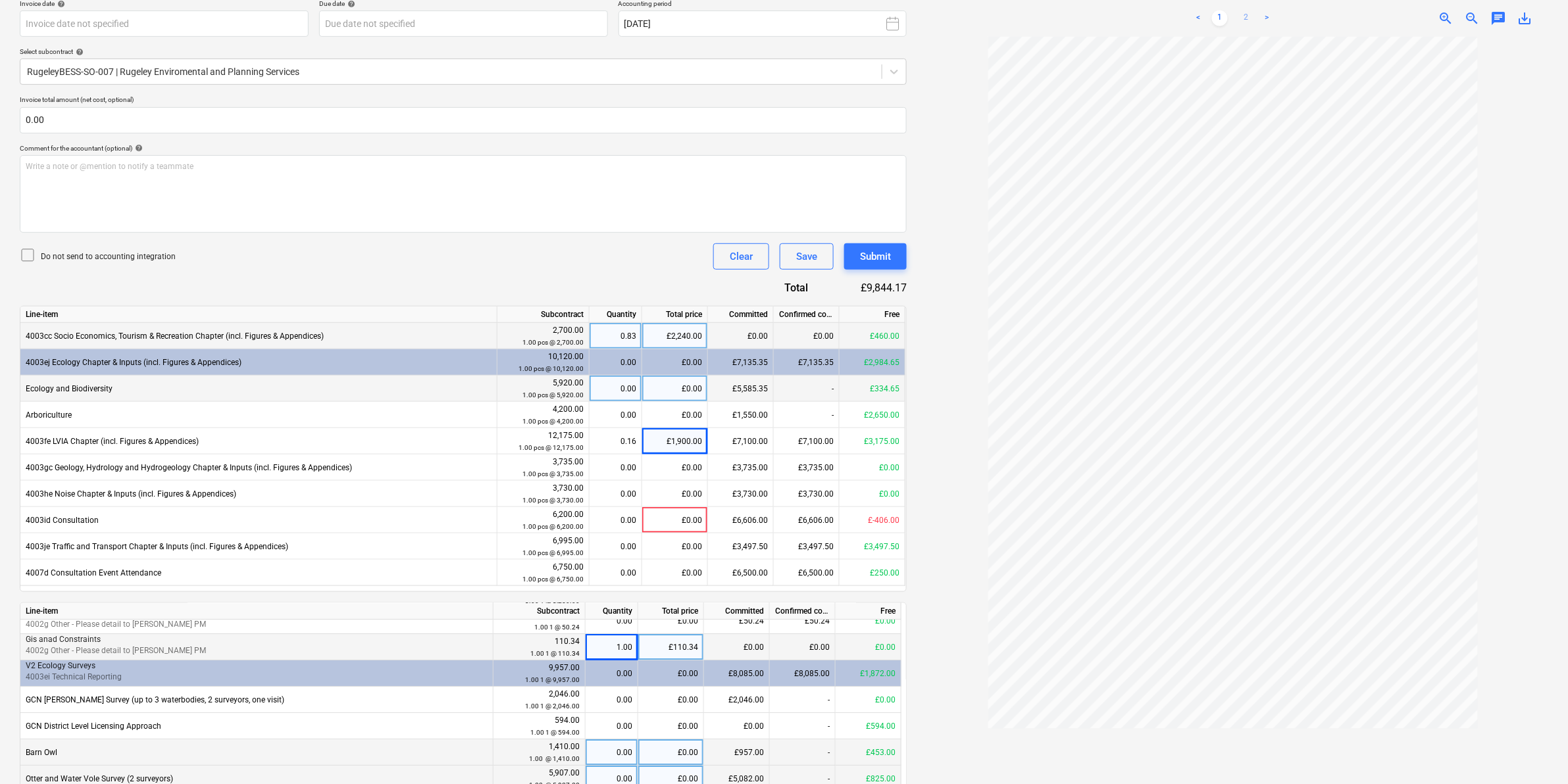
click at [1250, 17] on link "2" at bounding box center [1246, 18] width 16 height 16
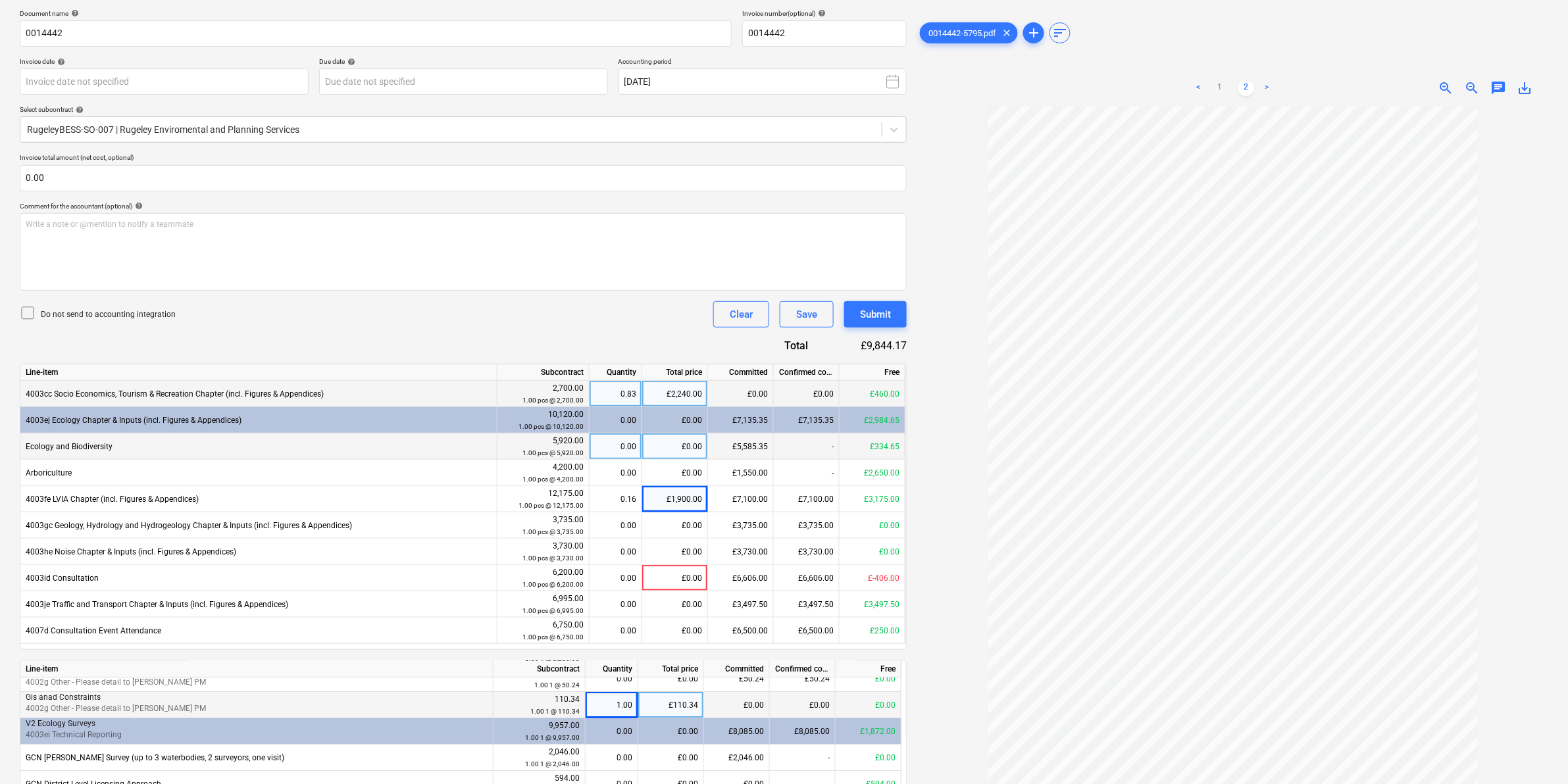
scroll to position [171, 0]
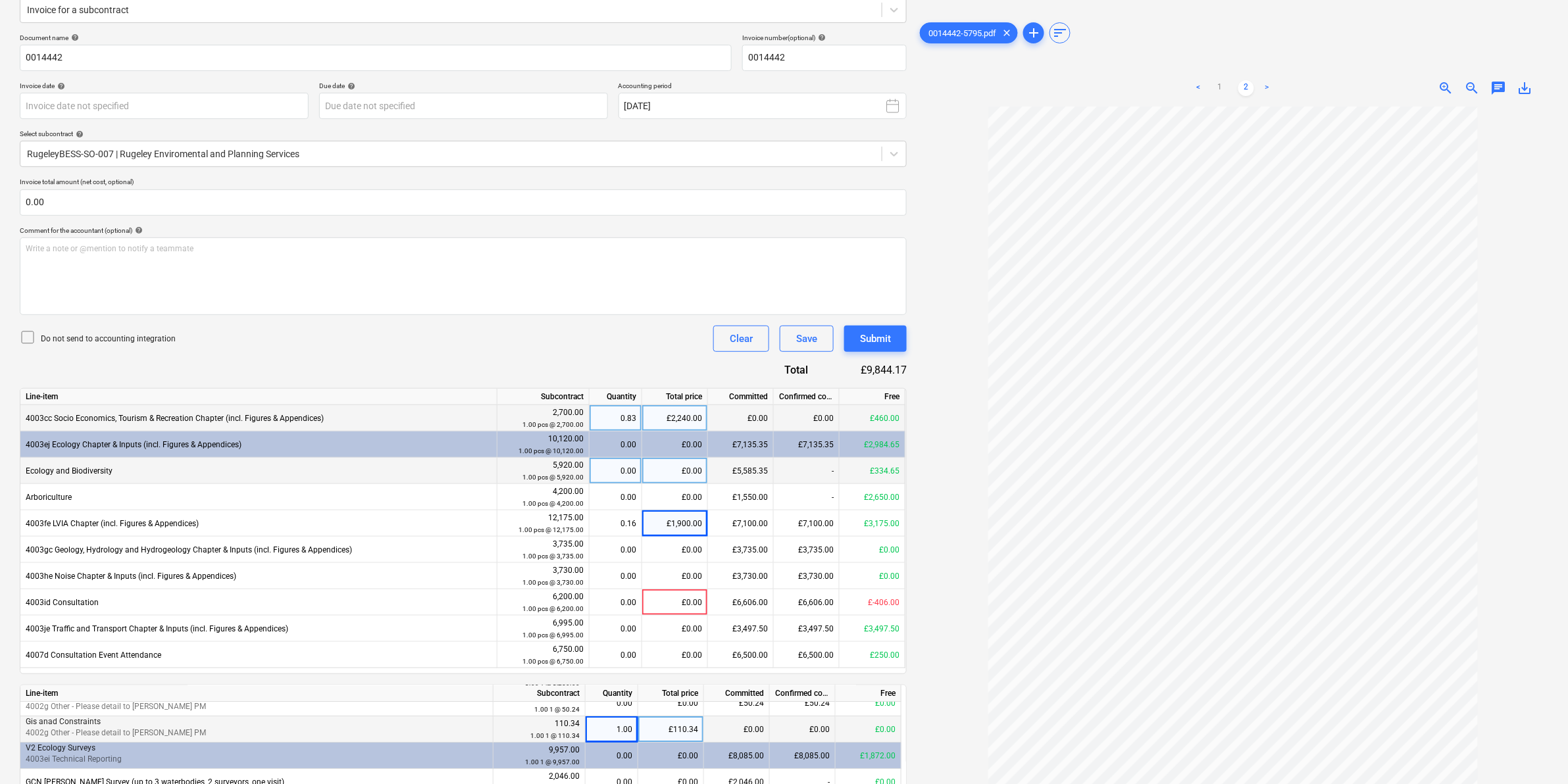
click at [636, 409] on div "0.83" at bounding box center [615, 418] width 41 height 26
type input "1"
click at [637, 351] on div "Do not send to accounting integration Clear Save Submit" at bounding box center [463, 338] width 887 height 26
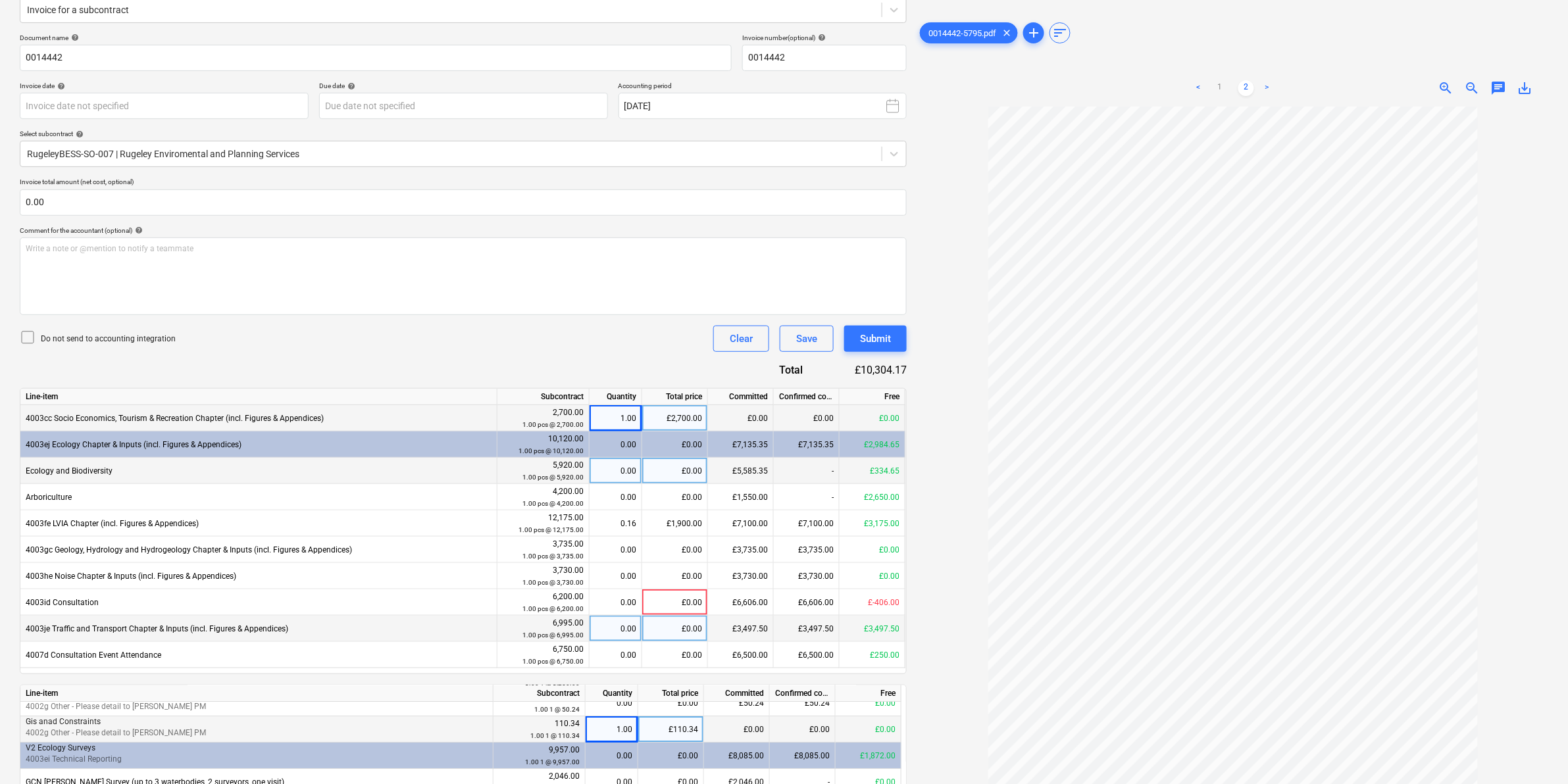
click at [686, 623] on div "£0.00" at bounding box center [675, 629] width 66 height 26
type input "3497.50"
click at [935, 665] on div at bounding box center [1233, 479] width 631 height 747
click at [675, 656] on div "£0.00" at bounding box center [675, 655] width 66 height 26
type input "250"
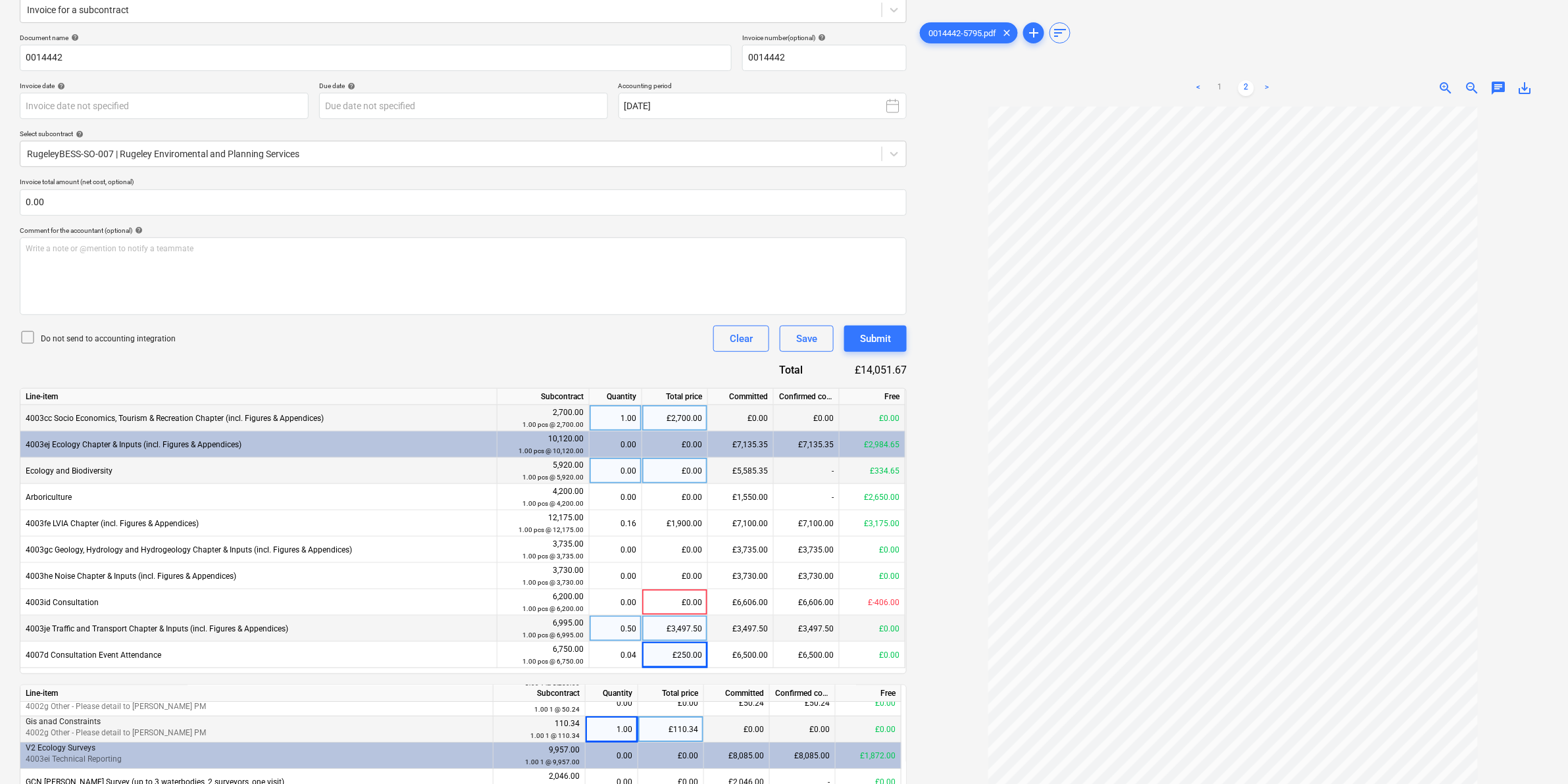
click at [936, 633] on div at bounding box center [1233, 479] width 631 height 747
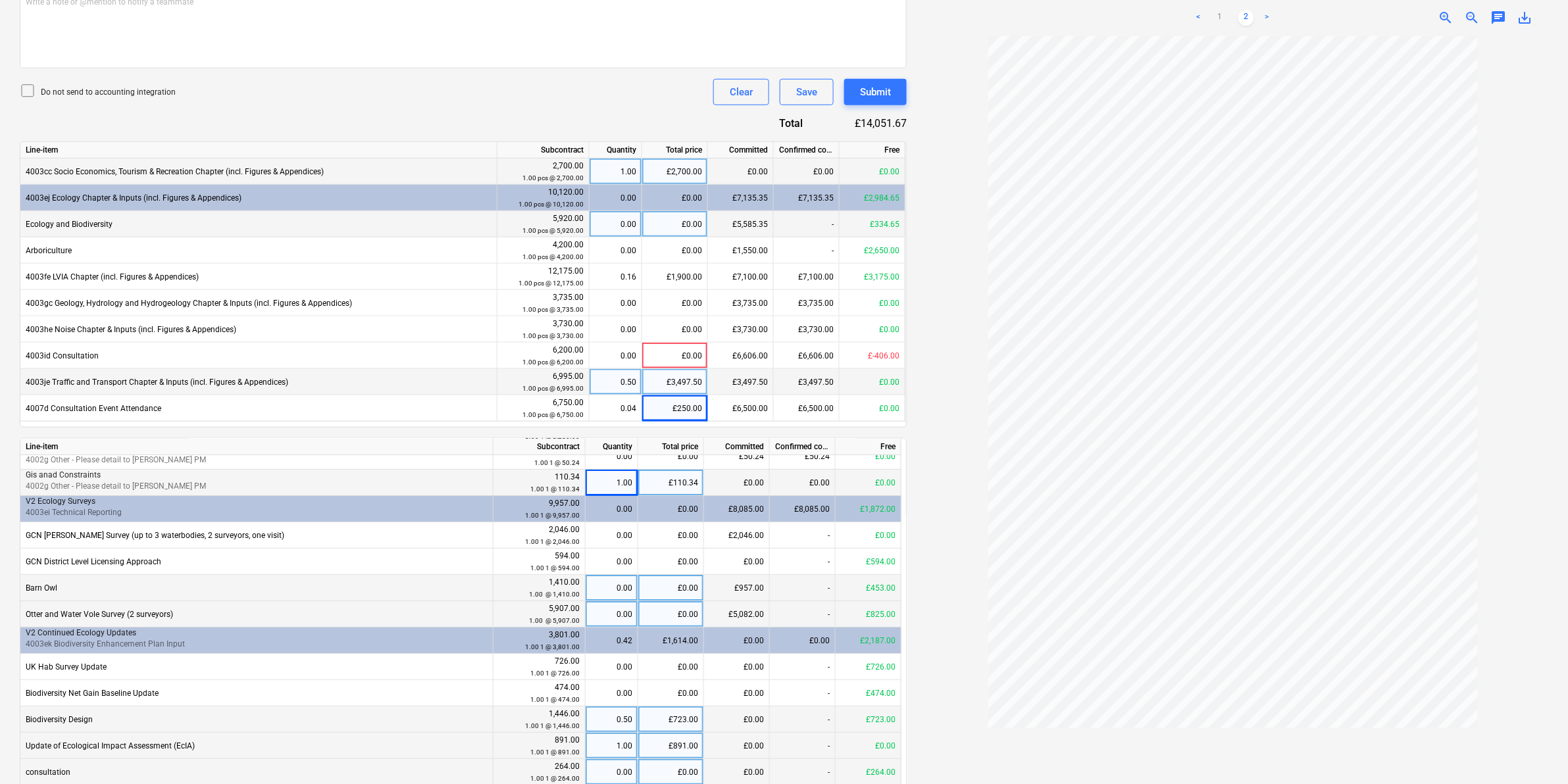
scroll to position [335, 0]
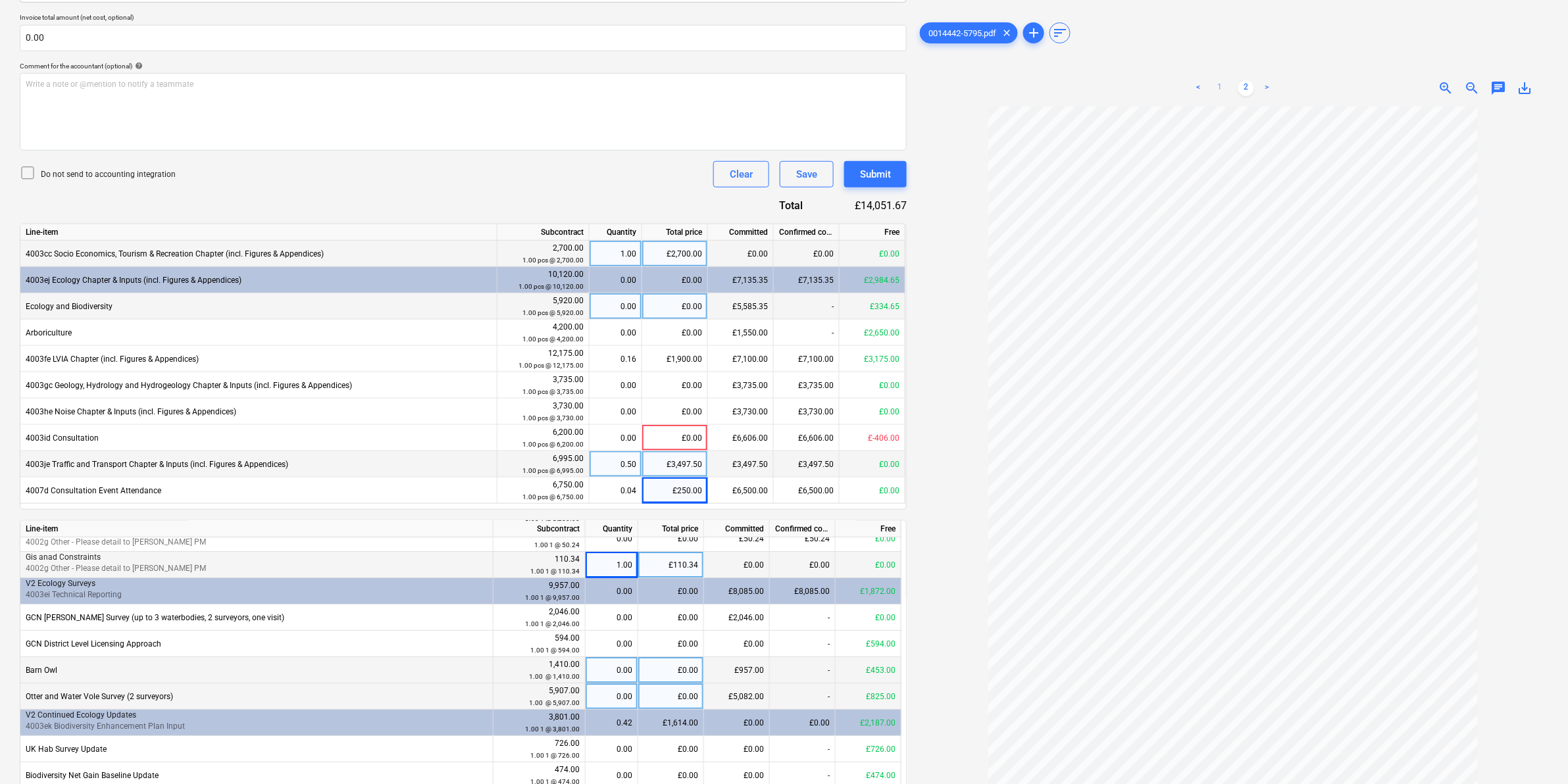
click at [1220, 86] on link "1" at bounding box center [1220, 87] width 16 height 16
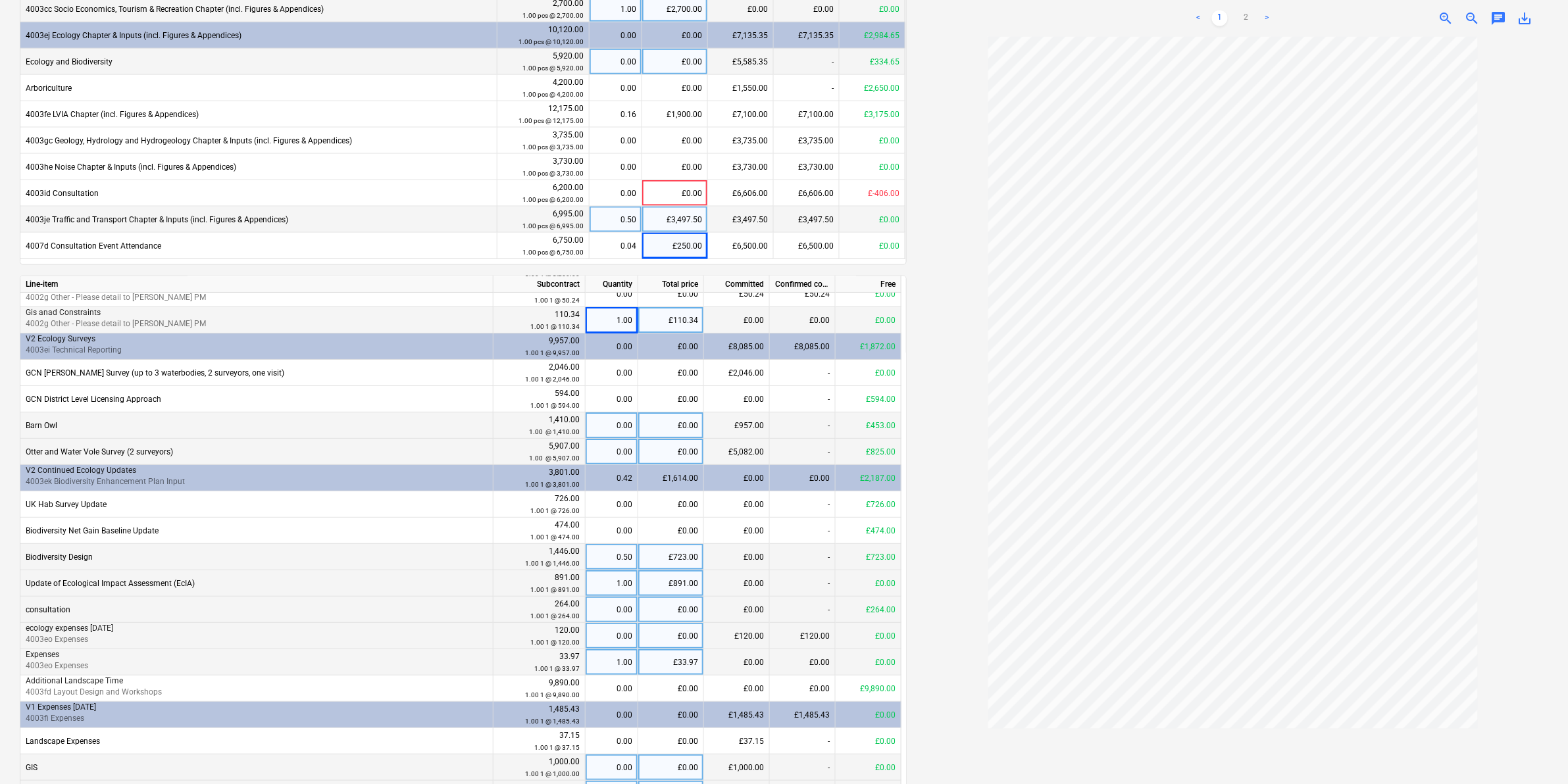
scroll to position [582, 0]
click at [685, 399] on div "£0.00" at bounding box center [671, 397] width 66 height 26
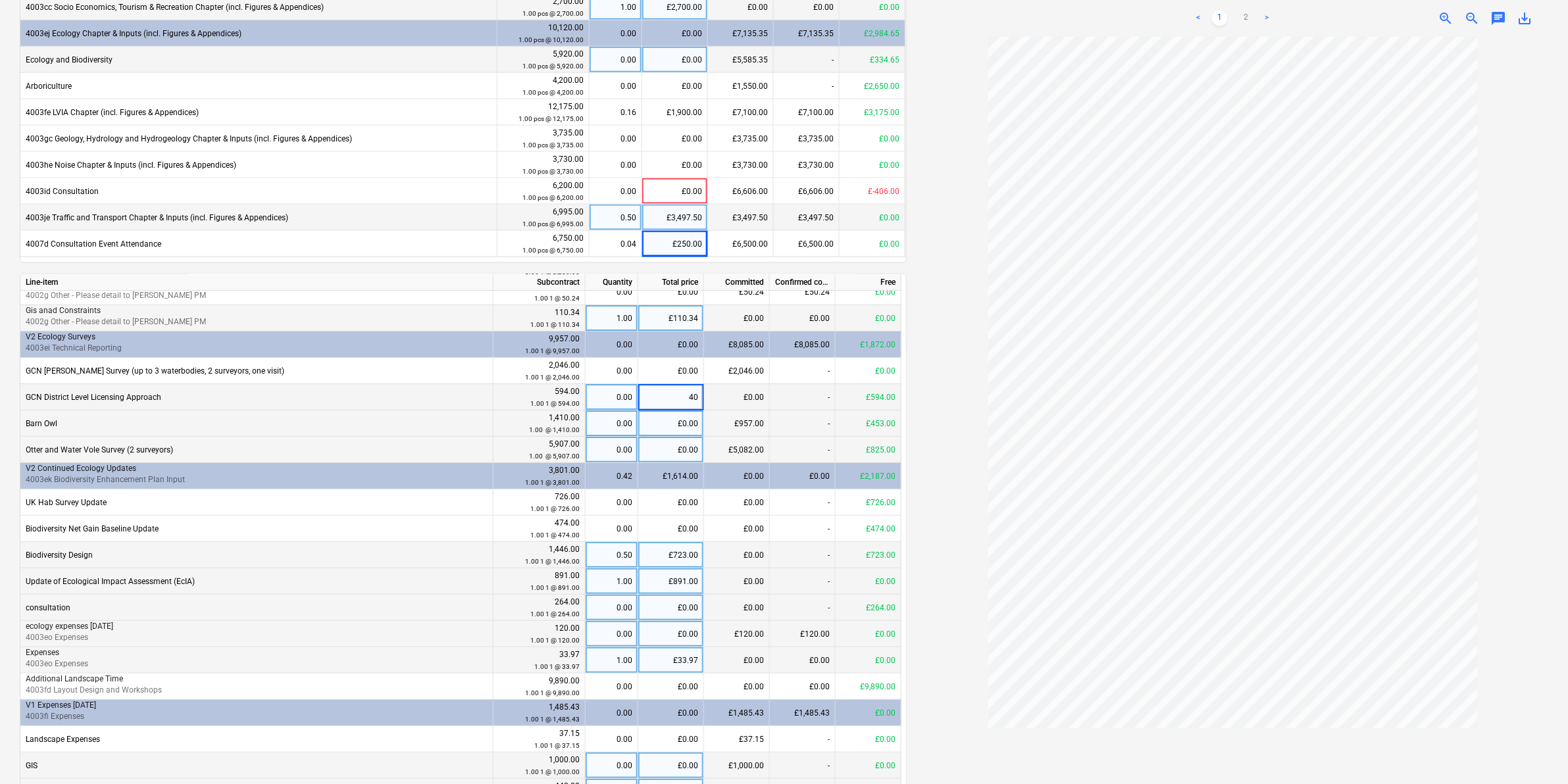
type input "400"
click at [967, 441] on div at bounding box center [1233, 410] width 631 height 747
click at [688, 442] on div "£0.00" at bounding box center [671, 450] width 66 height 26
type input "665"
click at [946, 490] on div at bounding box center [1233, 410] width 631 height 747
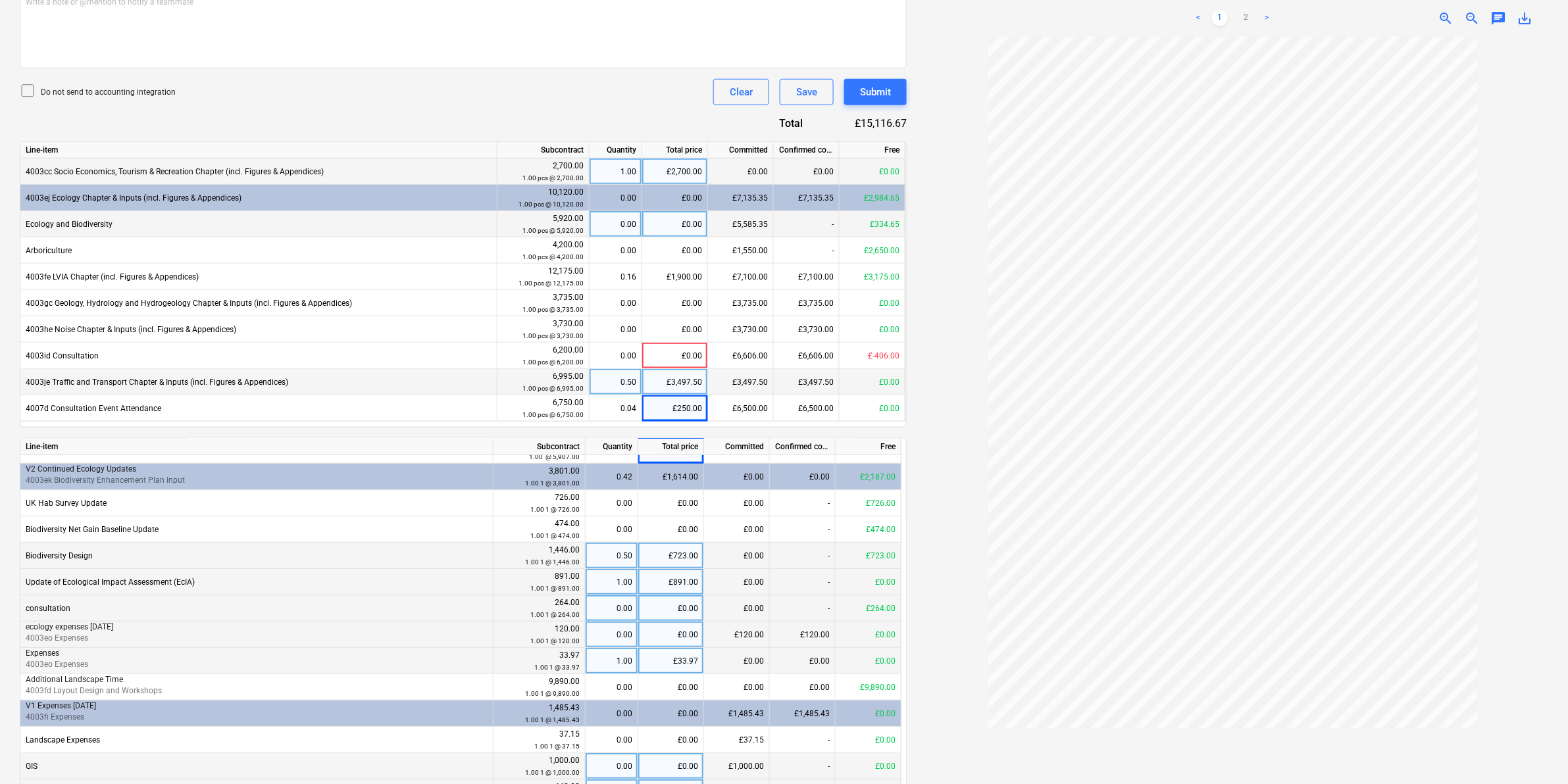
scroll to position [255, 0]
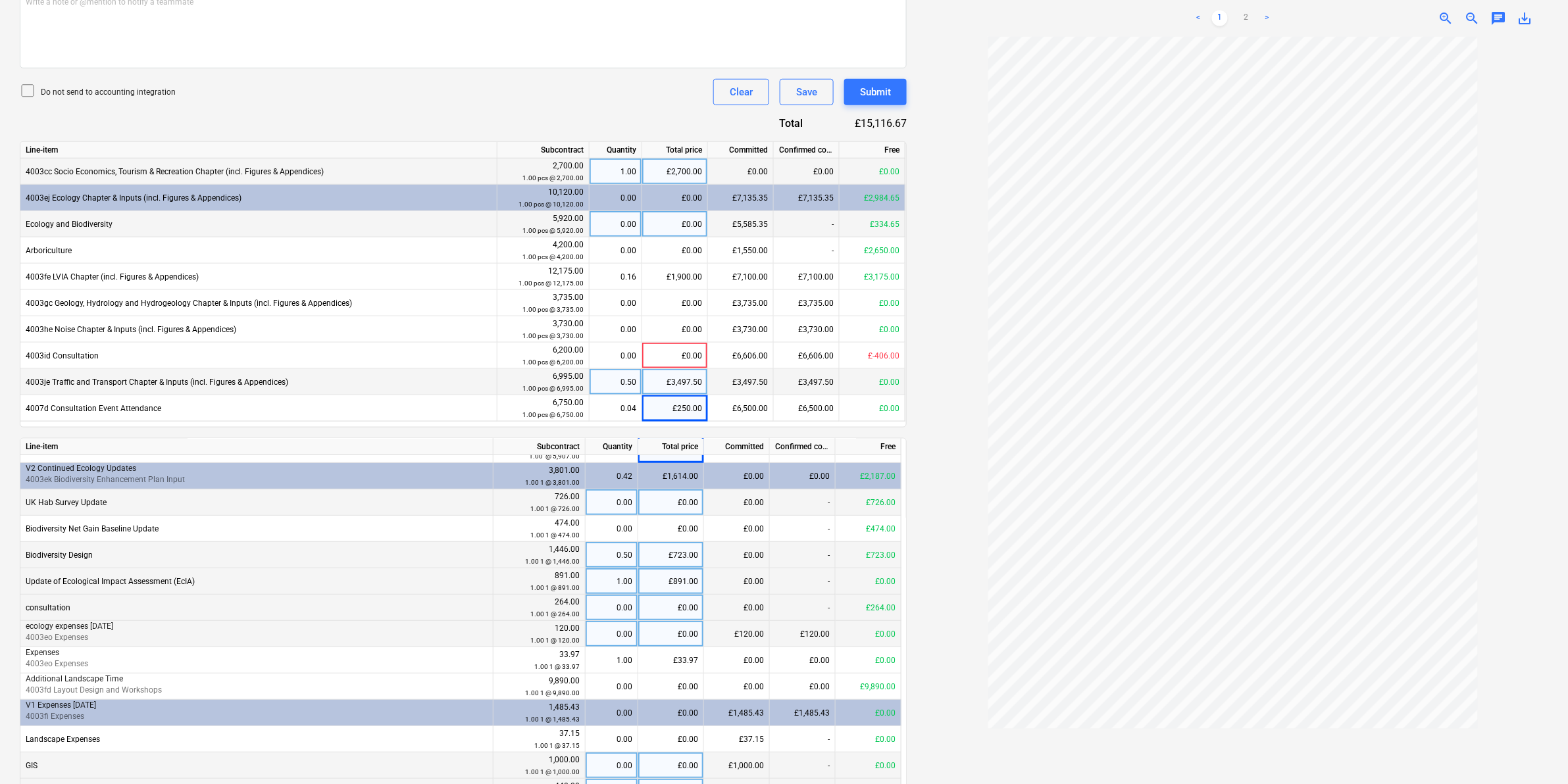
click at [620, 500] on div "0.00" at bounding box center [612, 503] width 41 height 26
type input "1"
click at [953, 484] on div at bounding box center [1233, 410] width 631 height 747
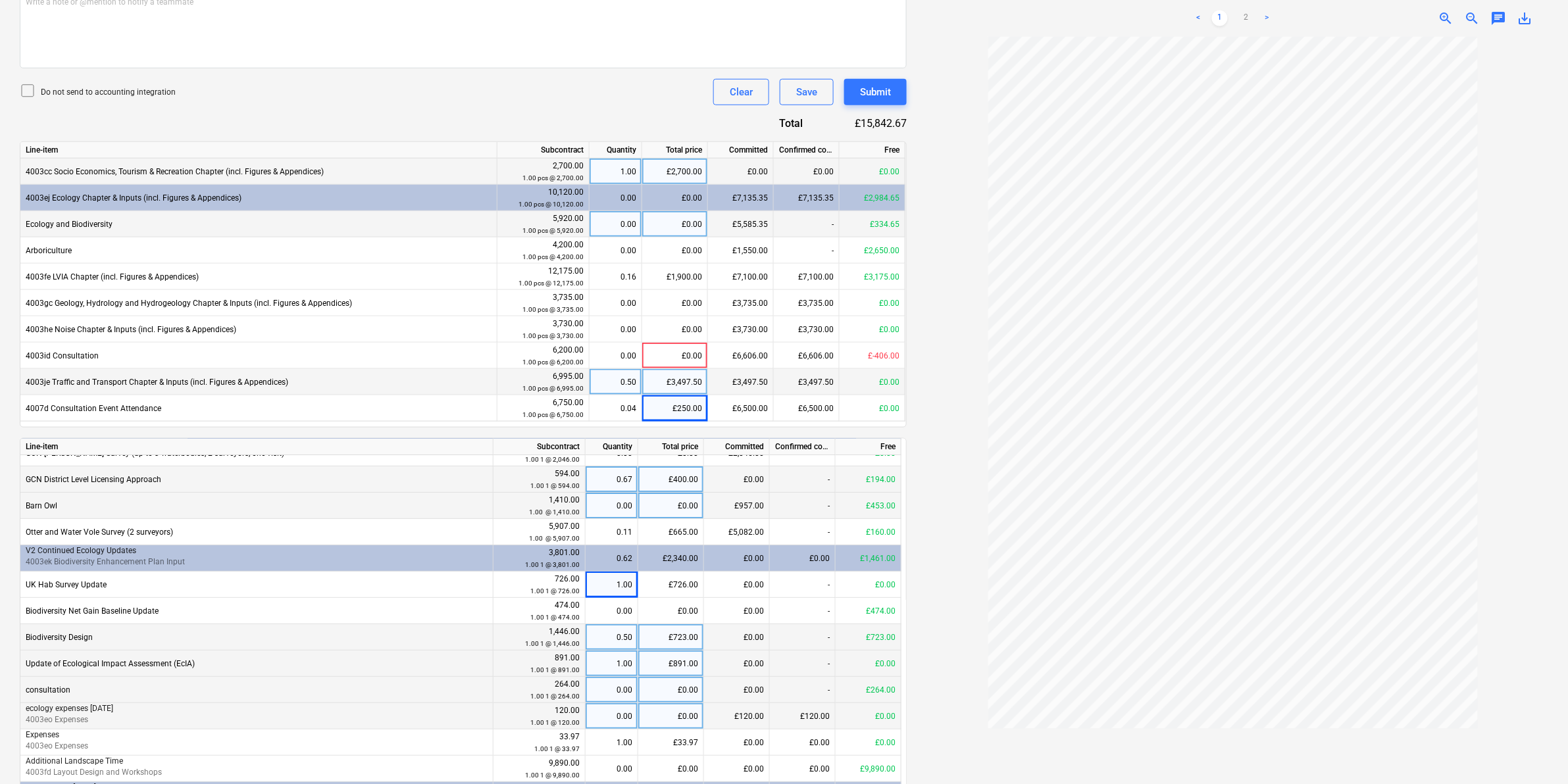
scroll to position [8, 0]
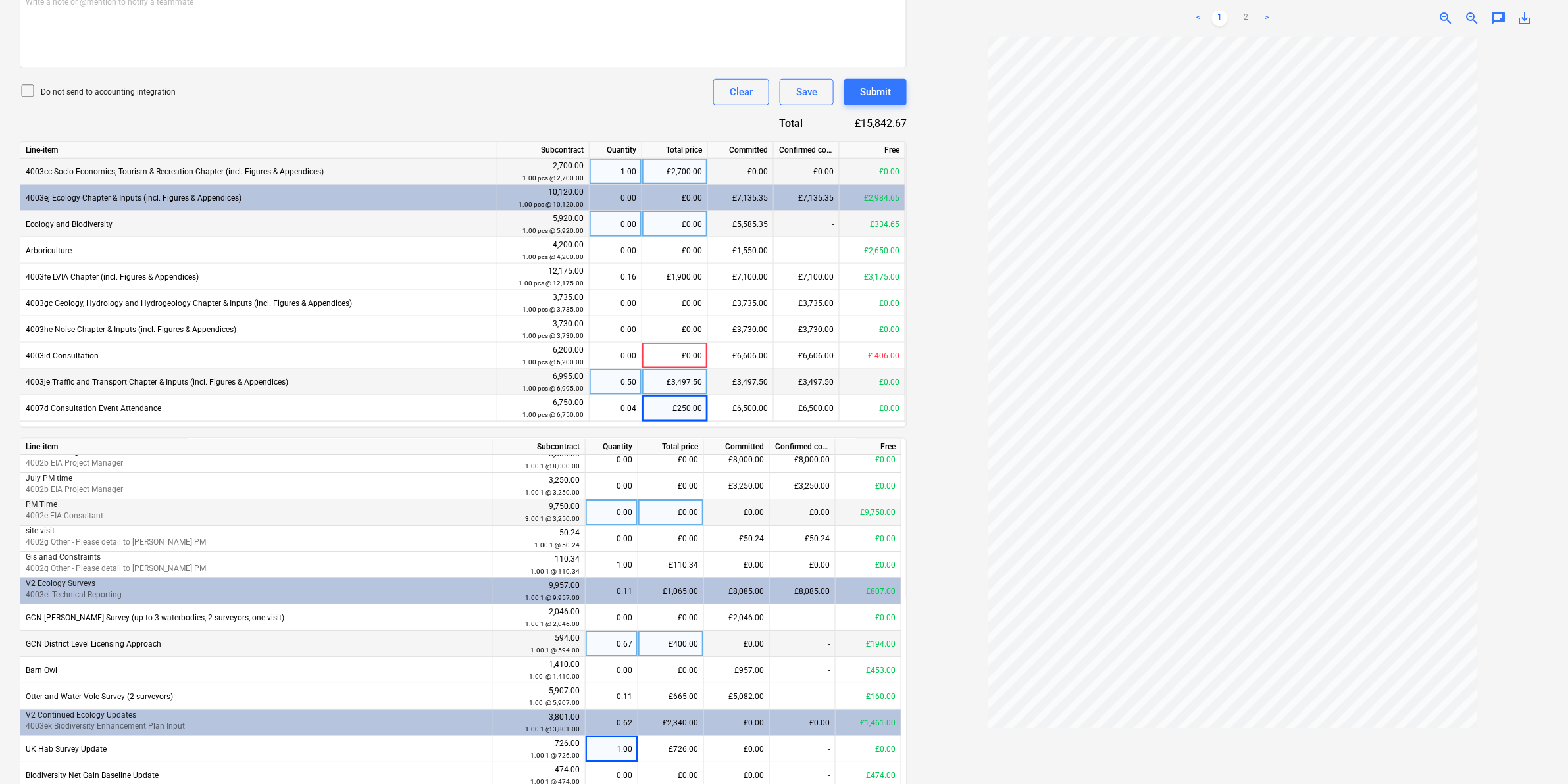
click at [607, 510] on div "0.00" at bounding box center [612, 512] width 41 height 26
type input "1"
click at [965, 438] on div at bounding box center [1233, 410] width 631 height 747
click at [1241, 21] on link "2" at bounding box center [1246, 18] width 16 height 16
click at [604, 642] on div "0.67" at bounding box center [612, 644] width 41 height 26
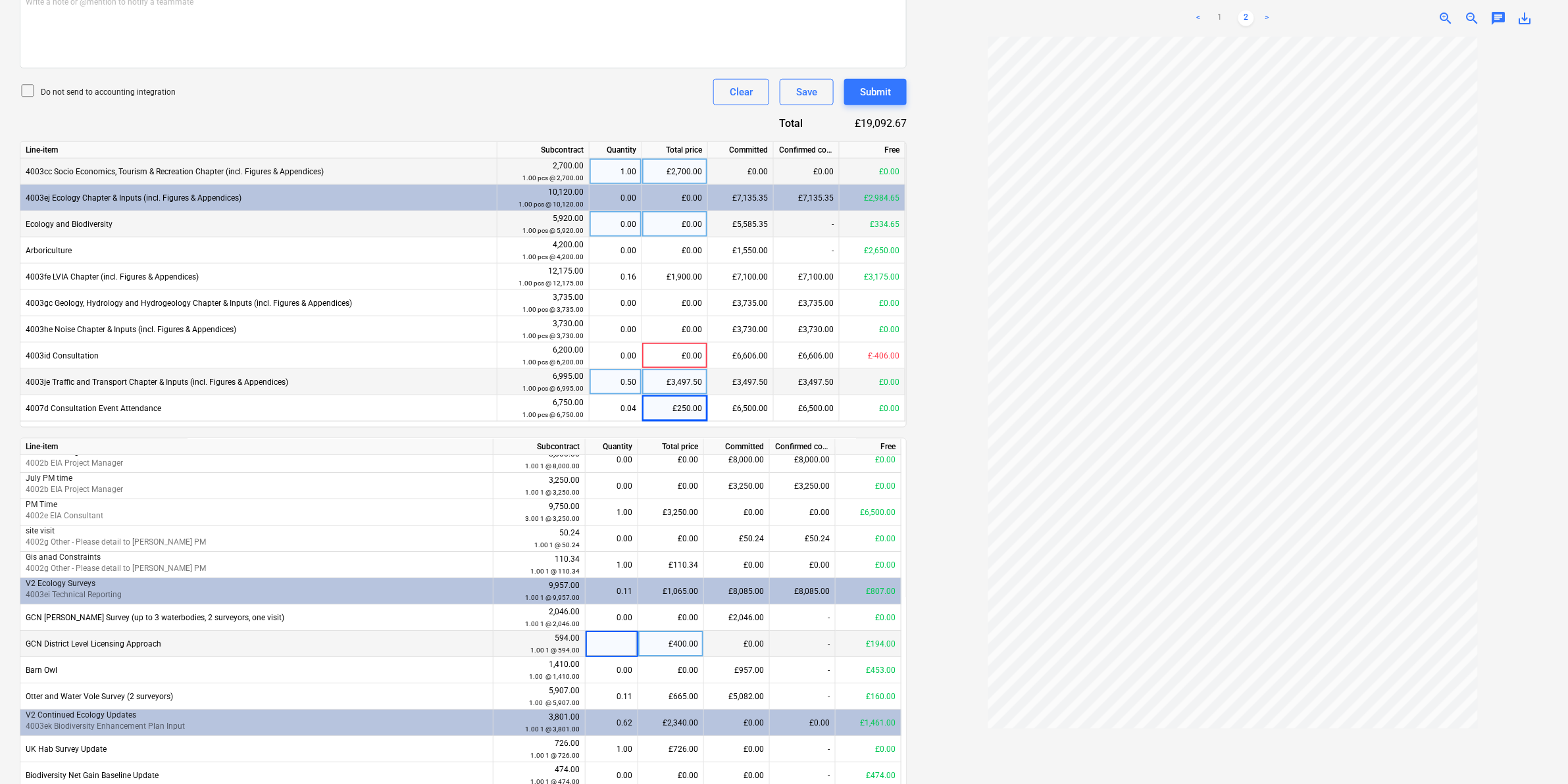
click at [961, 694] on div at bounding box center [1233, 410] width 631 height 747
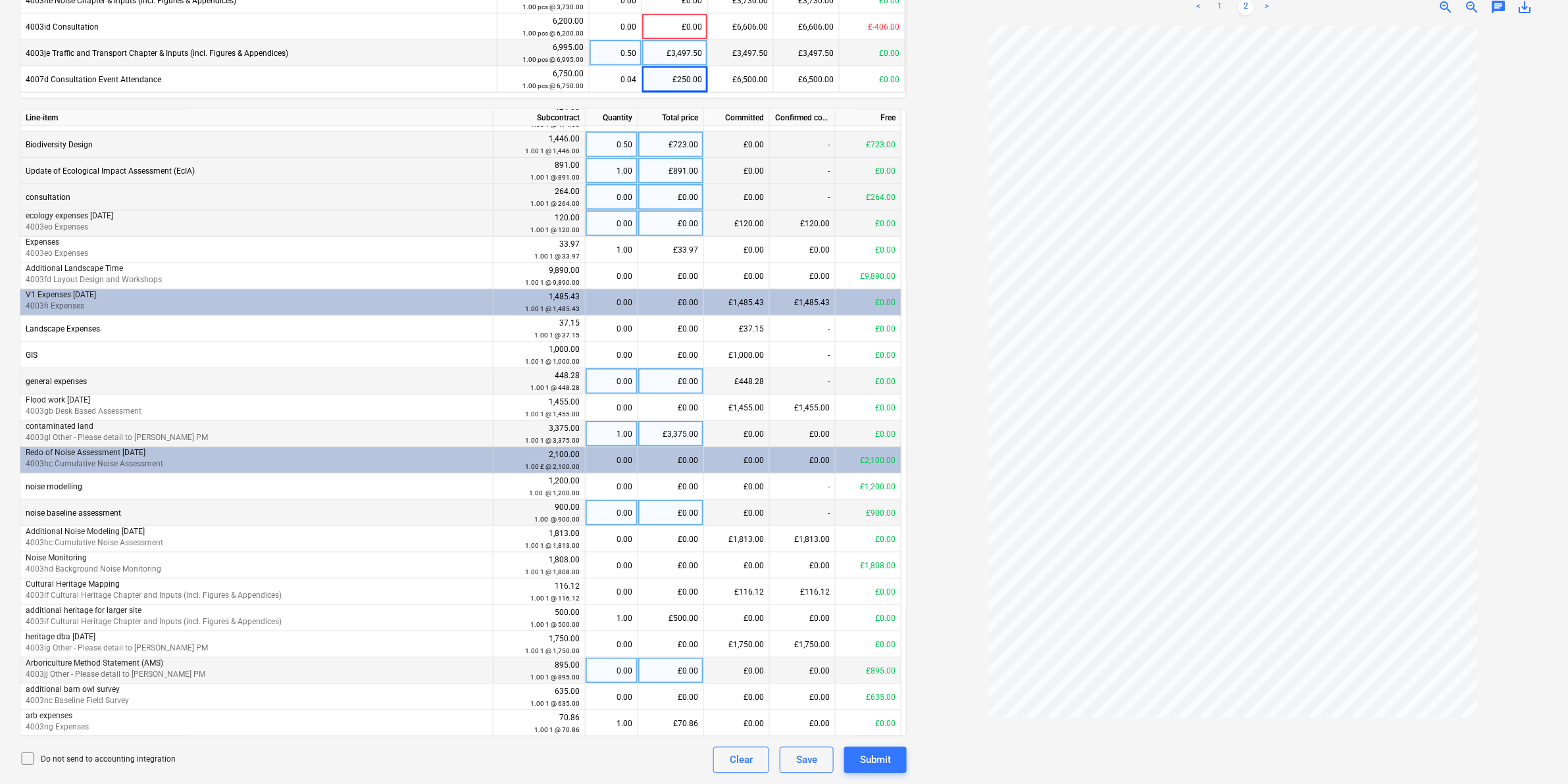
scroll to position [338, 0]
click at [669, 612] on div "£500.00" at bounding box center [671, 617] width 66 height 26
type input "386.1"
click at [531, 756] on div "Do not send to accounting integration Clear Save Submit" at bounding box center [463, 760] width 887 height 26
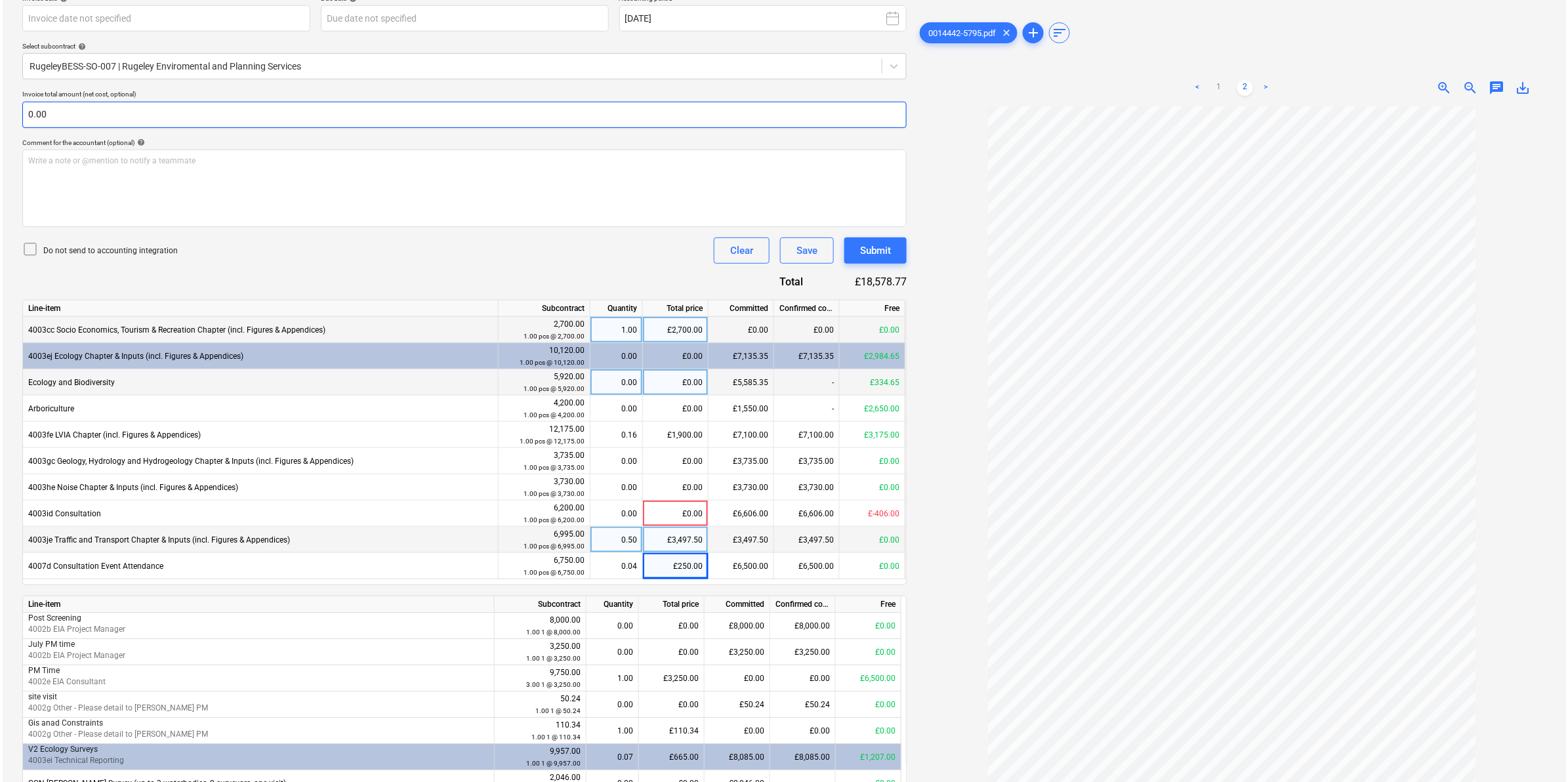
scroll to position [253, 0]
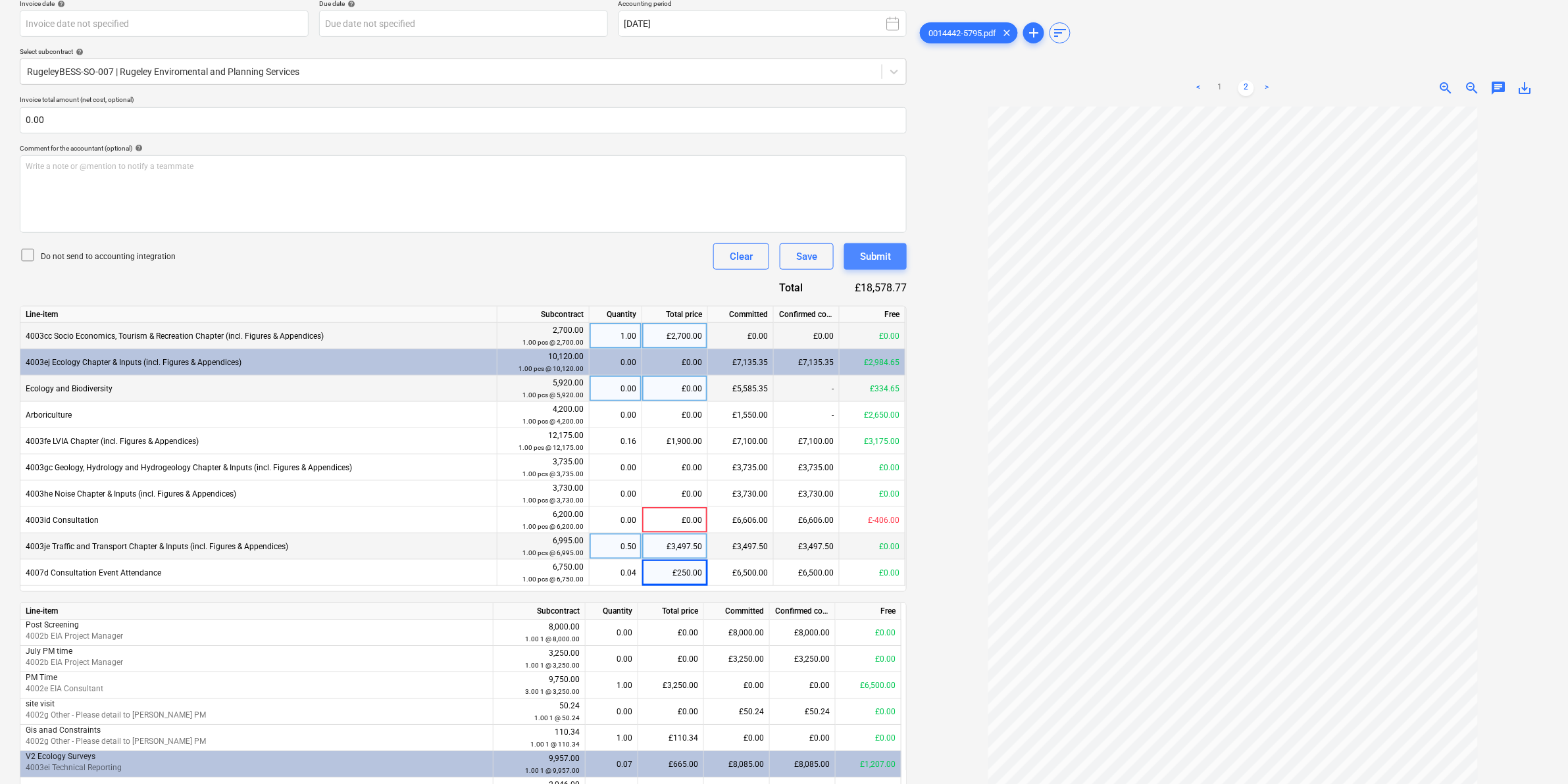
click at [896, 257] on button "Submit" at bounding box center [875, 257] width 63 height 26
